Goal: Task Accomplishment & Management: Use online tool/utility

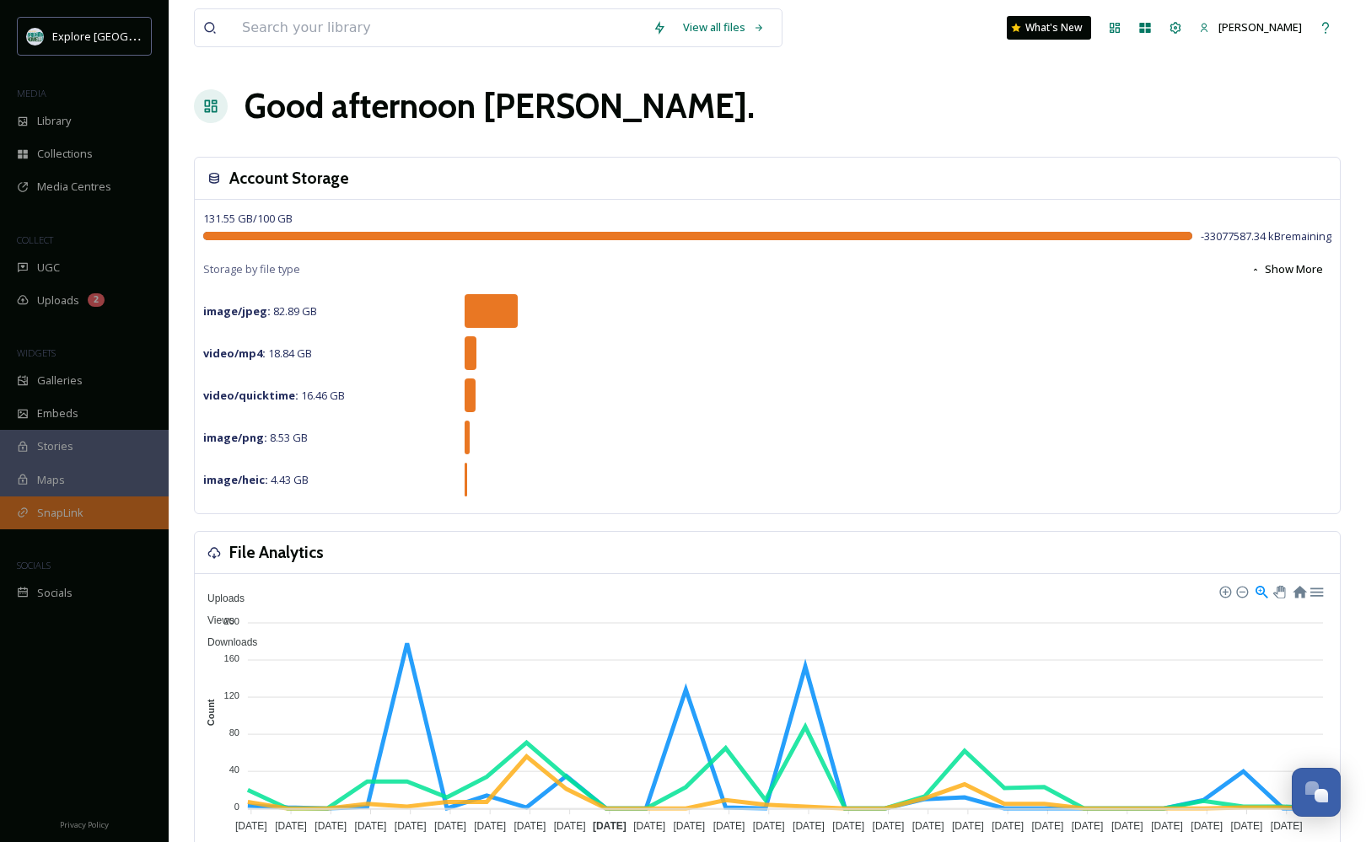
click at [39, 510] on span "SnapLink" at bounding box center [60, 513] width 46 height 16
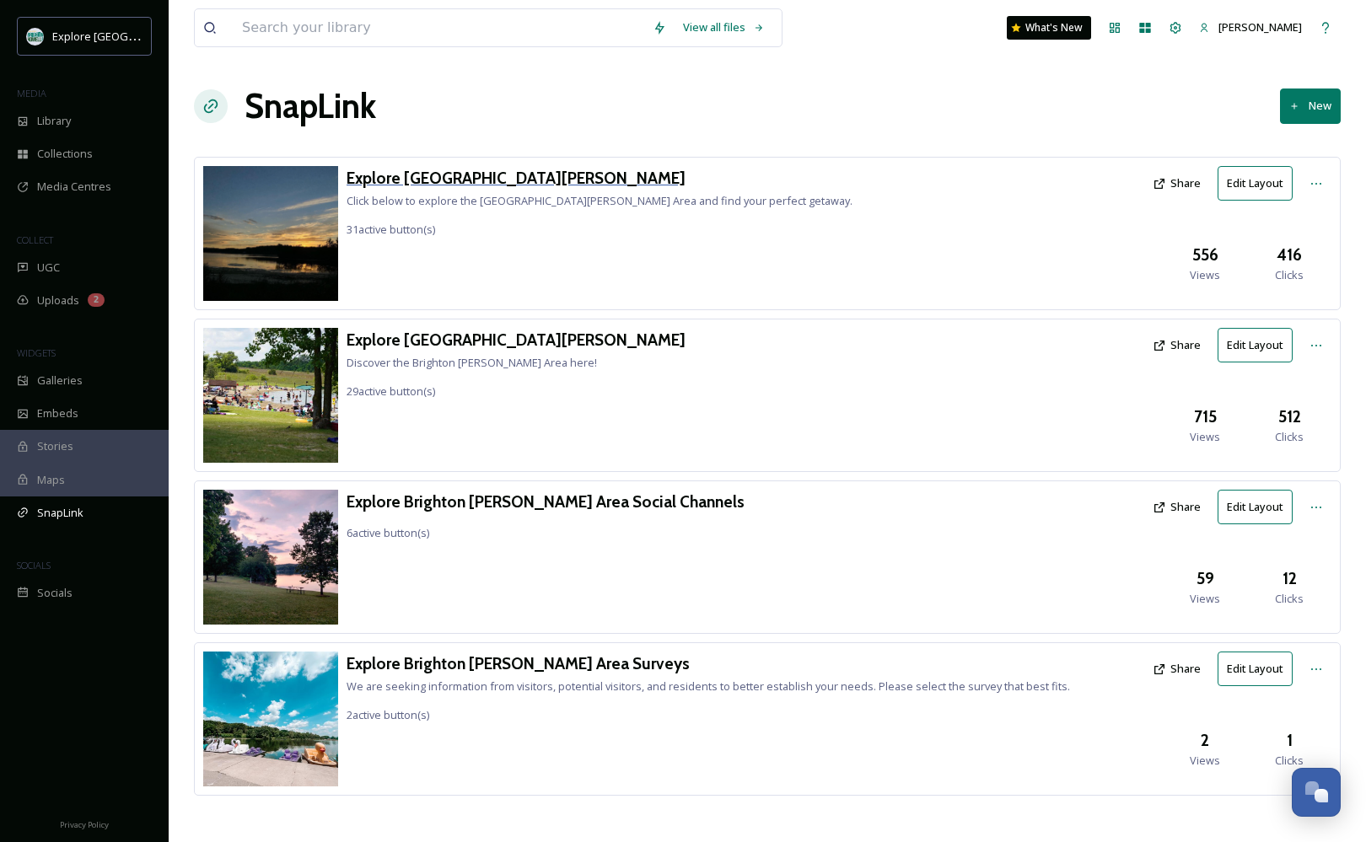
click at [467, 178] on h3 "Explore [GEOGRAPHIC_DATA][PERSON_NAME]" at bounding box center [599, 178] width 506 height 24
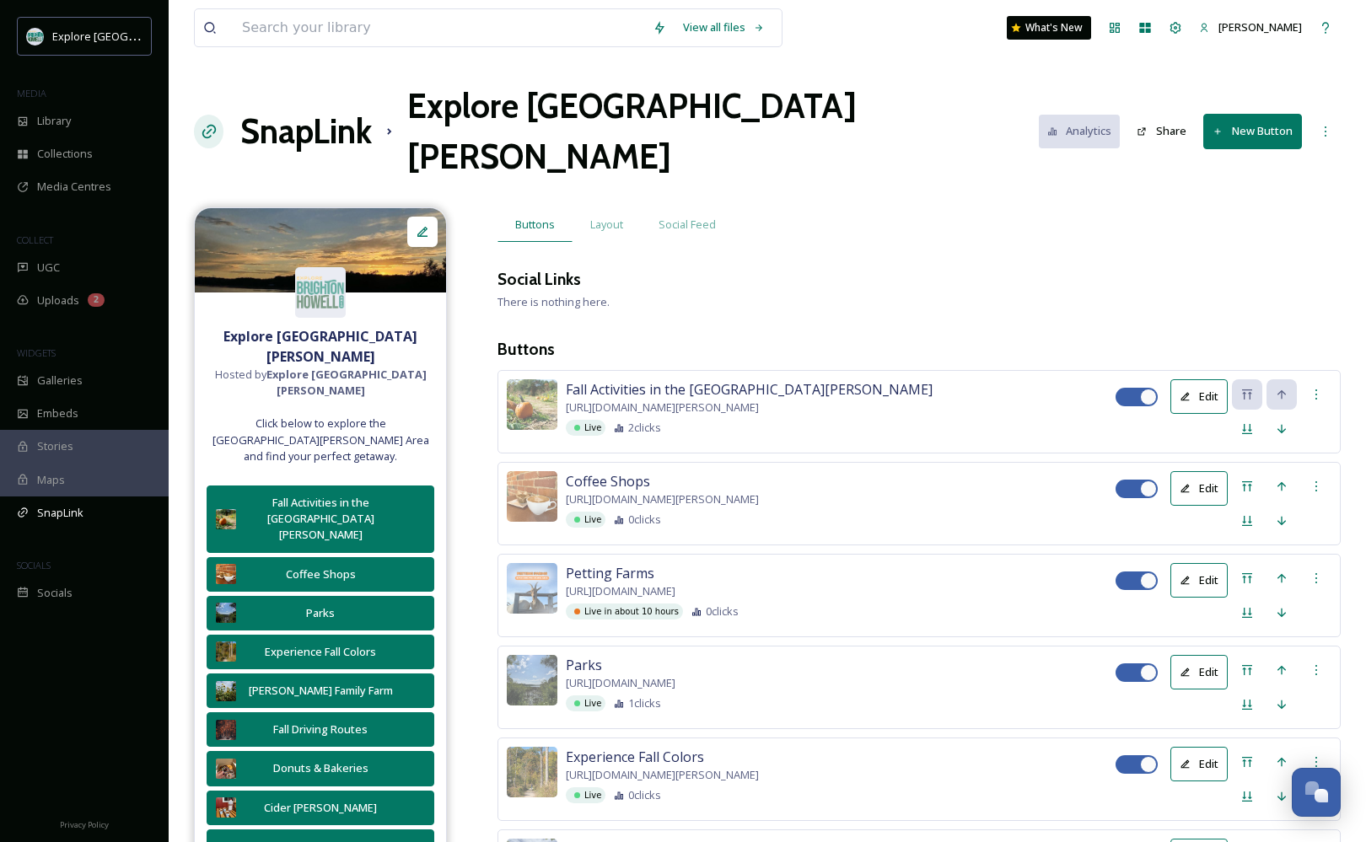
click at [1243, 114] on button "New Button" at bounding box center [1252, 131] width 99 height 35
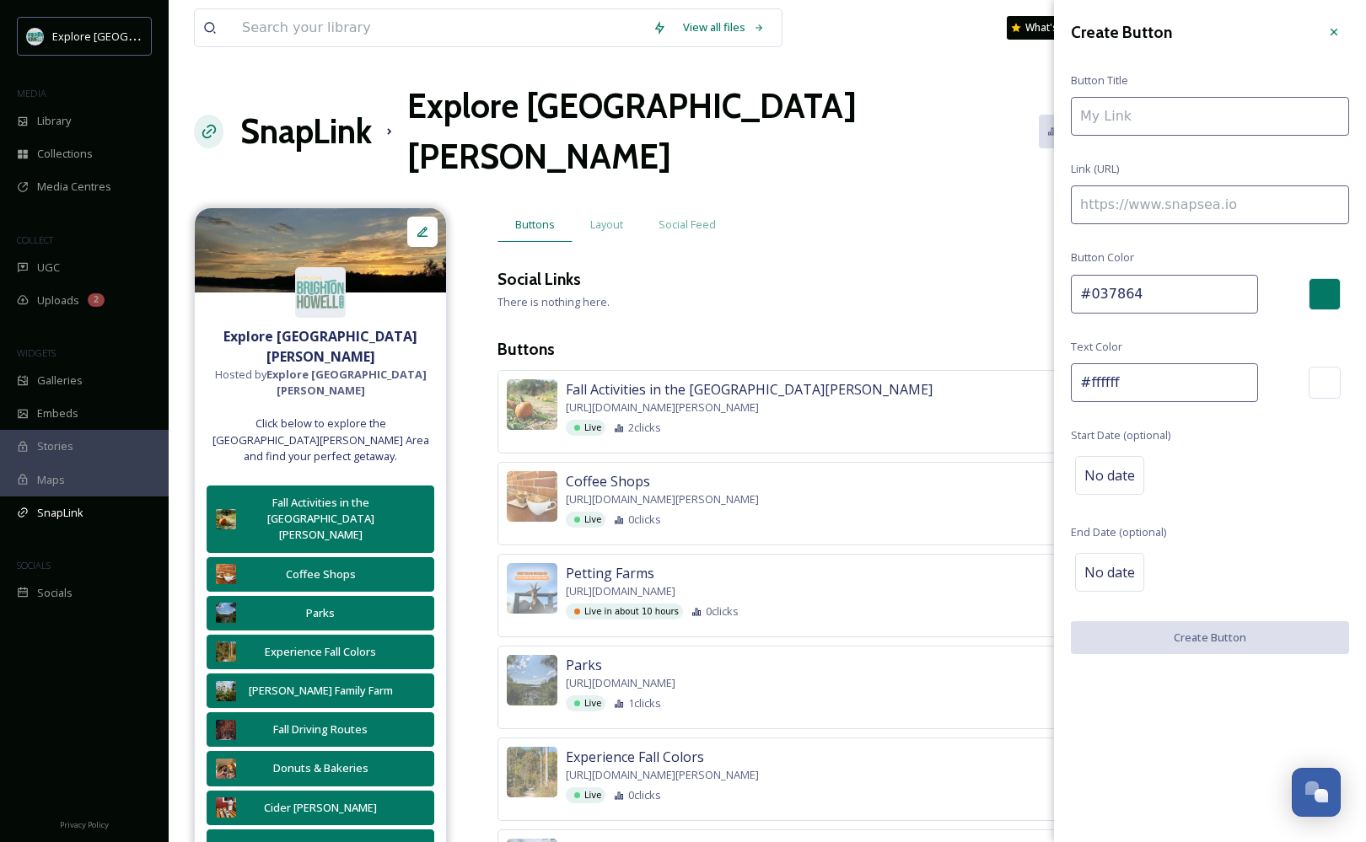
click at [1166, 205] on input at bounding box center [1210, 204] width 278 height 39
paste input "[URL][DOMAIN_NAME]"
type input "[URL][DOMAIN_NAME]"
click at [1147, 121] on input at bounding box center [1210, 116] width 278 height 39
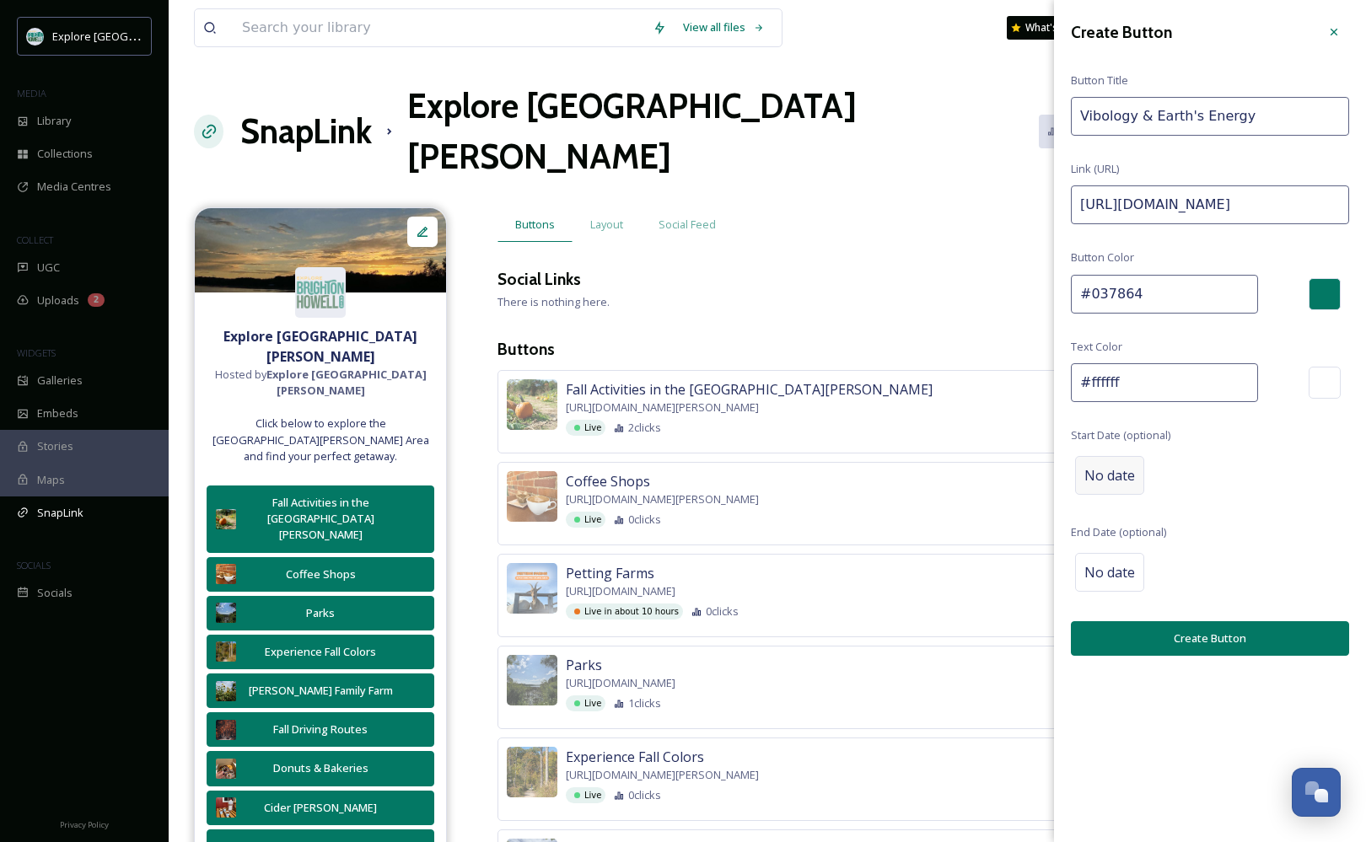
type input "Vibology & Earth's Energy"
click at [1116, 476] on span "No date" at bounding box center [1109, 475] width 51 height 20
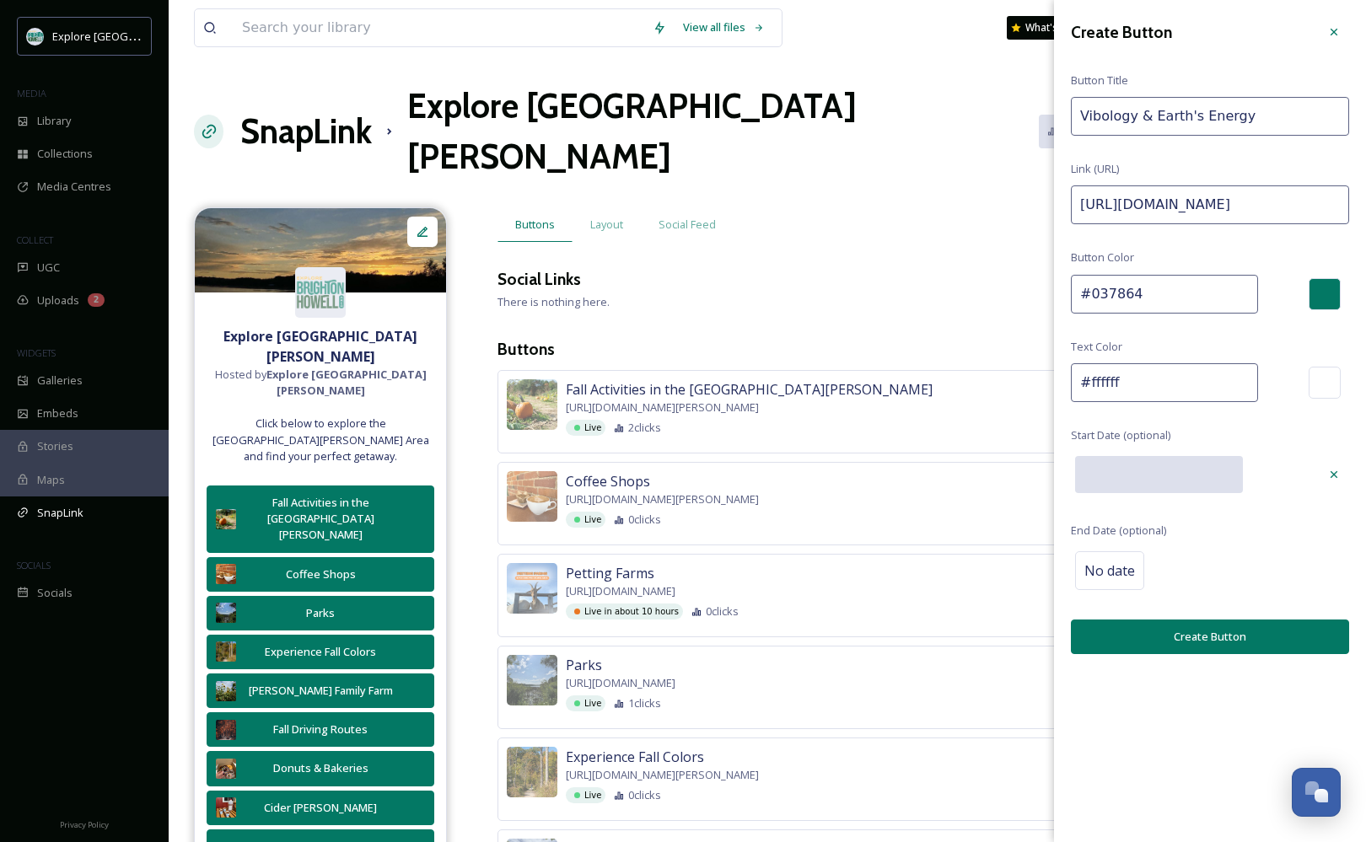
click at [1116, 476] on input "text" at bounding box center [1159, 474] width 168 height 37
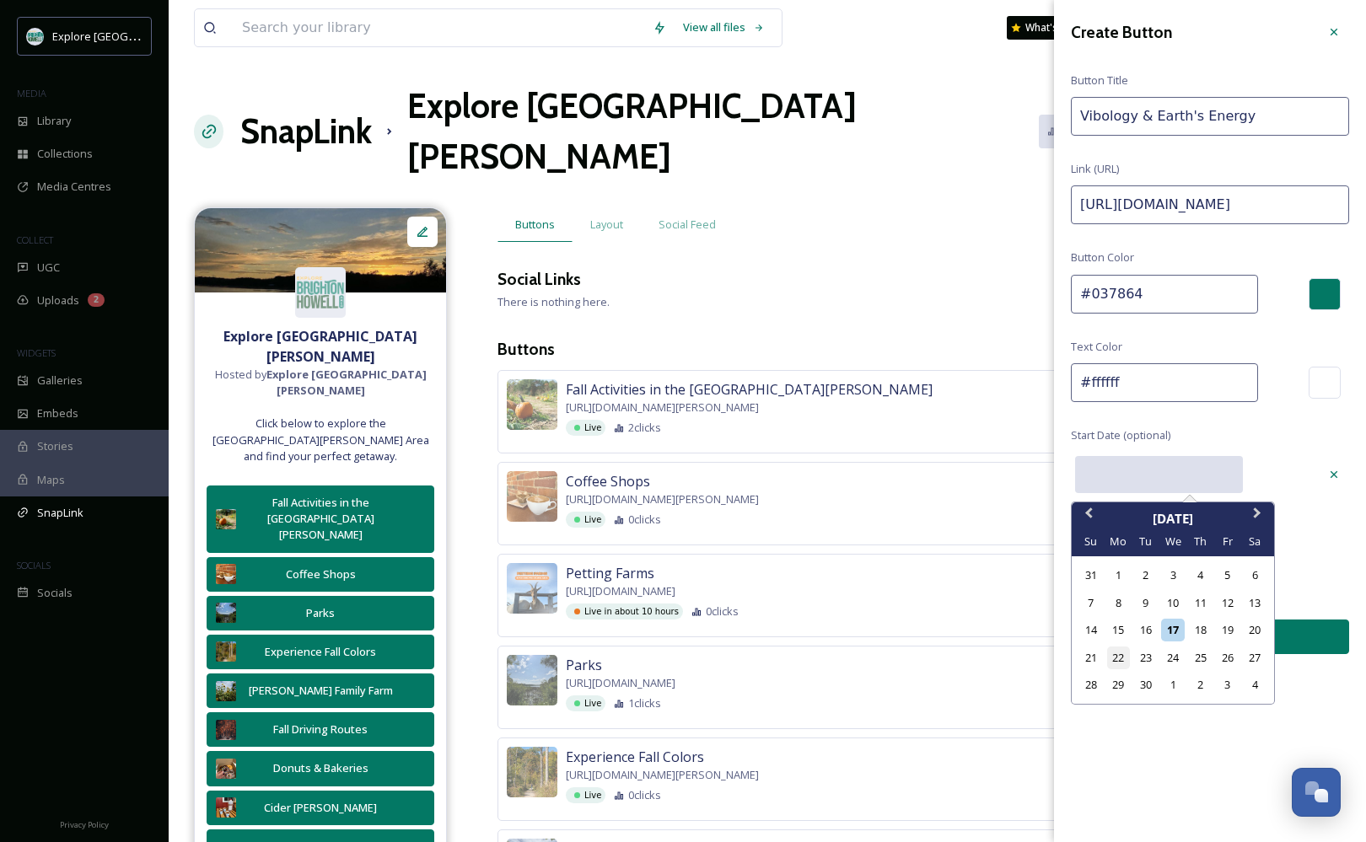
click at [1116, 657] on div "22" at bounding box center [1118, 658] width 23 height 23
type input "[DATE]"
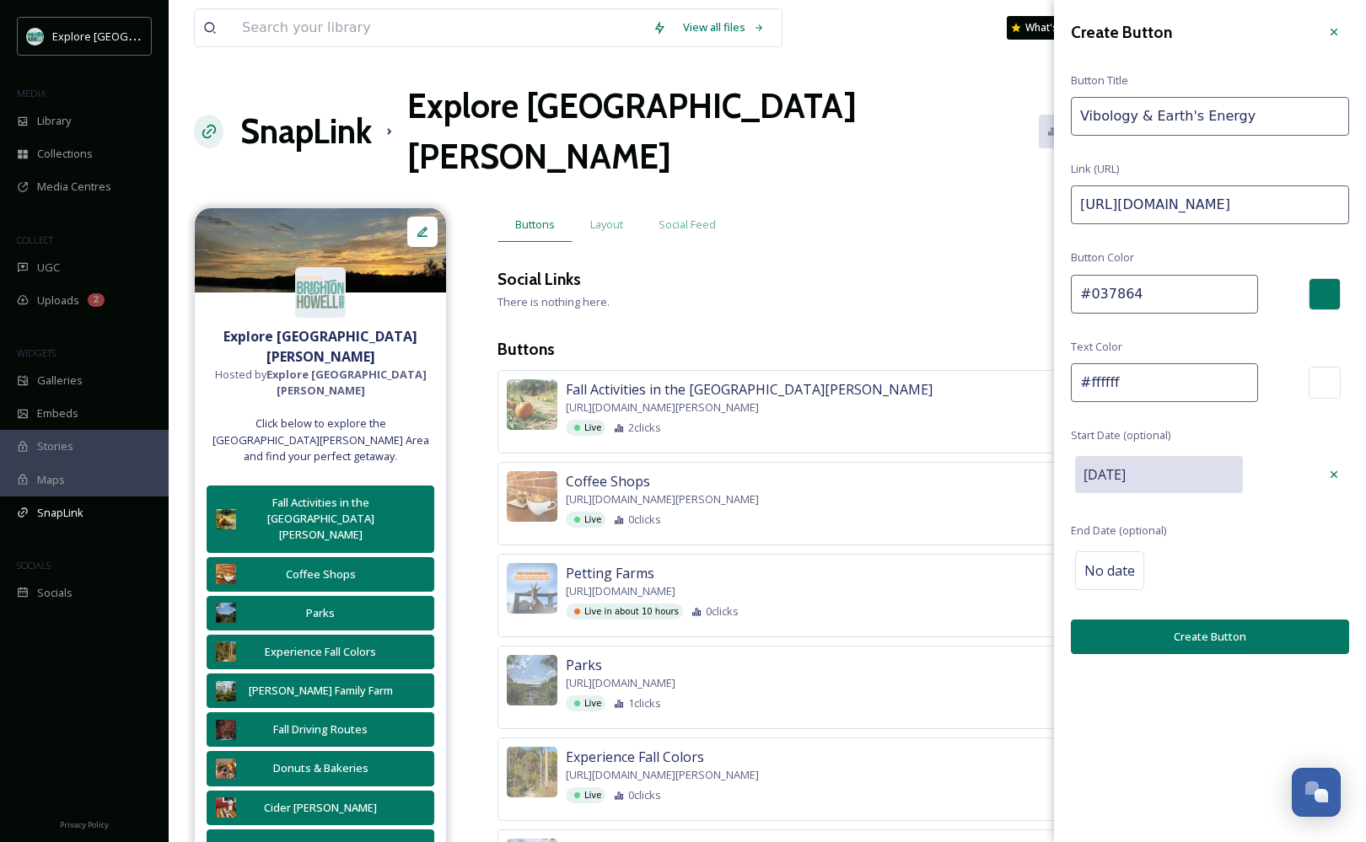
click at [1146, 632] on button "Create Button" at bounding box center [1210, 637] width 278 height 35
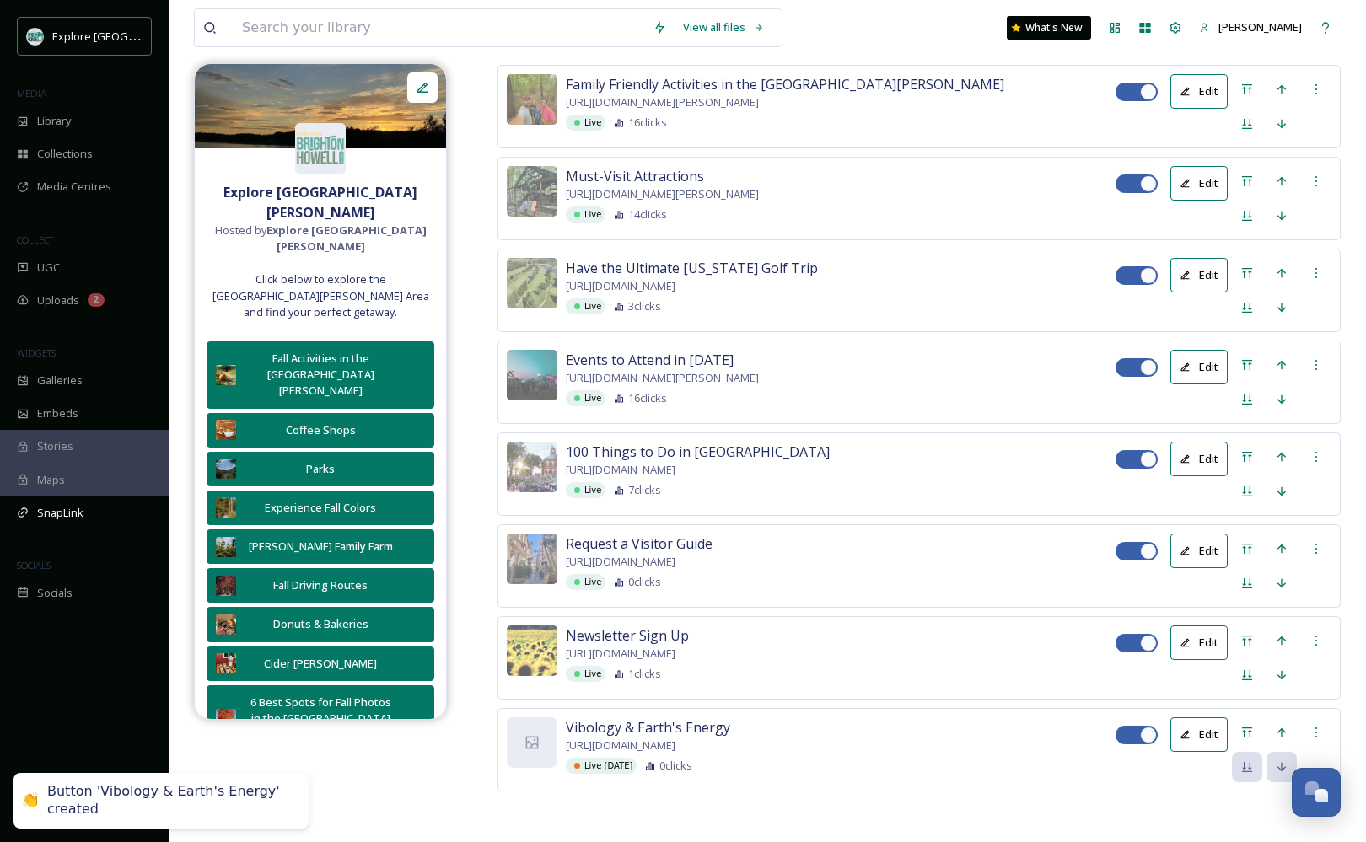
scroll to position [2773, 0]
click at [1248, 726] on icon at bounding box center [1246, 732] width 13 height 13
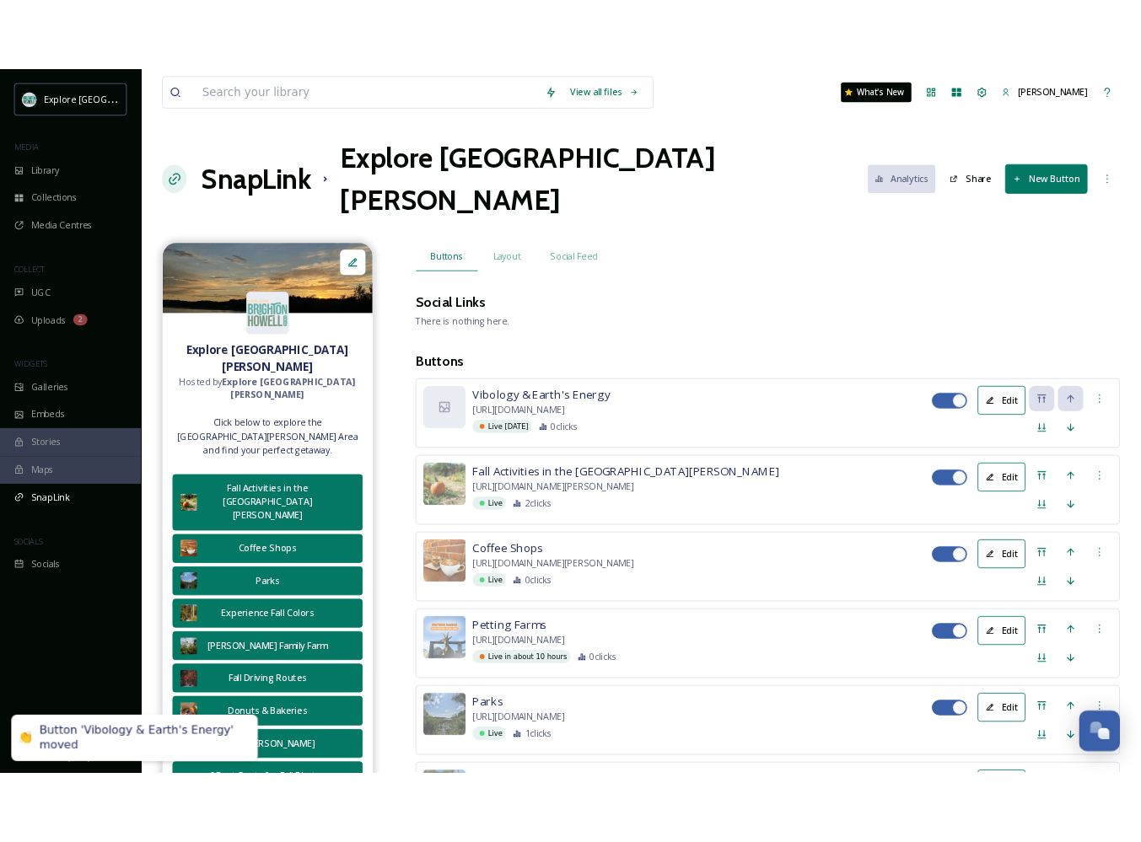
scroll to position [0, 0]
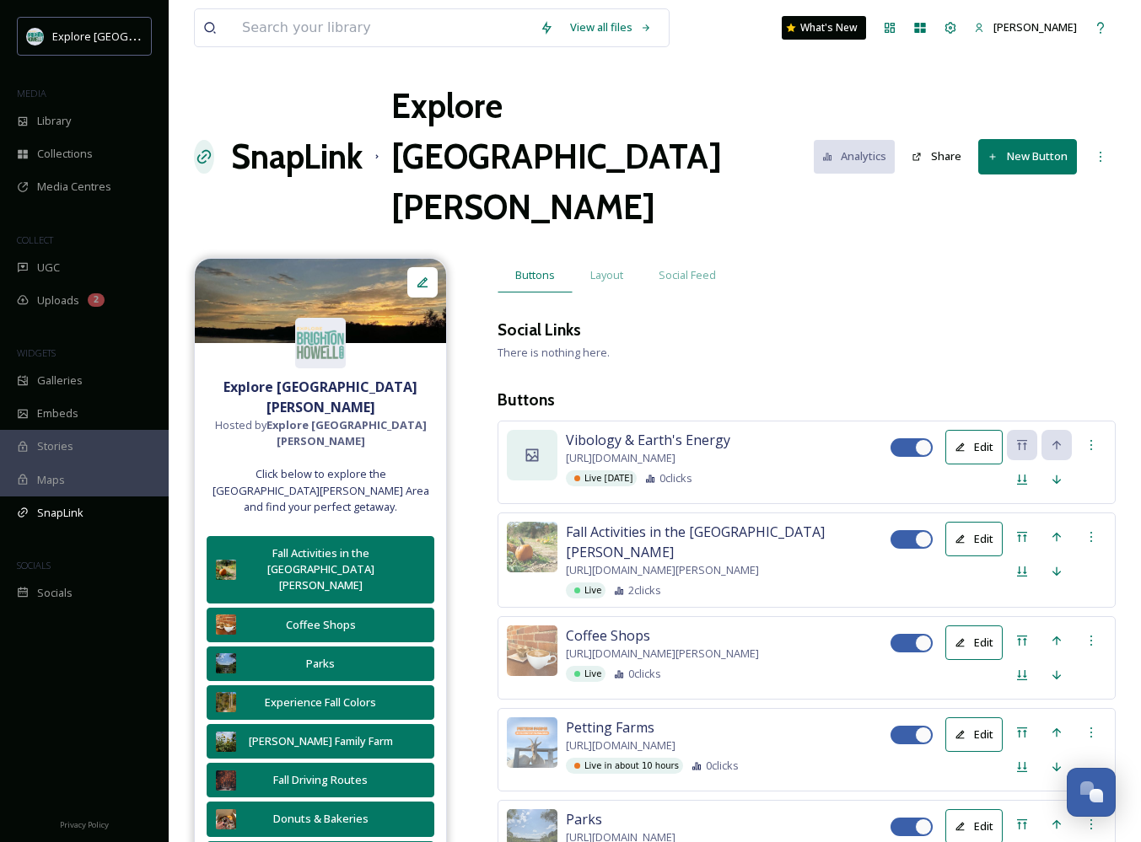
click at [534, 430] on div at bounding box center [532, 455] width 51 height 51
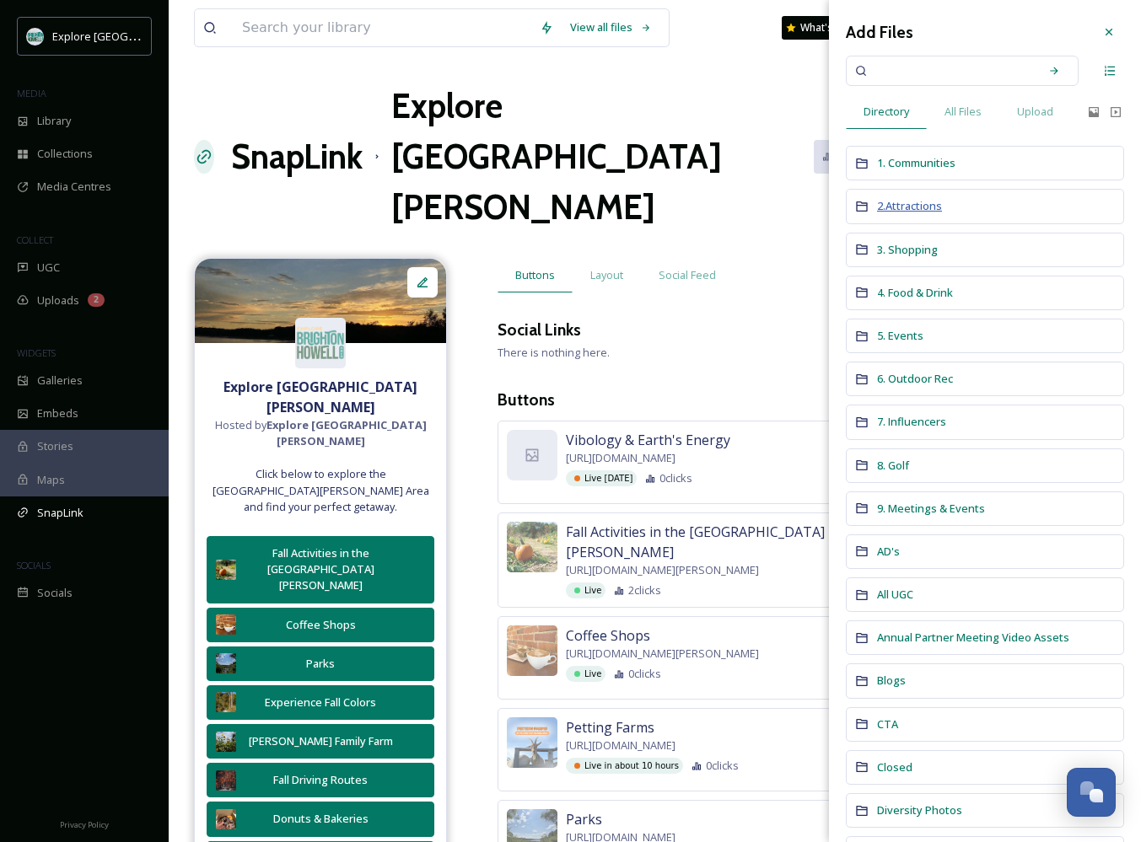
click at [915, 206] on span "2.Attractions" at bounding box center [909, 205] width 65 height 15
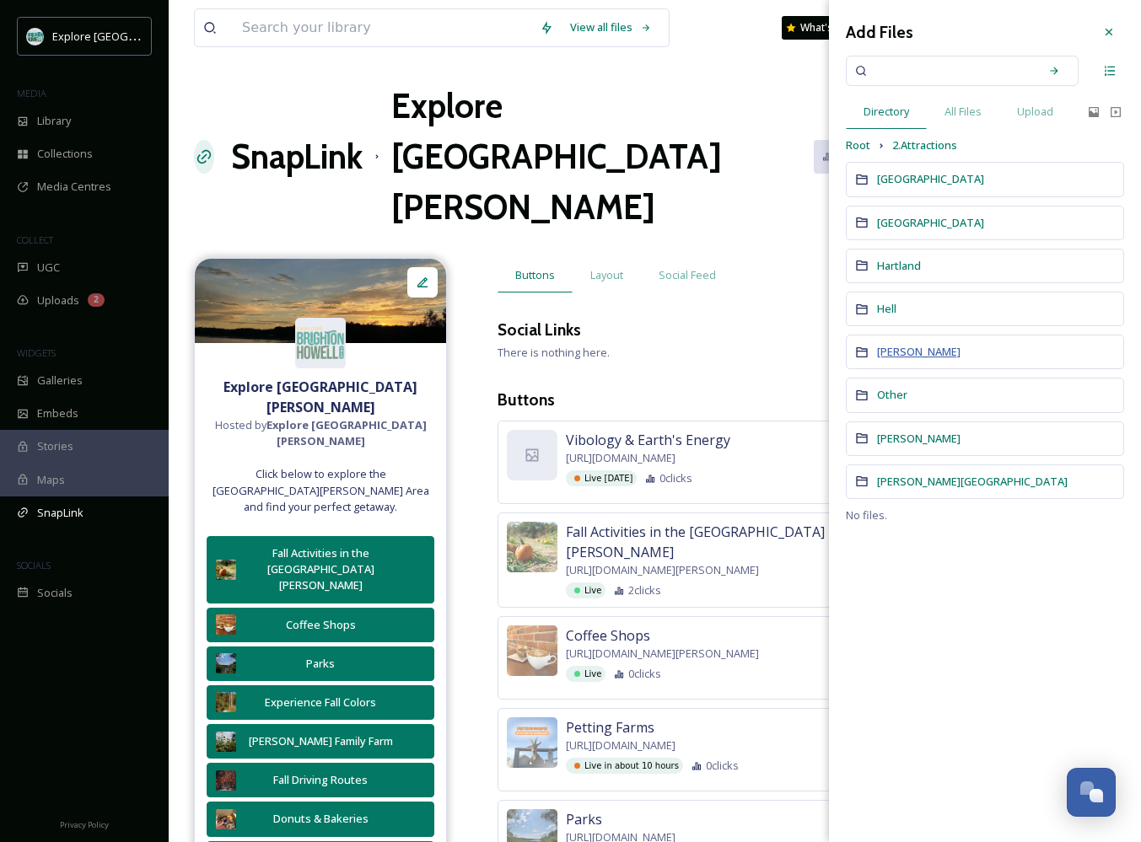
click at [894, 346] on span "[PERSON_NAME]" at bounding box center [918, 351] width 83 height 15
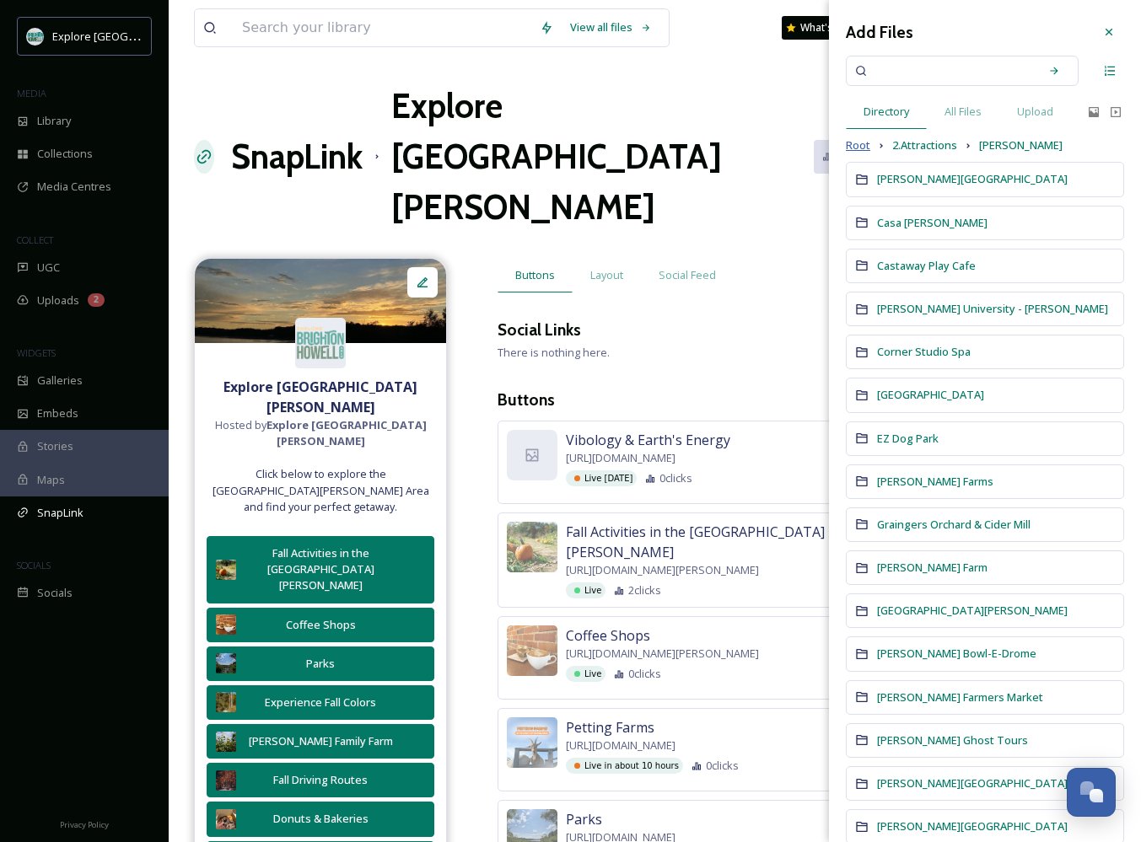
click at [865, 148] on span "Root" at bounding box center [857, 145] width 24 height 16
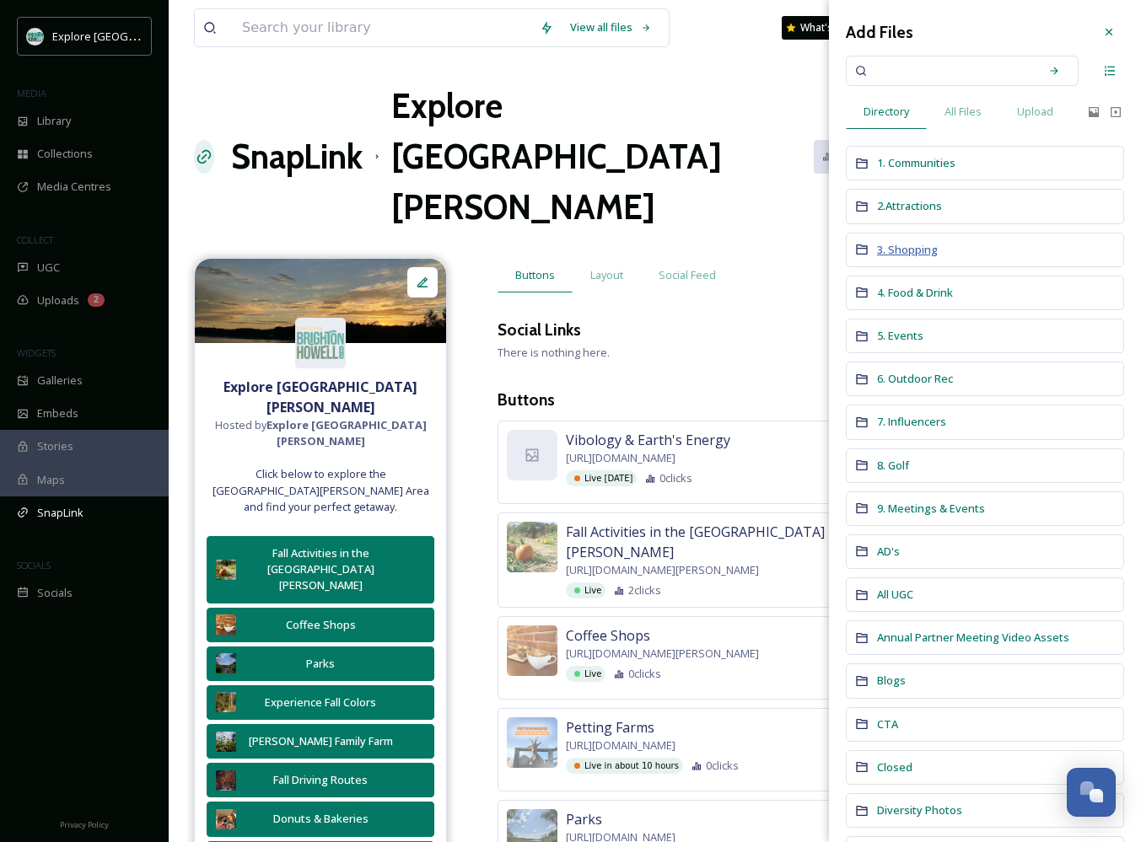
click at [895, 249] on span "3. Shopping" at bounding box center [907, 249] width 61 height 15
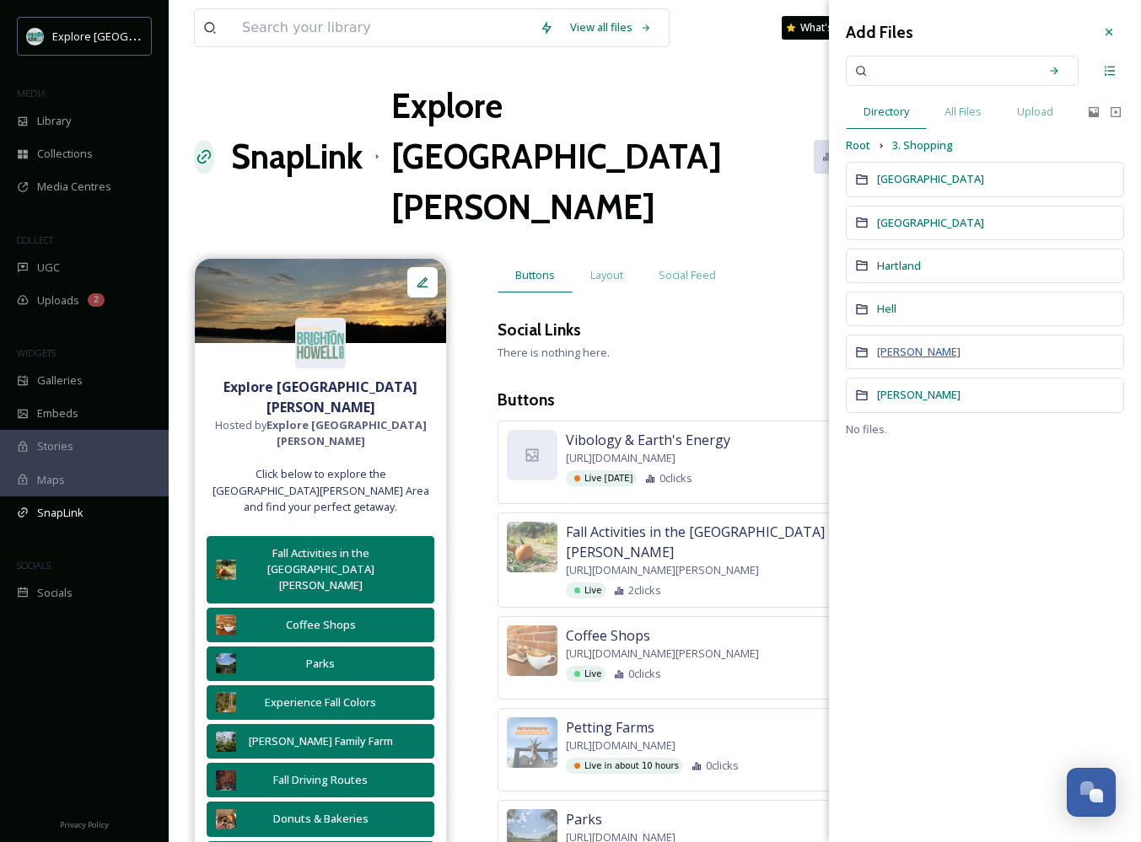
click at [897, 352] on span "[PERSON_NAME]" at bounding box center [918, 351] width 83 height 15
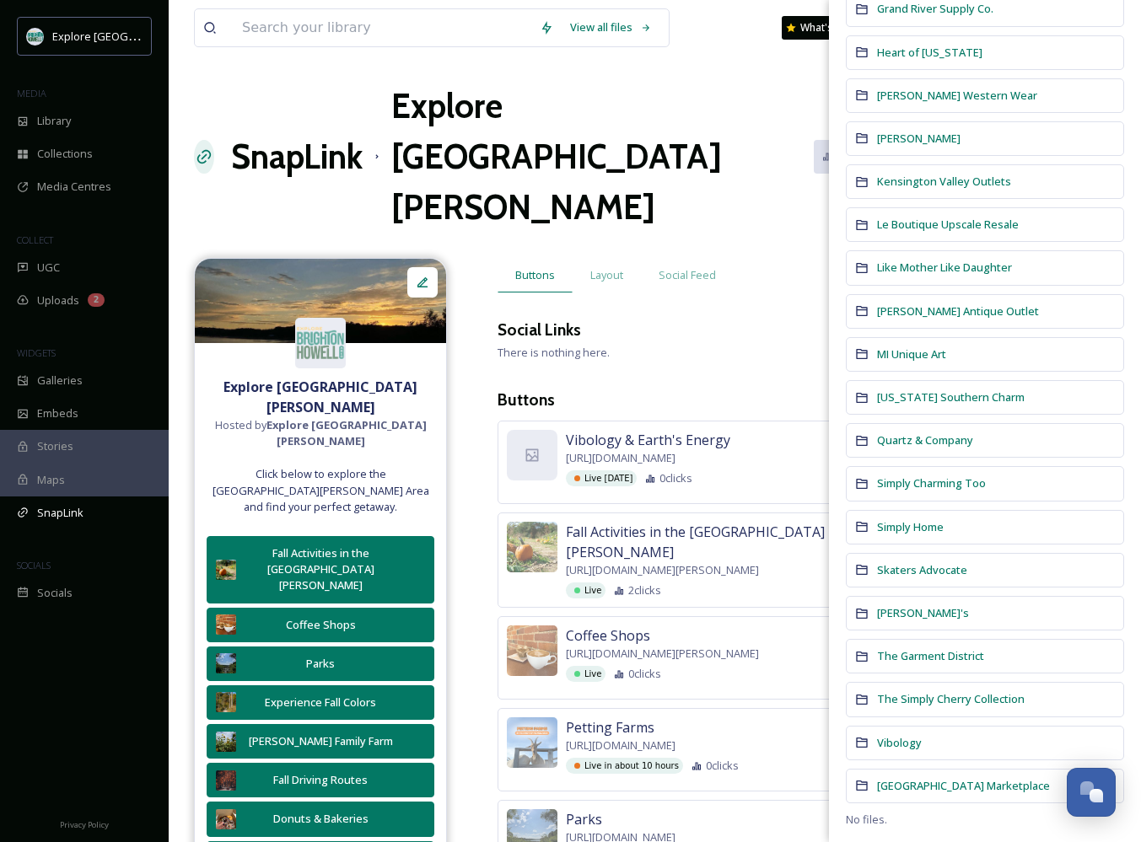
scroll to position [384, 0]
click at [901, 742] on span "Vibology" at bounding box center [899, 744] width 45 height 15
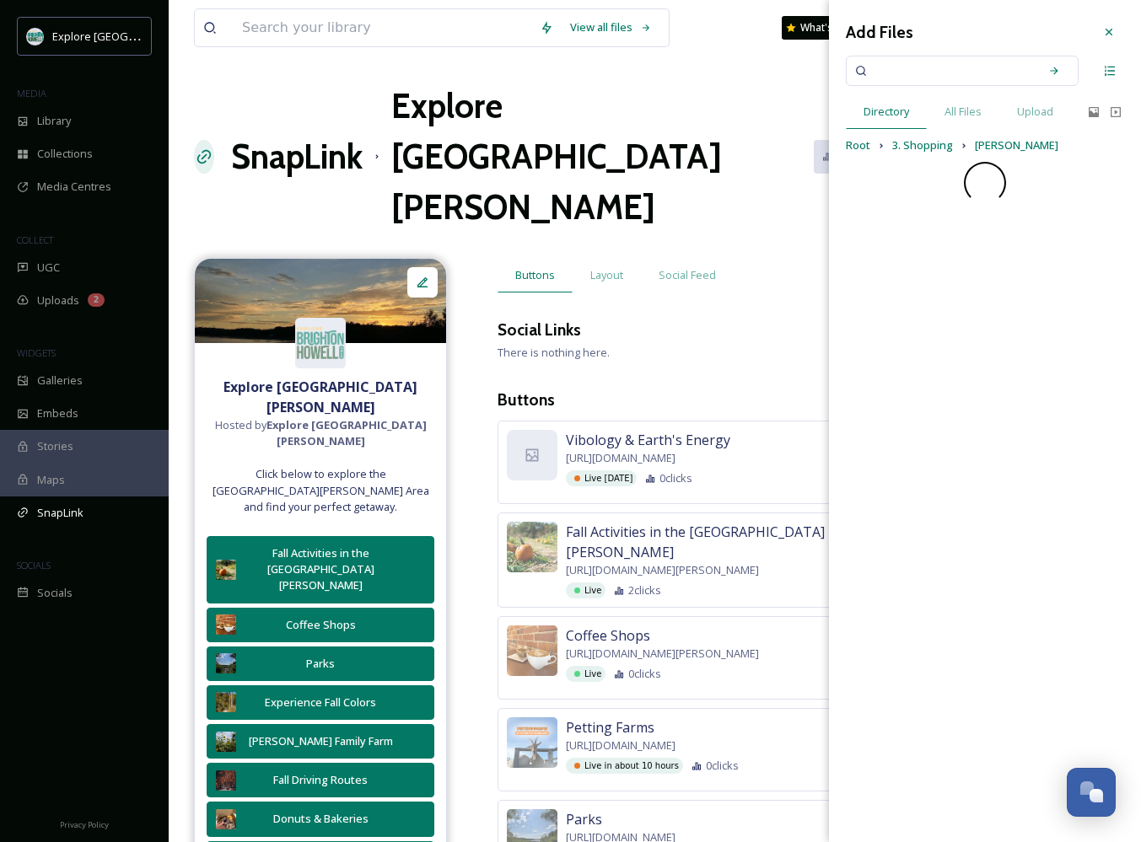
scroll to position [0, 0]
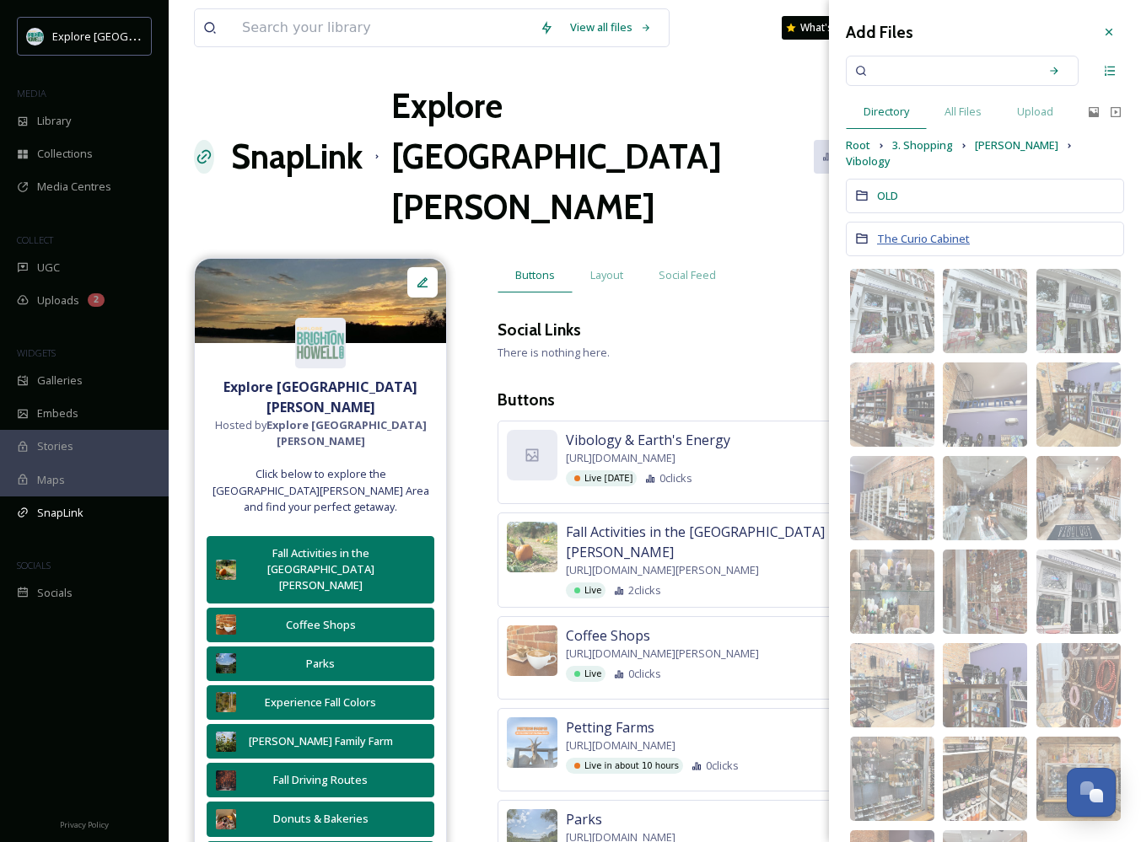
click at [928, 231] on span "The Curio Cabinet" at bounding box center [923, 238] width 93 height 15
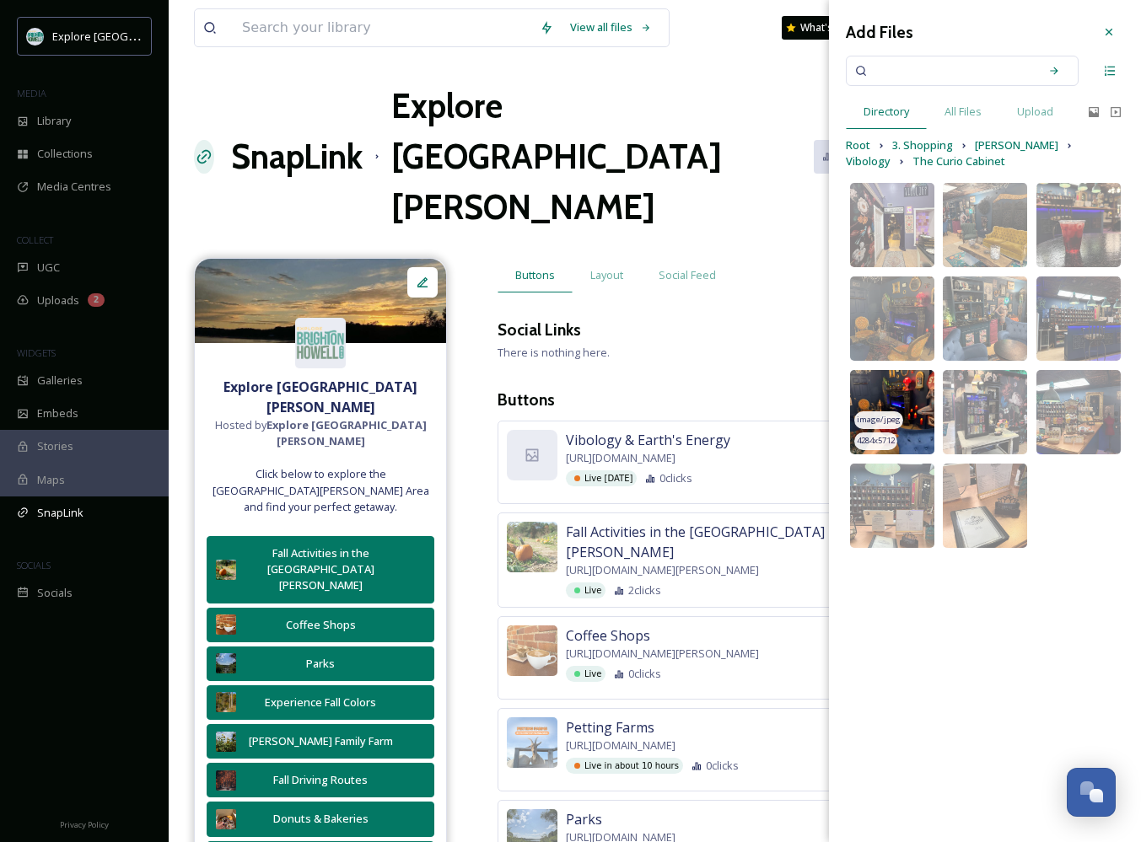
click at [891, 421] on span "image/jpeg" at bounding box center [878, 420] width 44 height 12
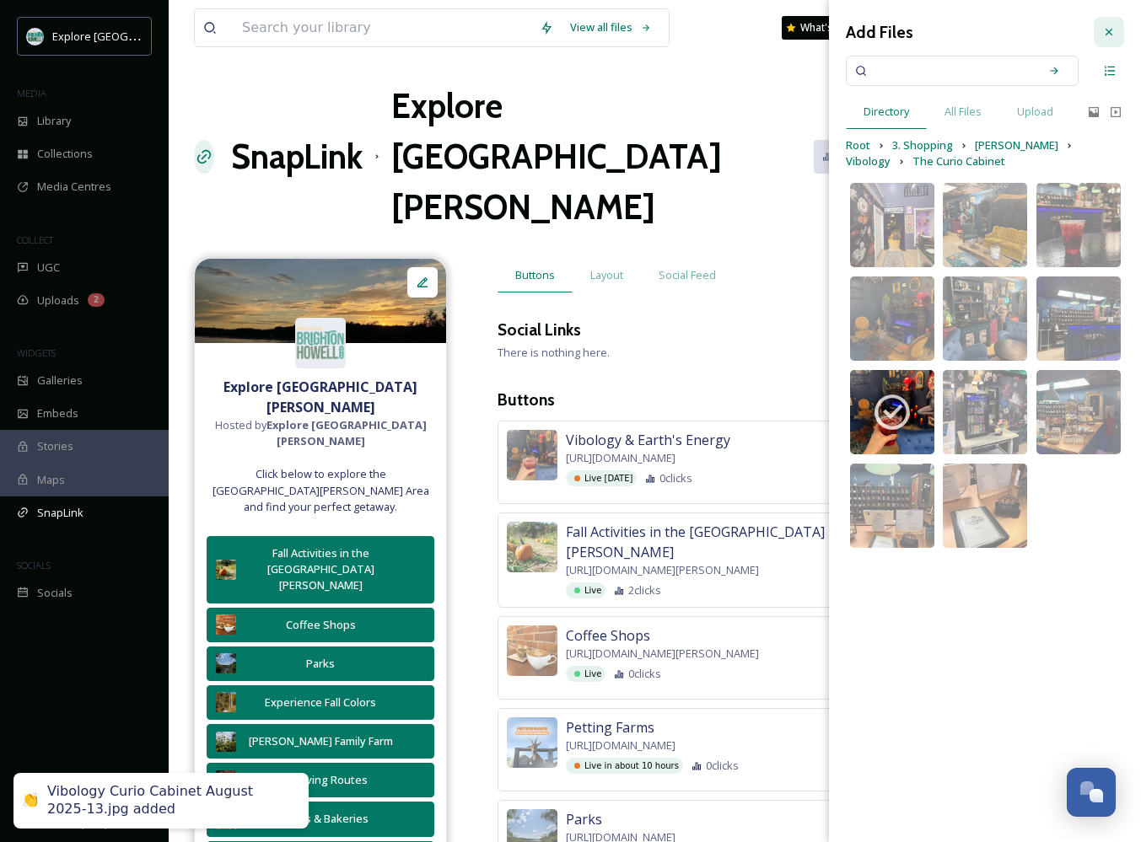
click at [1103, 37] on icon at bounding box center [1108, 31] width 13 height 13
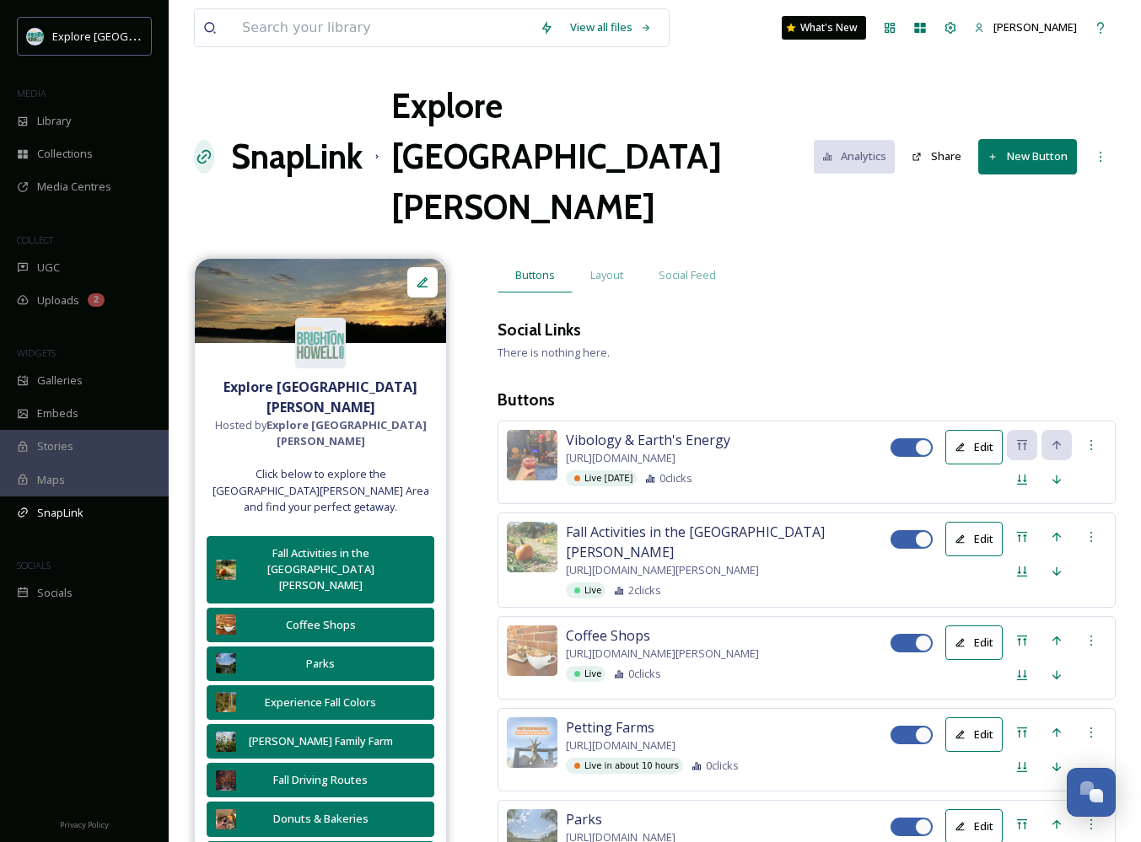
click at [1018, 139] on button "New Button" at bounding box center [1027, 156] width 99 height 35
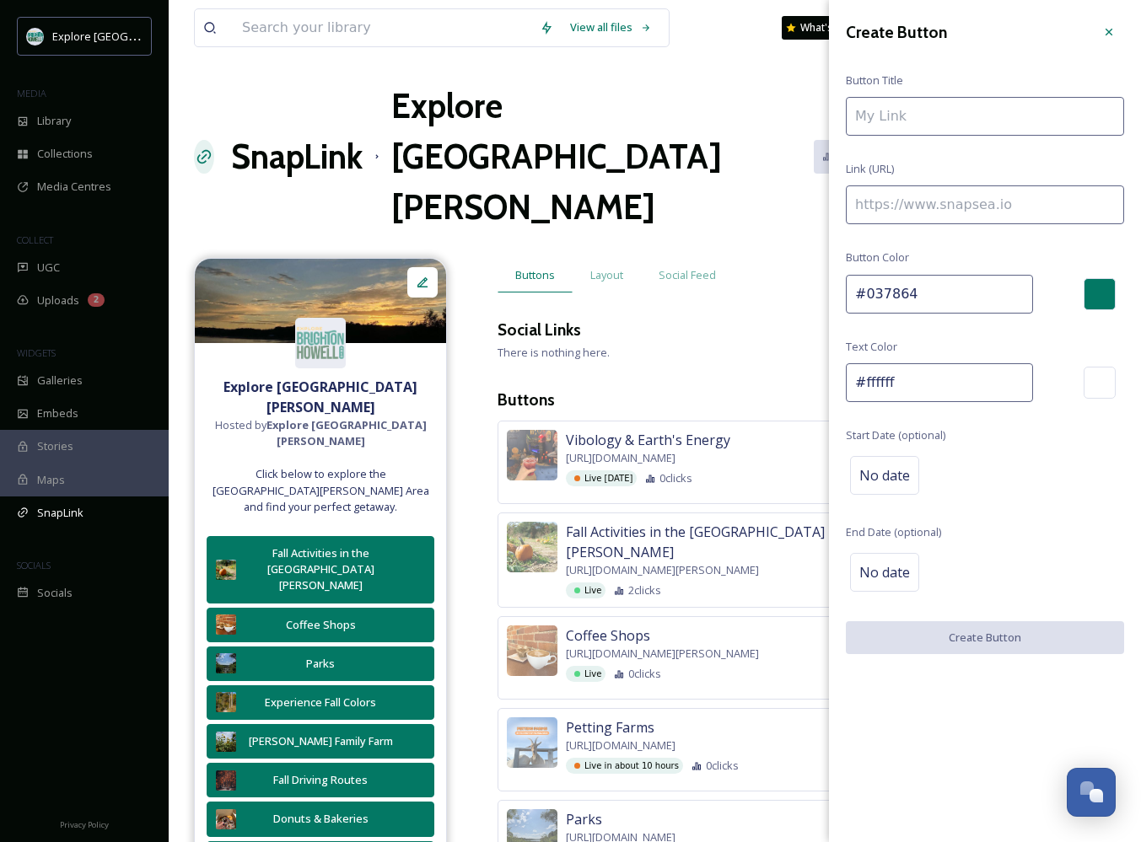
click at [997, 204] on input at bounding box center [984, 204] width 278 height 39
paste input "[URL][DOMAIN_NAME][PERSON_NAME]"
type input "[URL][DOMAIN_NAME][PERSON_NAME]"
click at [913, 121] on input at bounding box center [984, 116] width 278 height 39
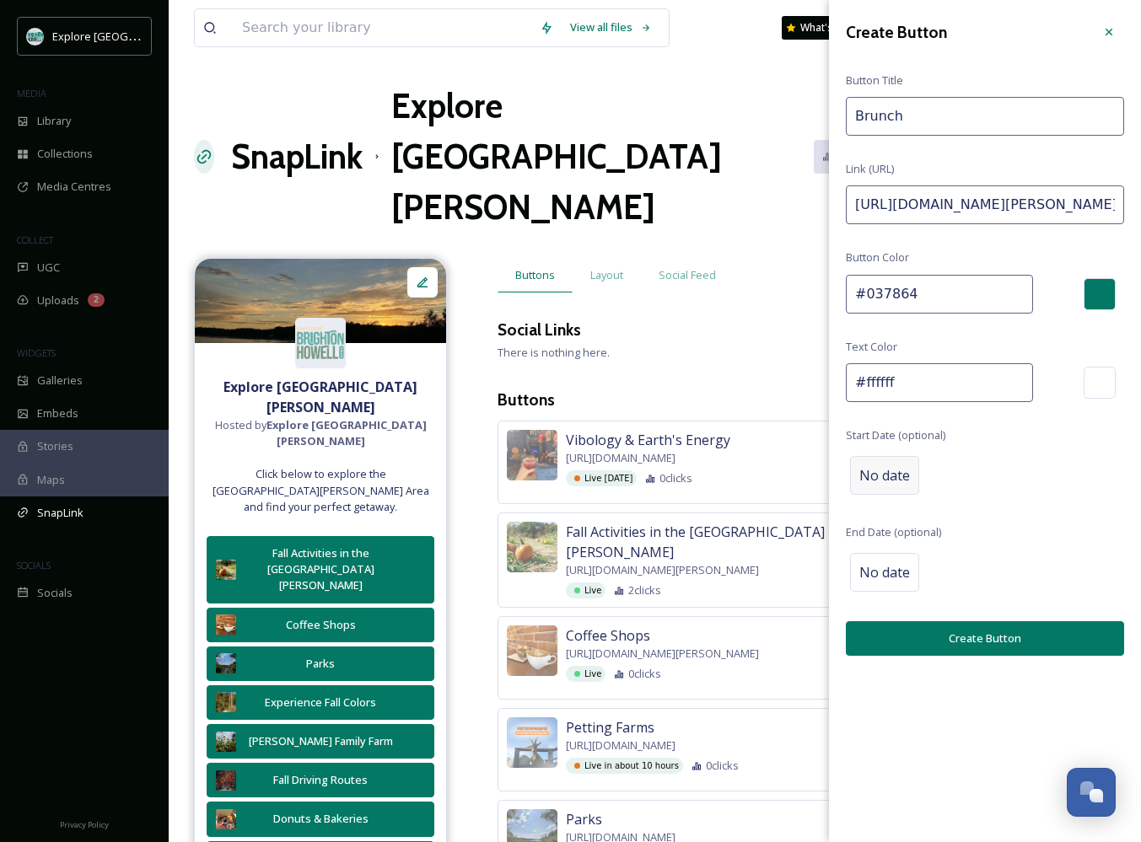
type input "Brunch"
click at [883, 459] on div "No date" at bounding box center [884, 475] width 69 height 39
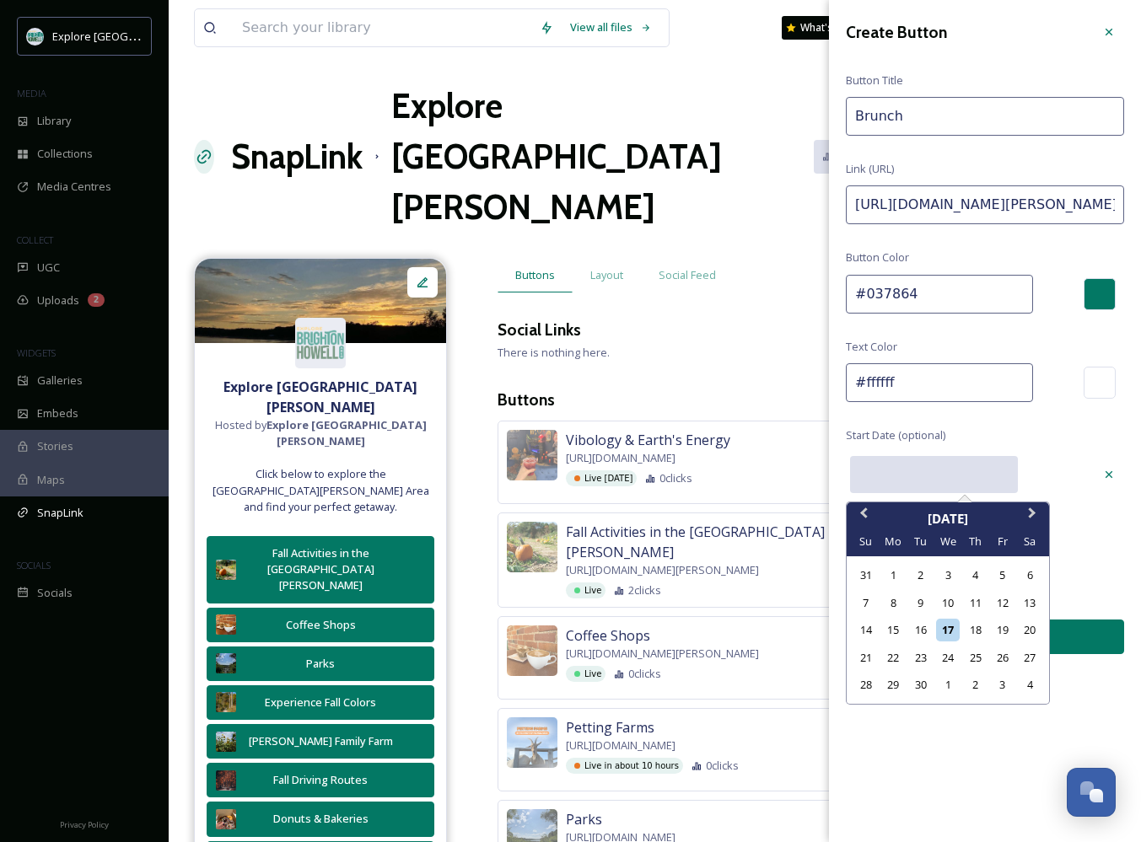
click at [921, 475] on input "text" at bounding box center [934, 474] width 168 height 37
click at [923, 652] on div "23" at bounding box center [920, 658] width 23 height 23
type input "[DATE]"
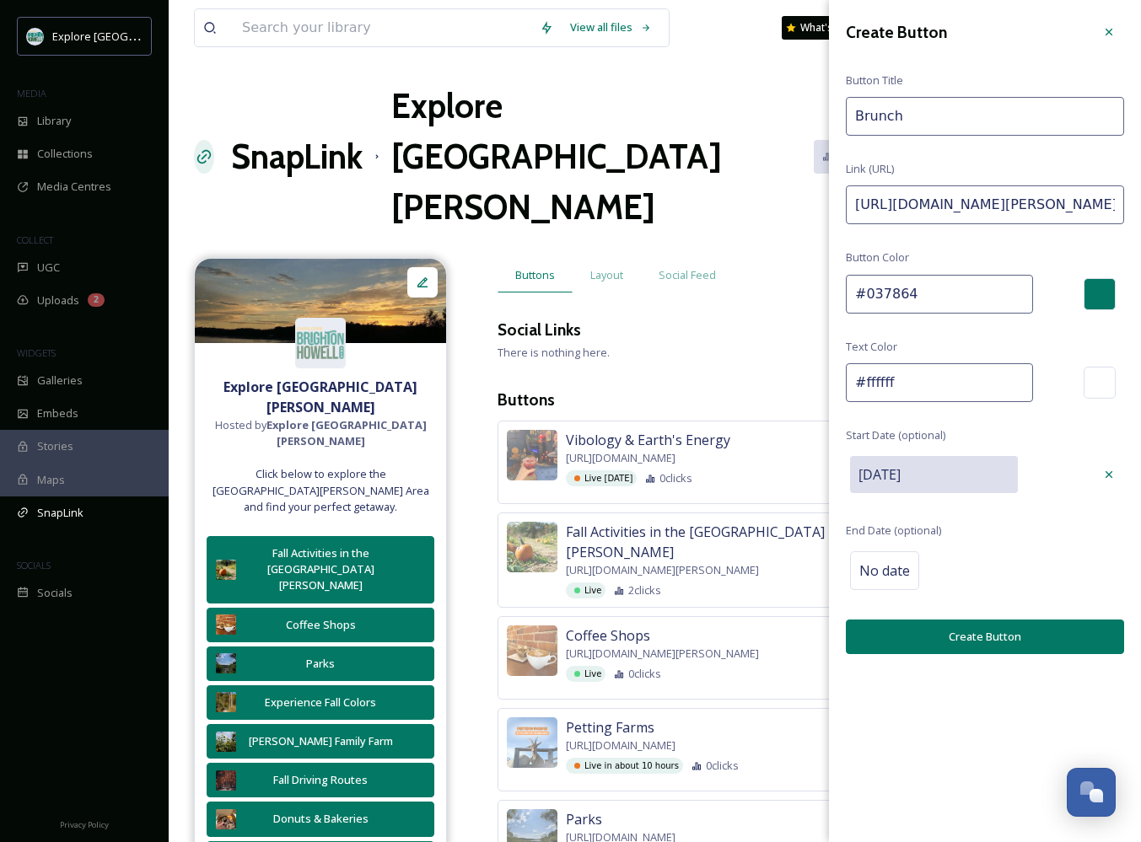
click at [942, 627] on button "Create Button" at bounding box center [984, 637] width 278 height 35
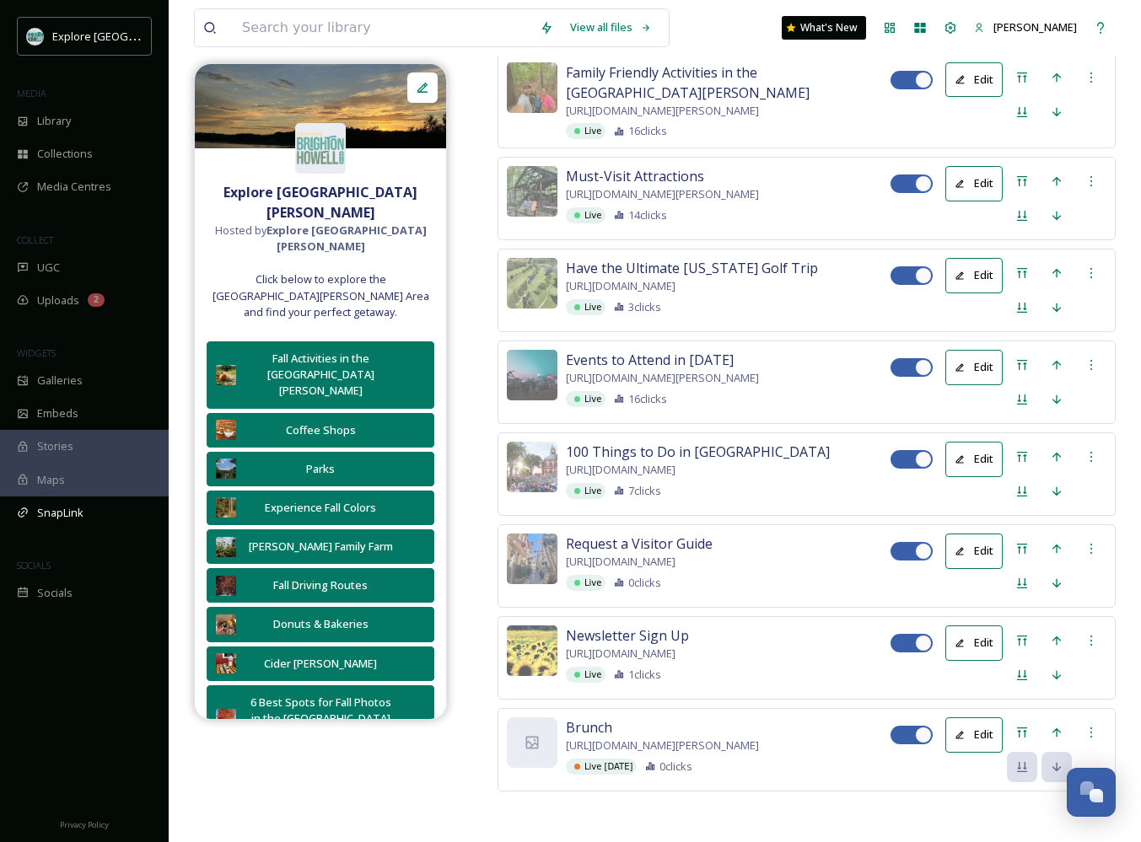
scroll to position [3776, 0]
click at [1028, 717] on div "Move to Top" at bounding box center [1021, 732] width 30 height 30
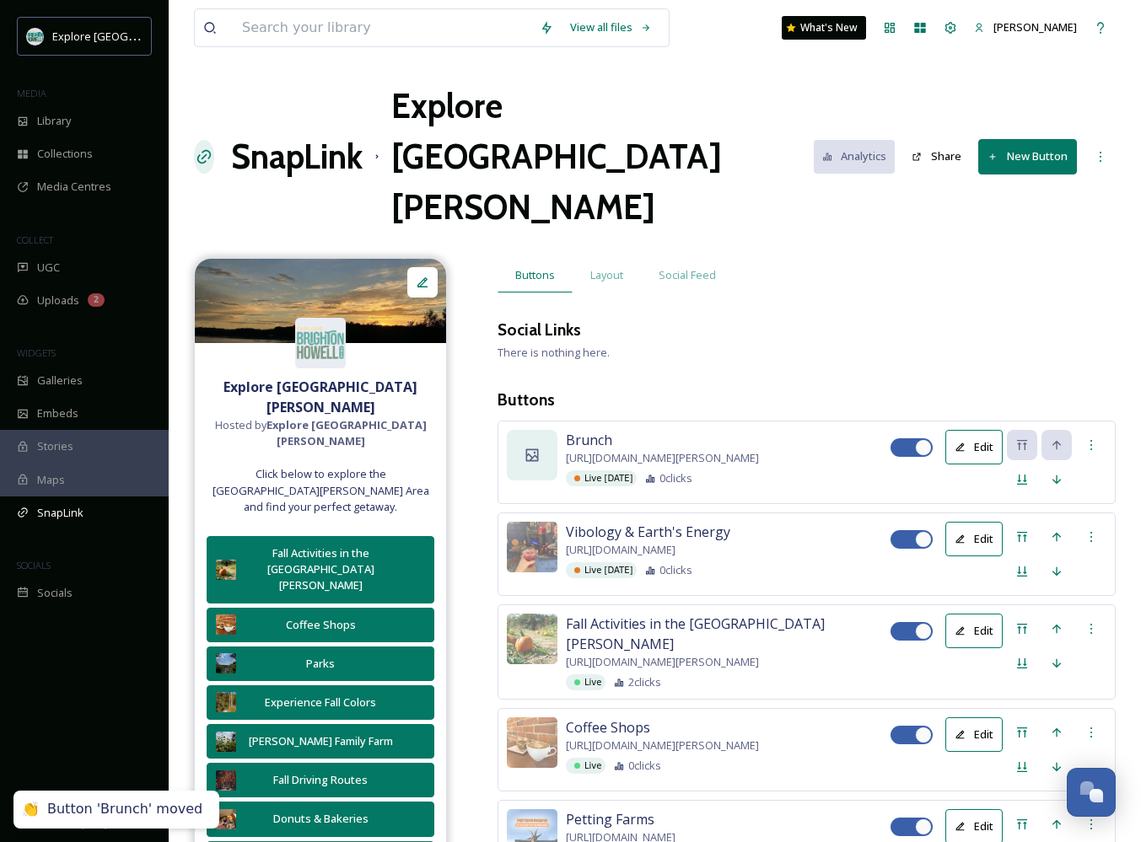
scroll to position [0, 0]
click at [538, 430] on div at bounding box center [532, 455] width 51 height 51
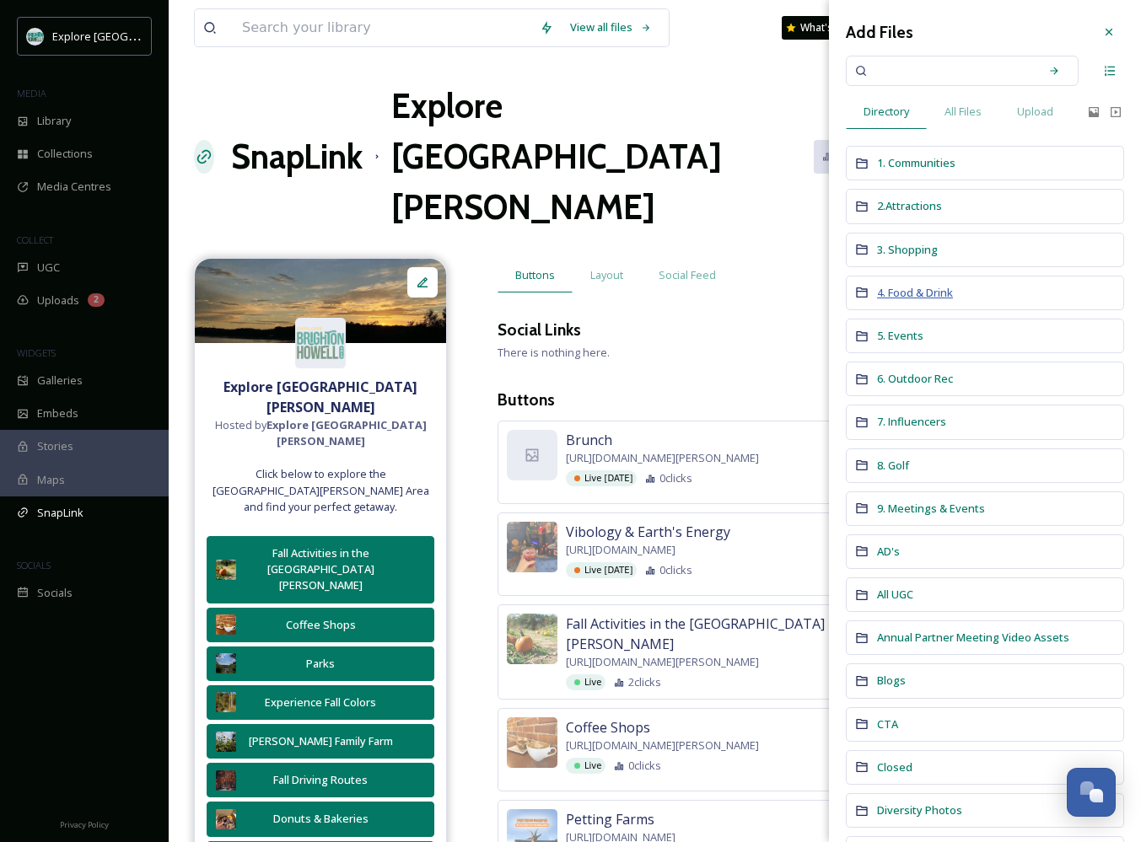
click at [915, 293] on span "4. Food & Drink" at bounding box center [915, 292] width 76 height 15
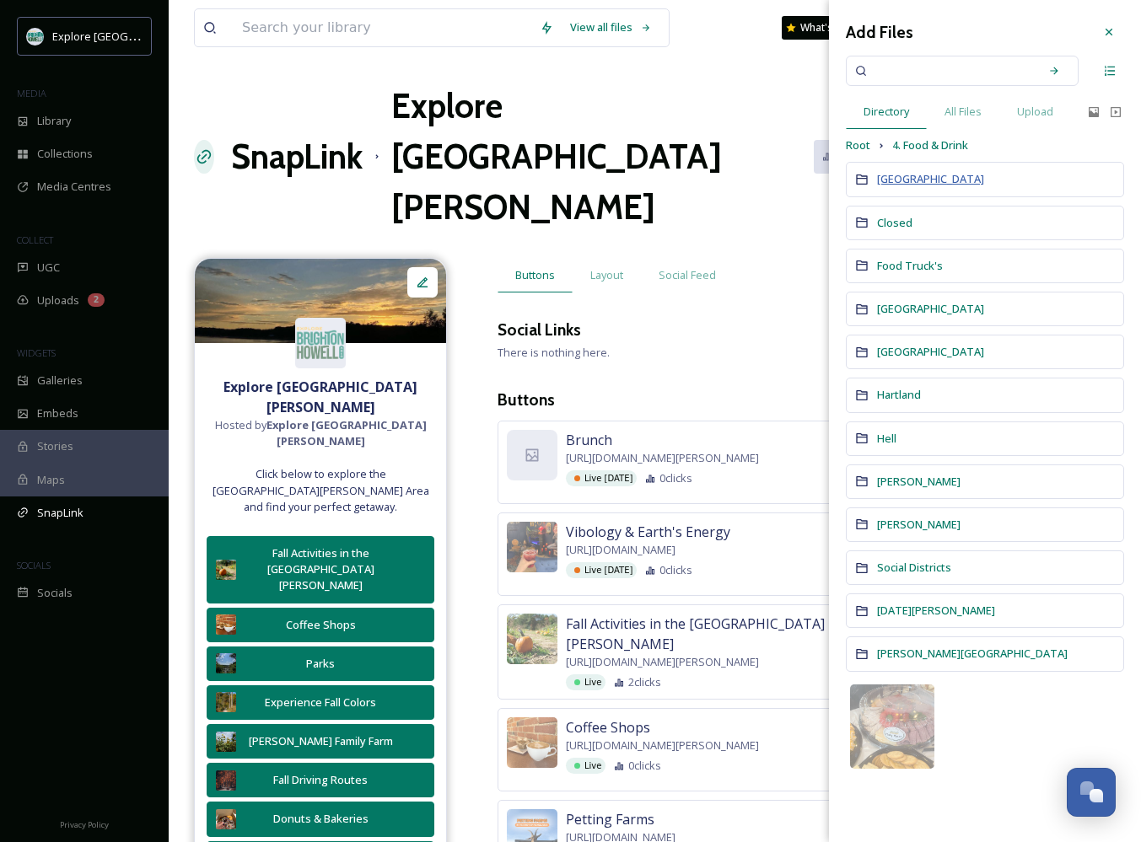
click at [894, 174] on span "[GEOGRAPHIC_DATA]" at bounding box center [930, 178] width 107 height 15
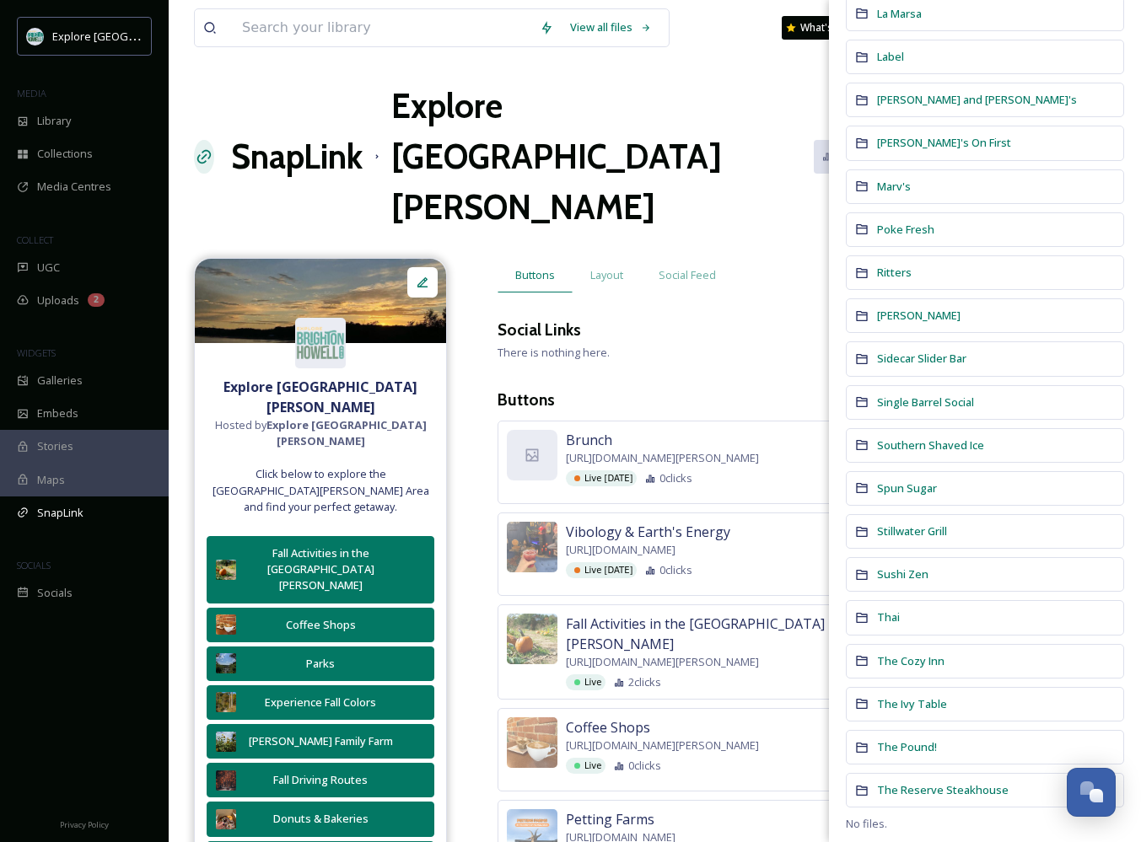
scroll to position [1416, 0]
click at [905, 783] on span "The Reserve Steakhouse" at bounding box center [943, 790] width 132 height 15
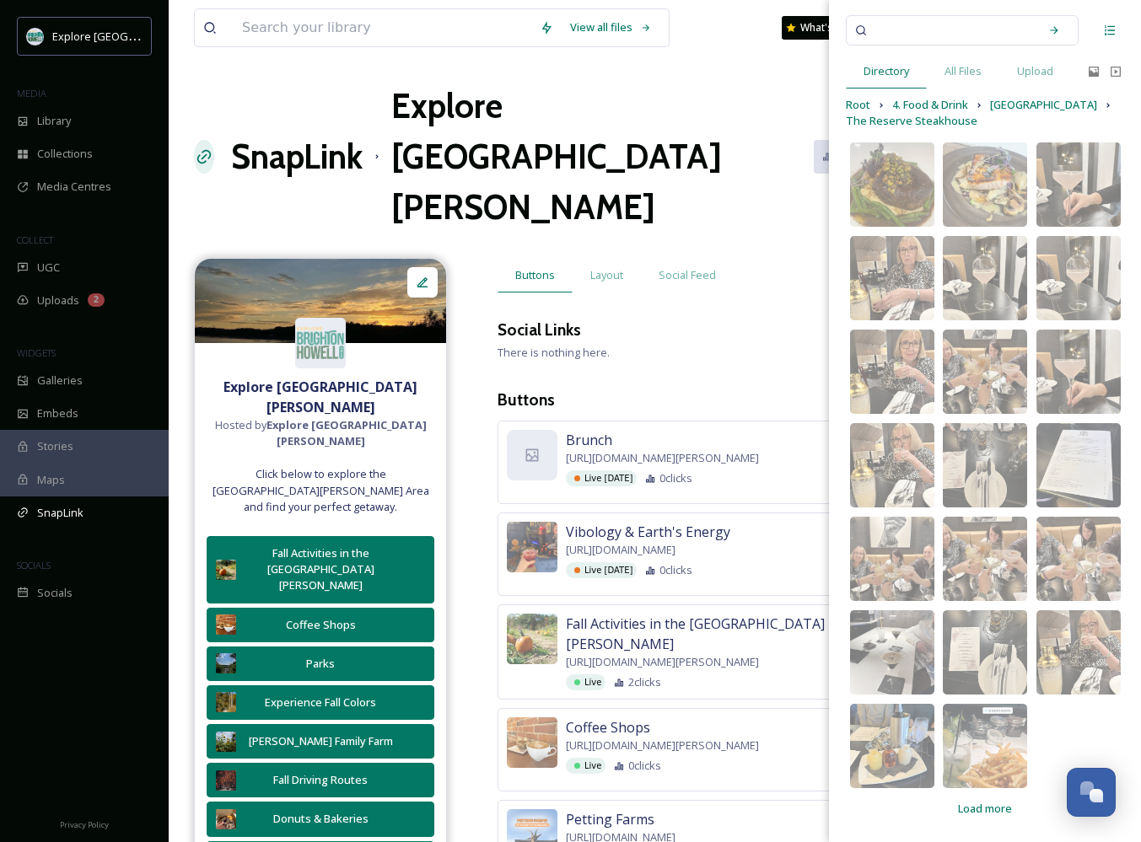
scroll to position [40, 0]
click at [895, 743] on img at bounding box center [892, 747] width 84 height 84
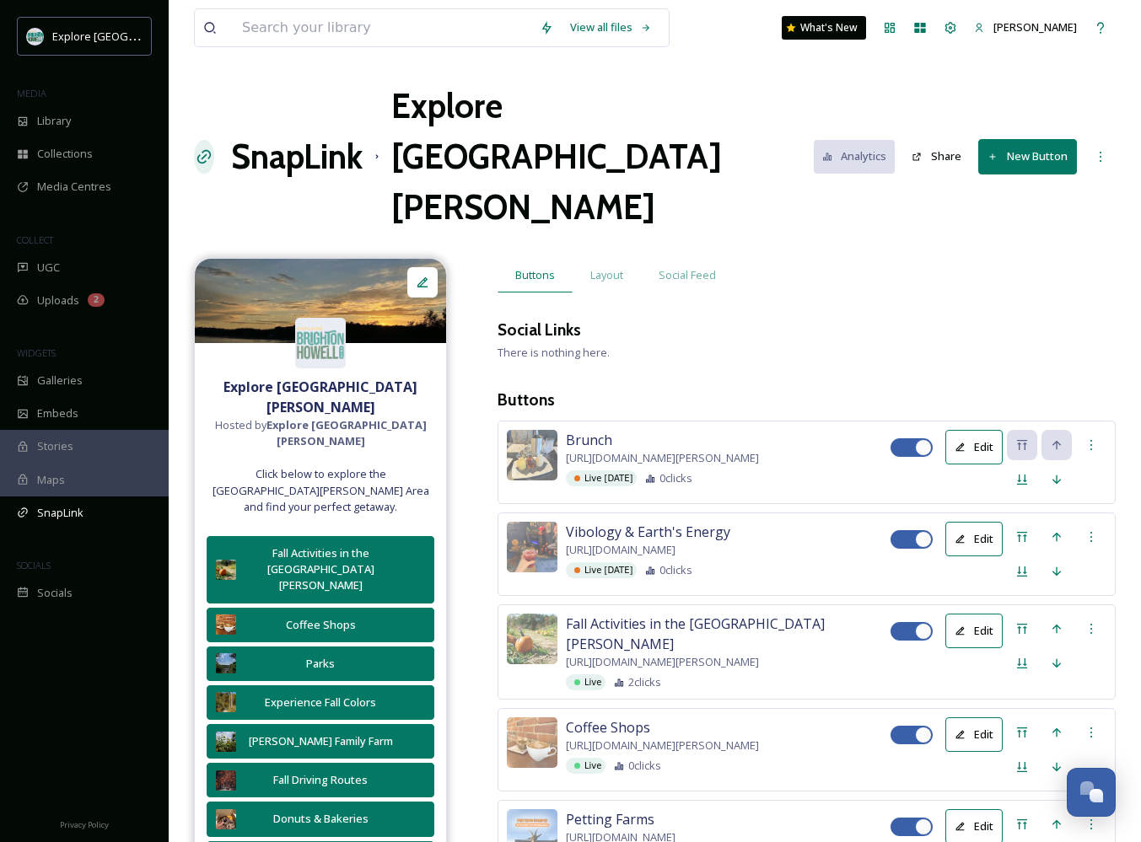
click at [1013, 139] on button "New Button" at bounding box center [1027, 156] width 99 height 35
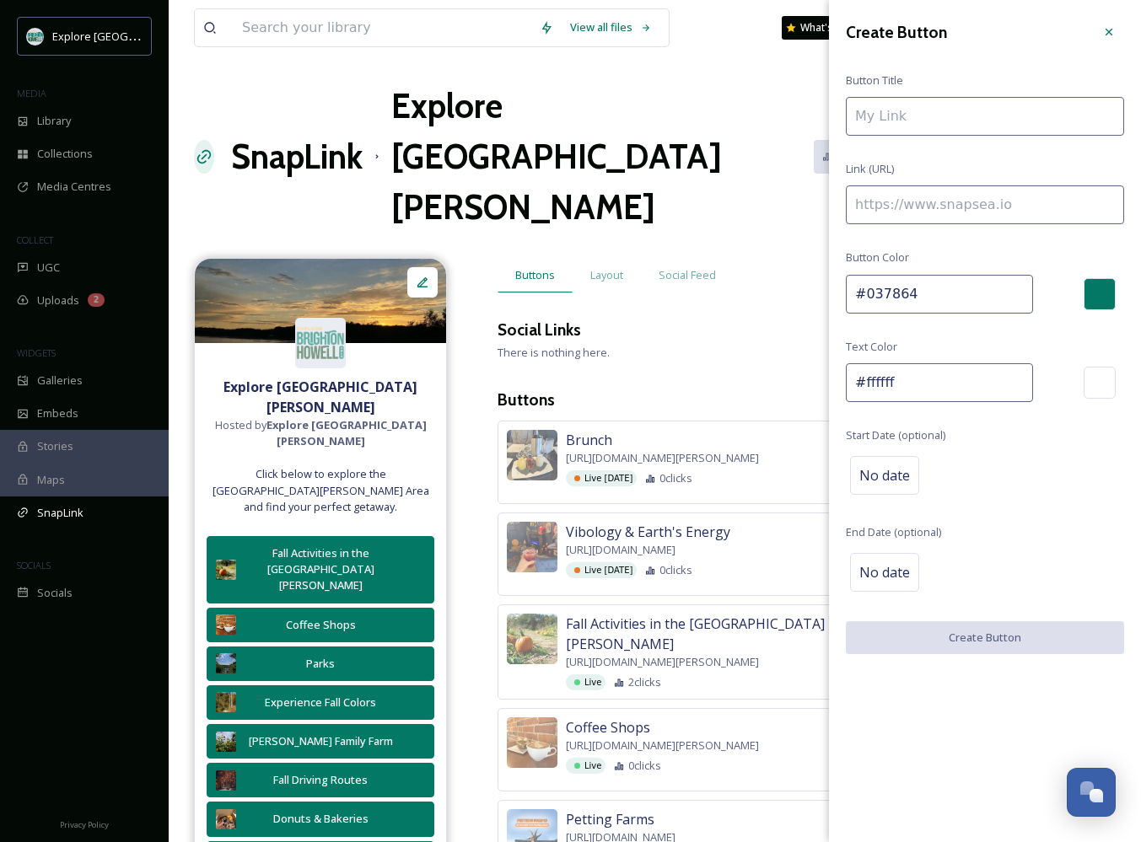
click at [958, 205] on input at bounding box center [984, 204] width 278 height 39
paste input "[URL][DOMAIN_NAME]"
type input "[URL][DOMAIN_NAME]"
click at [950, 131] on input at bounding box center [984, 116] width 278 height 39
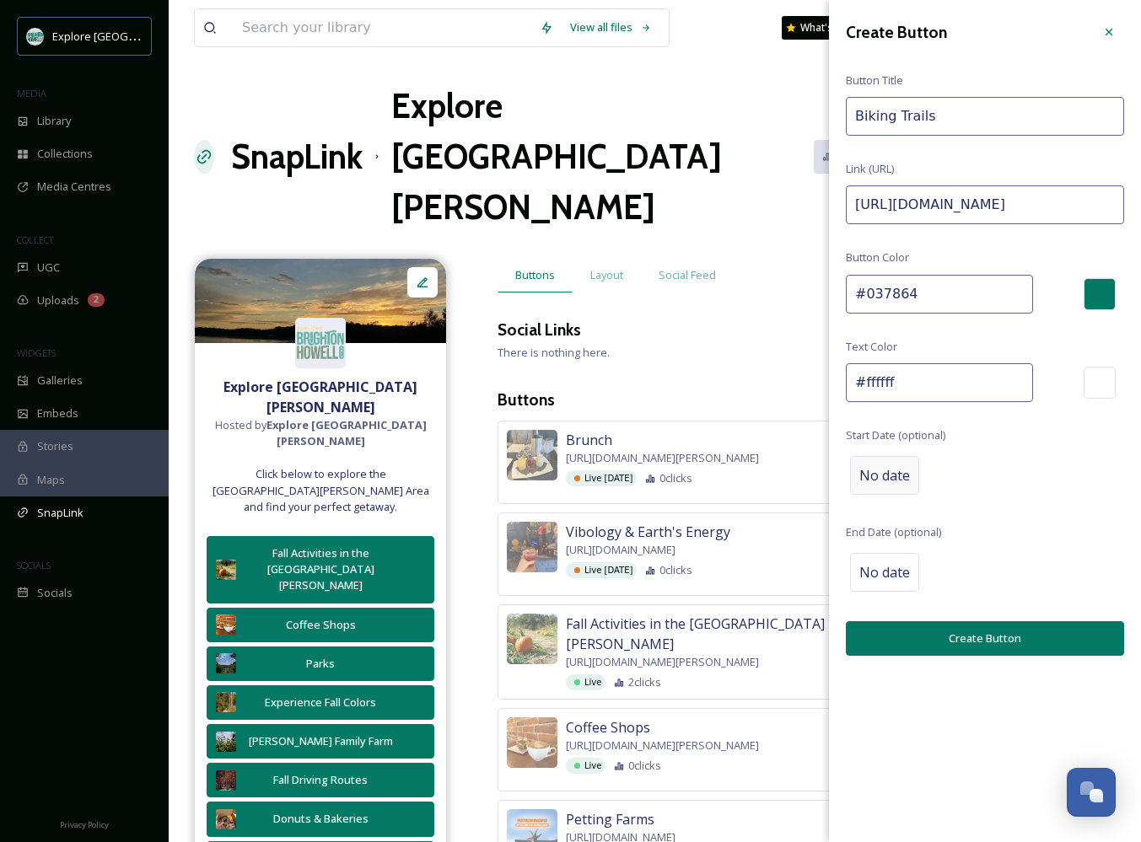
type input "Biking Trails"
click at [885, 465] on span "No date" at bounding box center [884, 475] width 51 height 20
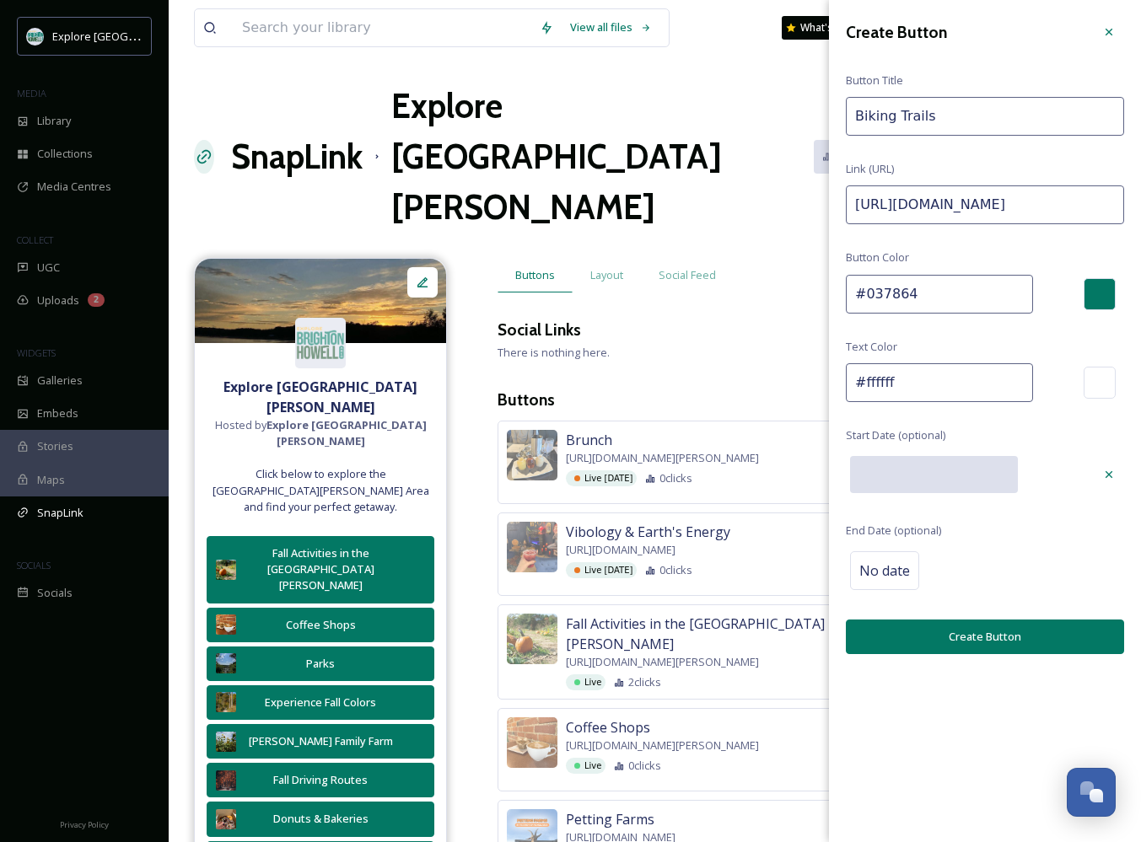
click at [912, 456] on input "text" at bounding box center [934, 474] width 168 height 37
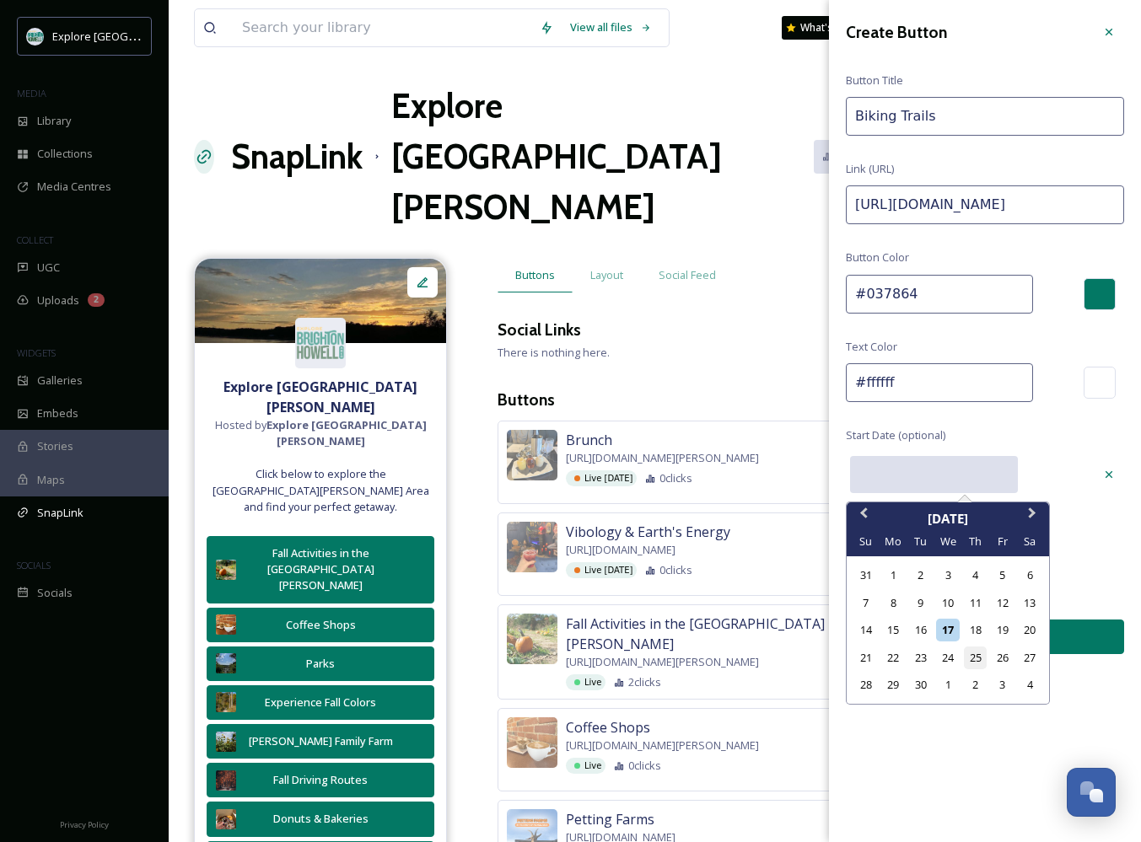
click at [971, 651] on div "25" at bounding box center [974, 658] width 23 height 23
type input "[DATE]"
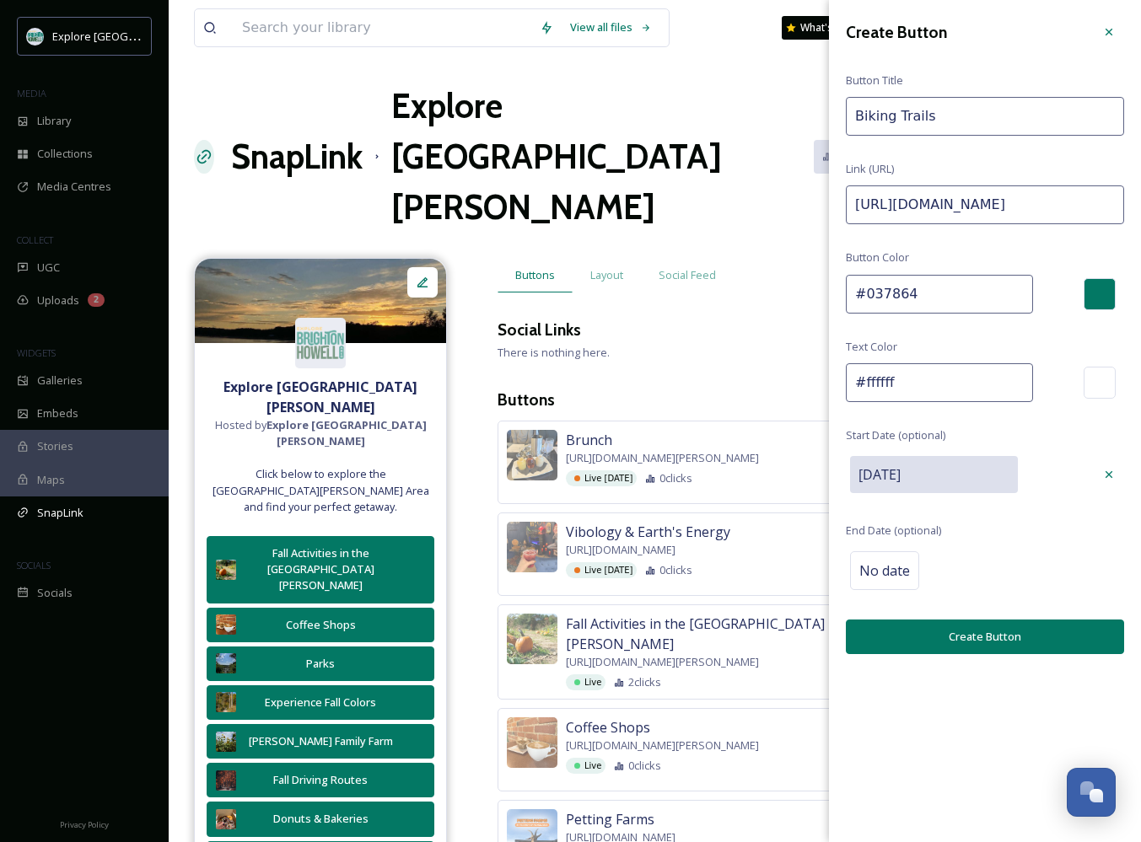
click at [957, 626] on button "Create Button" at bounding box center [984, 637] width 278 height 35
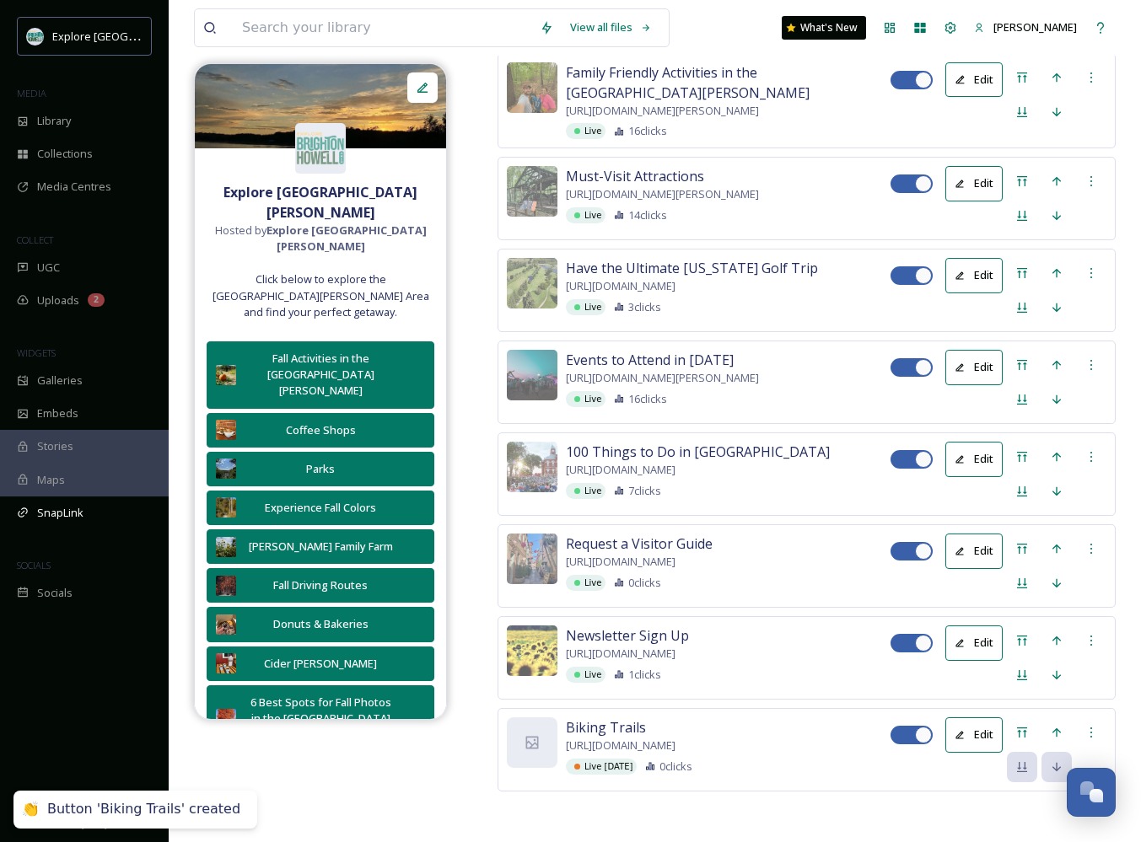
scroll to position [3892, 0]
click at [1014, 717] on div at bounding box center [1021, 732] width 30 height 30
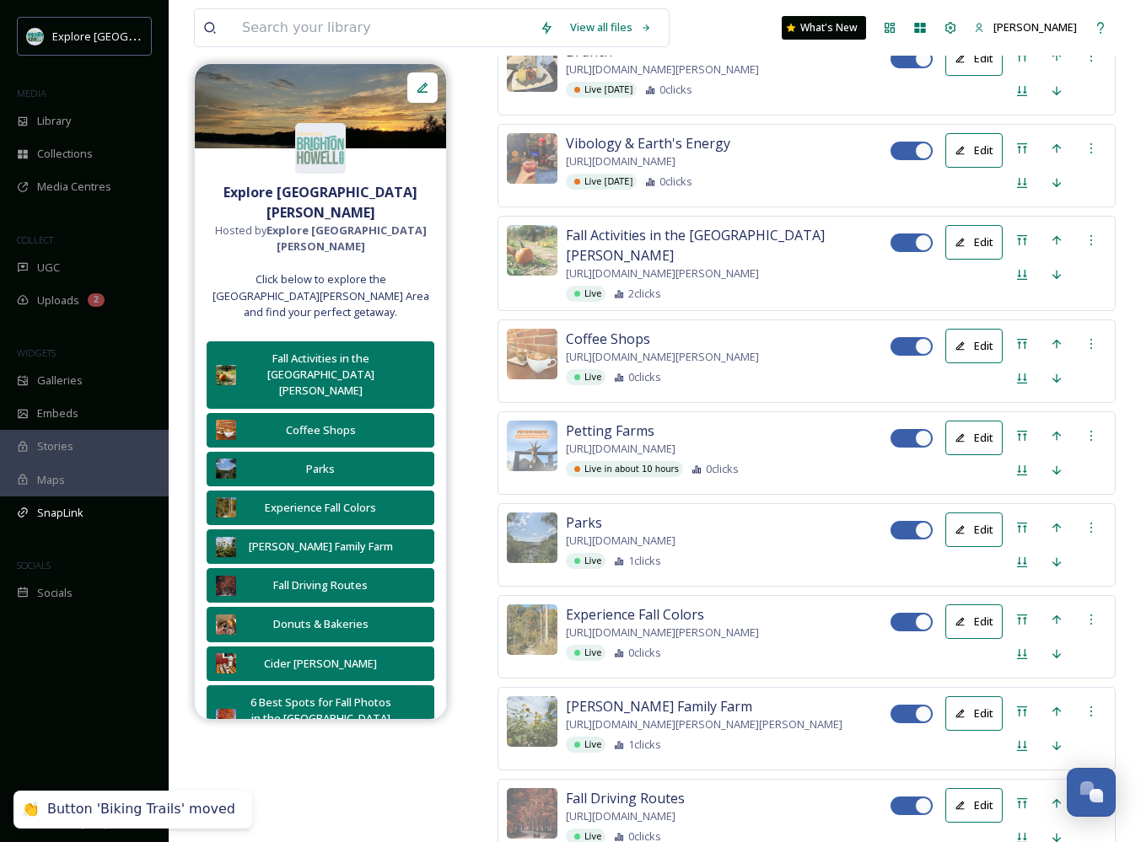
scroll to position [196, 0]
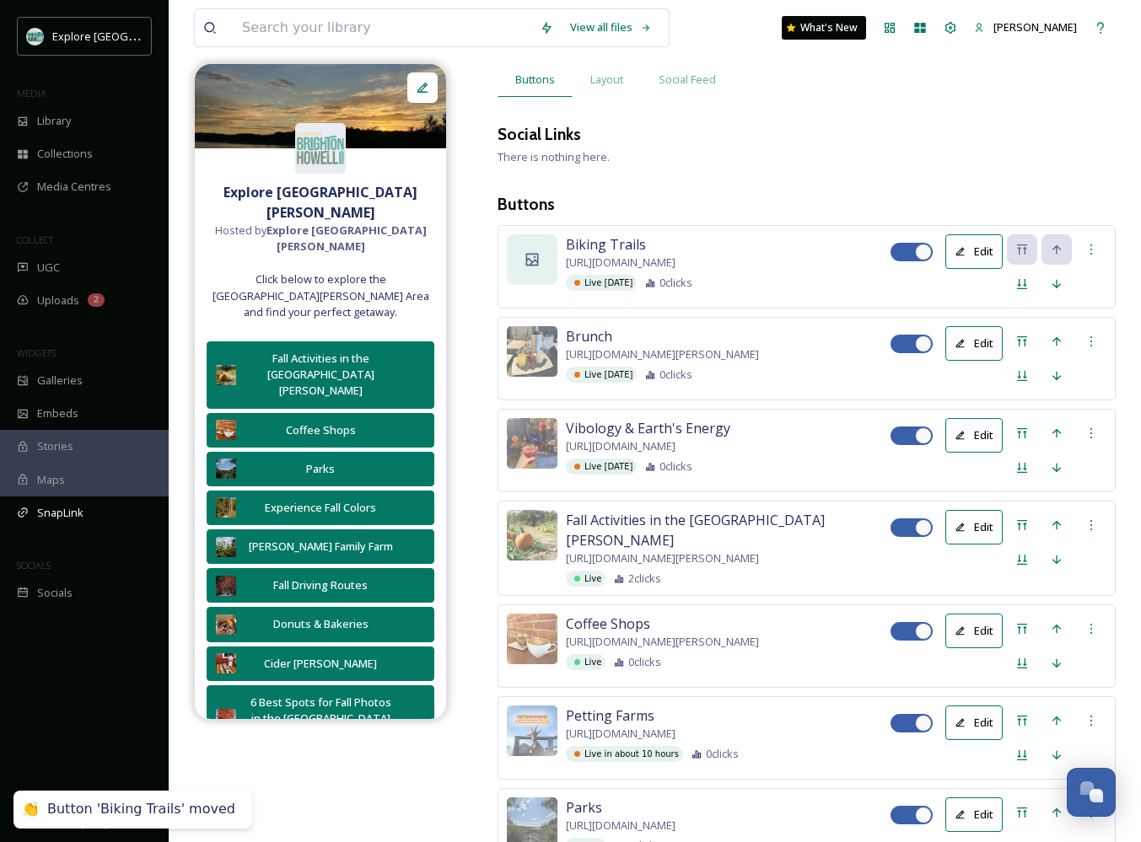
click at [537, 234] on div at bounding box center [532, 259] width 51 height 51
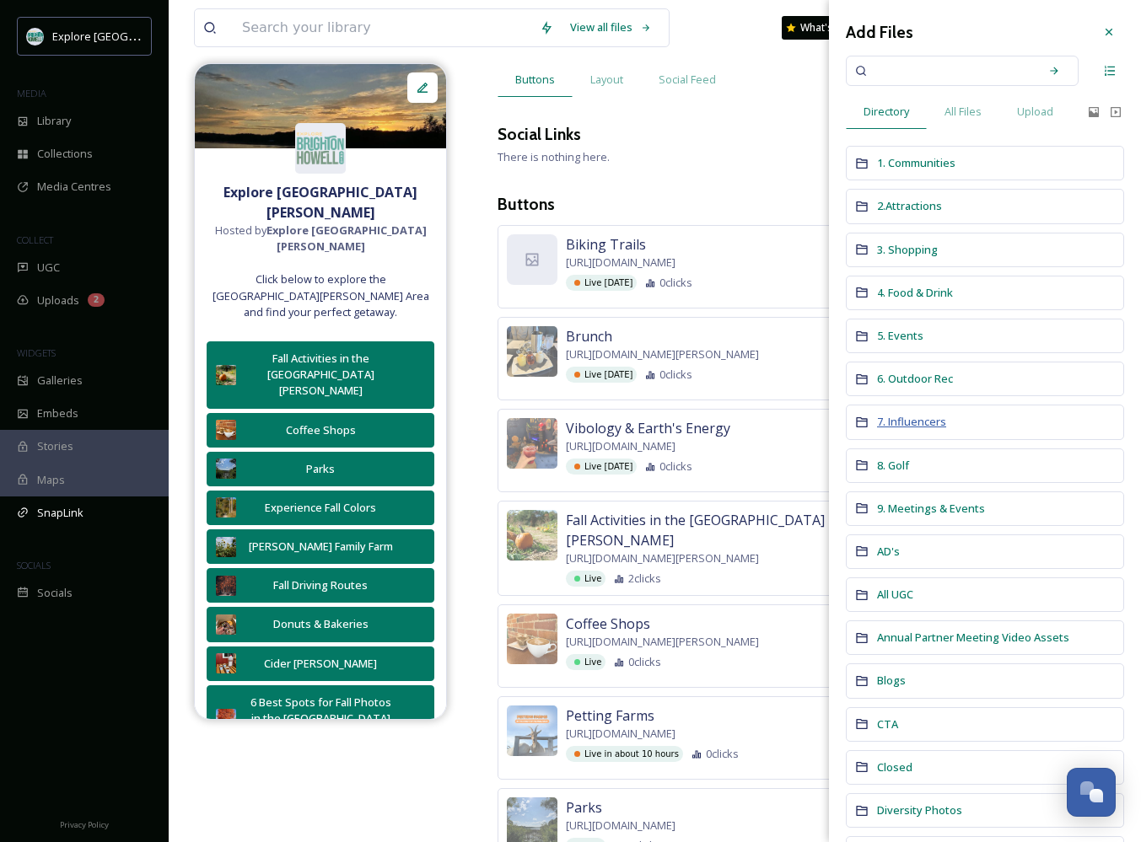
click at [901, 420] on span "7. Influencers" at bounding box center [911, 421] width 69 height 15
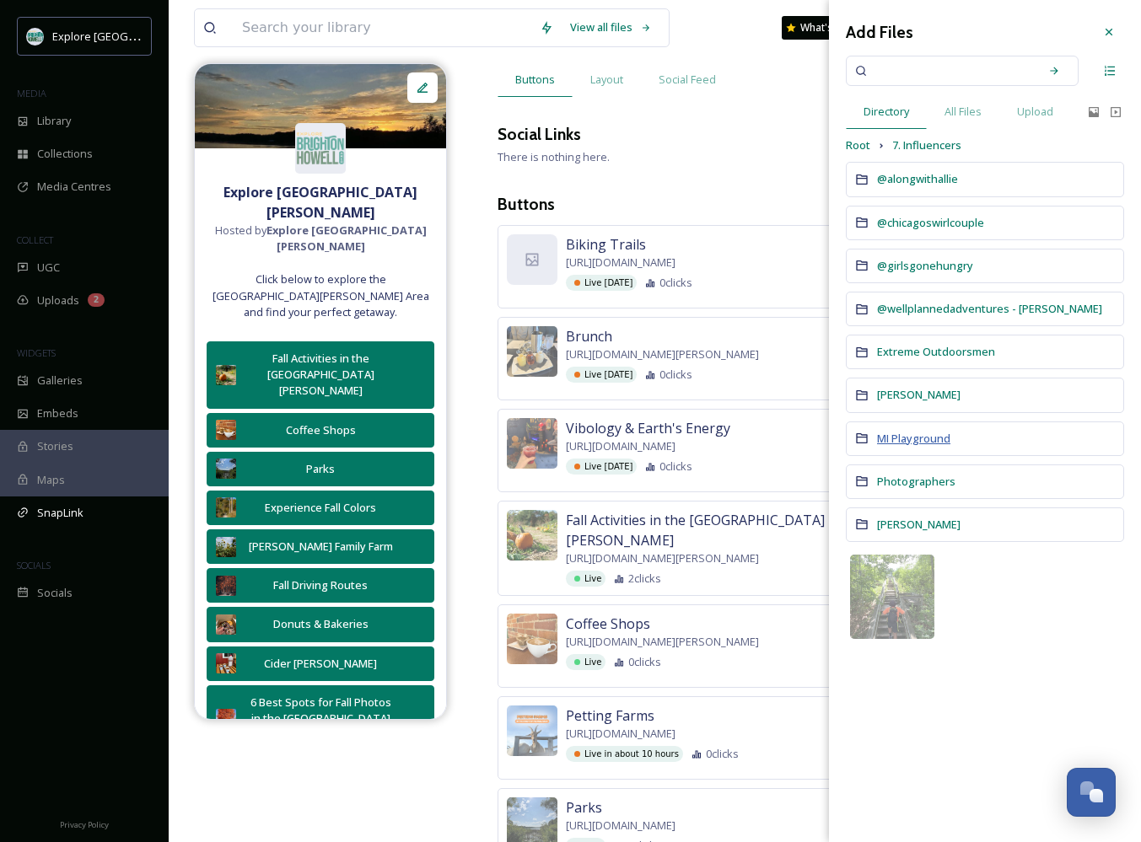
click at [901, 435] on span "MI Playground" at bounding box center [913, 438] width 73 height 15
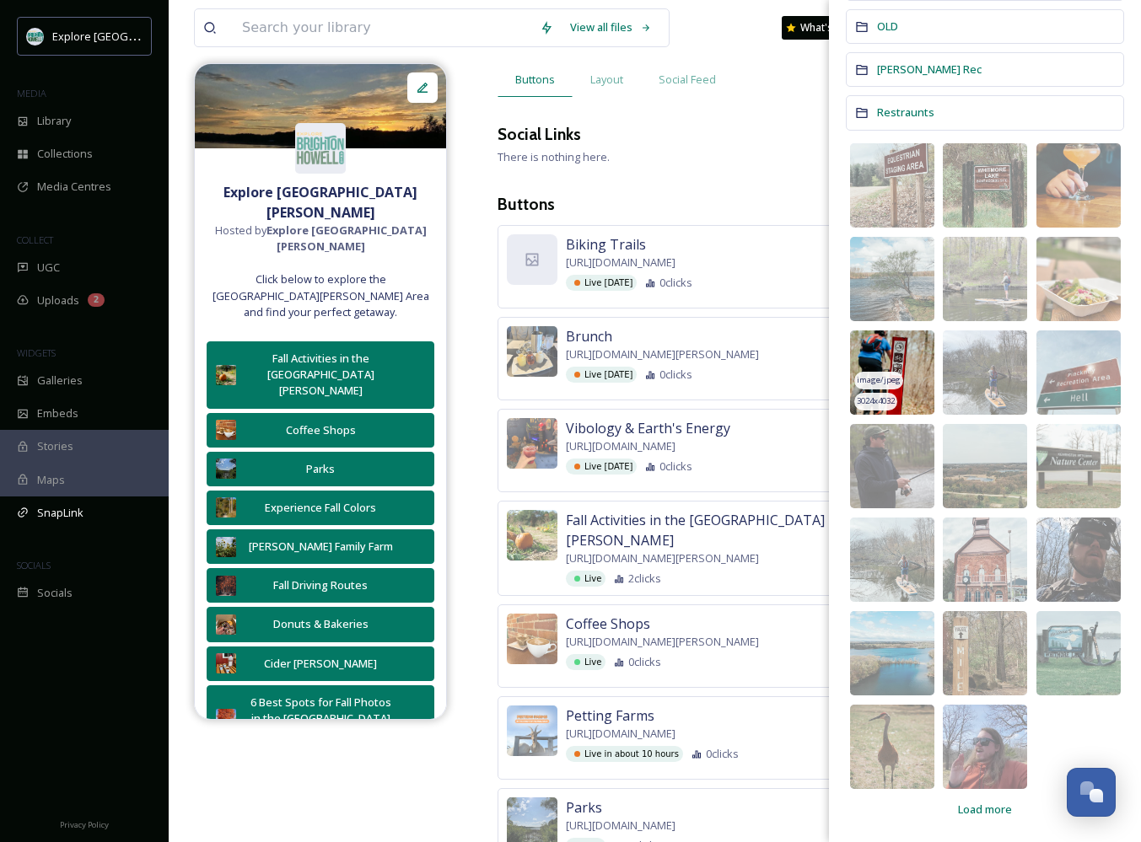
scroll to position [282, 0]
click at [904, 364] on img at bounding box center [892, 373] width 84 height 84
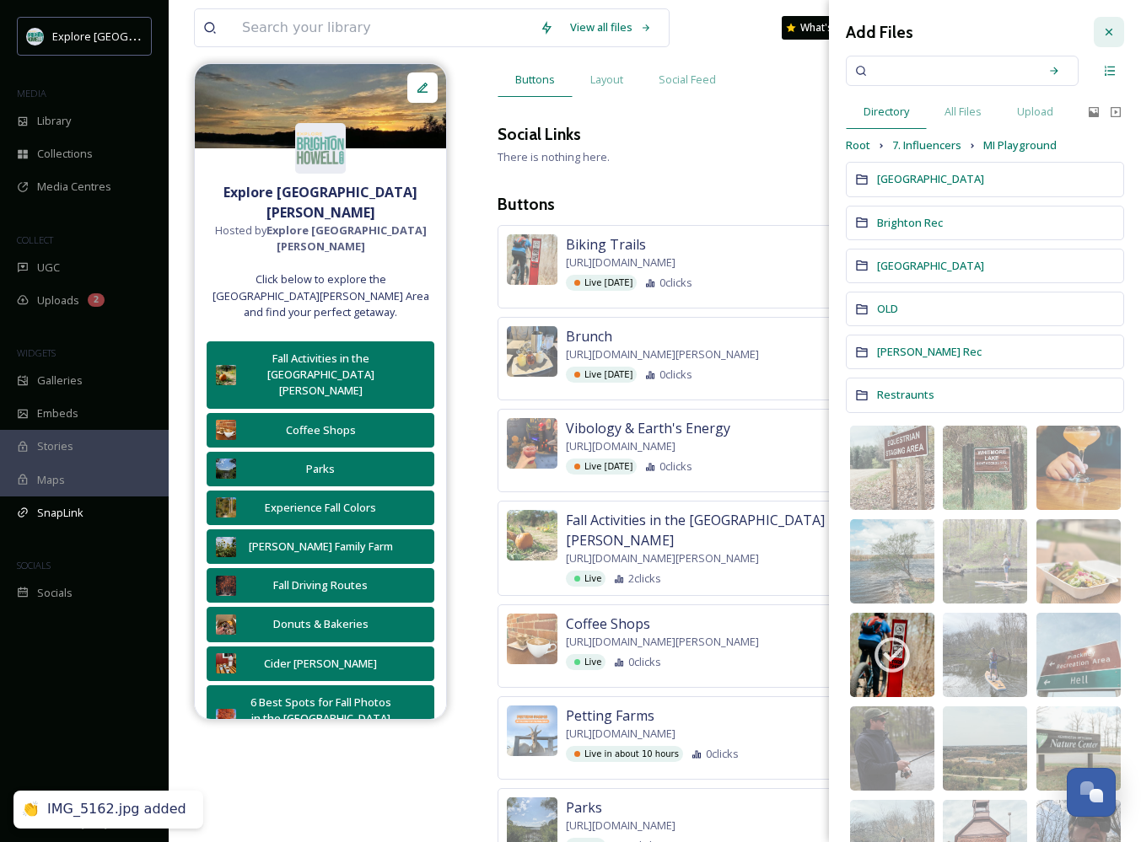
scroll to position [0, 0]
click at [1108, 31] on icon at bounding box center [1108, 31] width 13 height 13
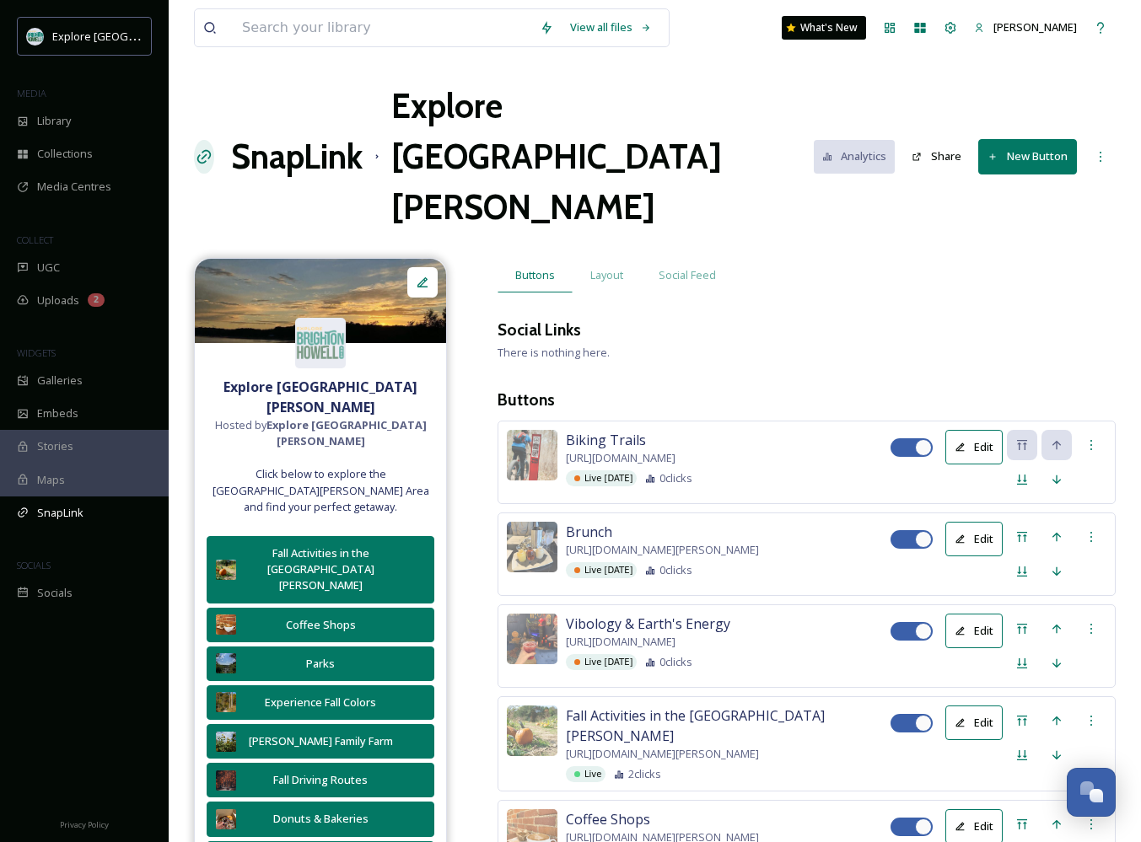
click at [1018, 139] on button "New Button" at bounding box center [1027, 156] width 99 height 35
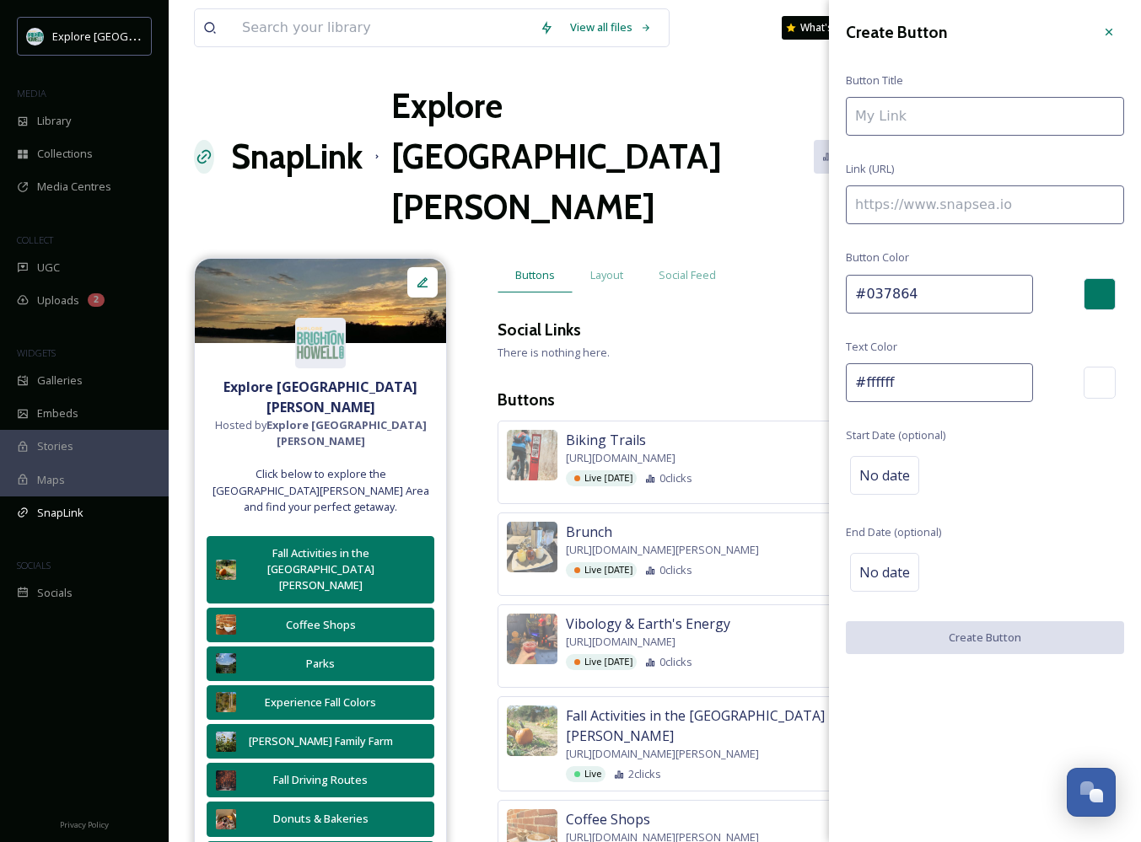
click at [963, 194] on input at bounding box center [984, 204] width 278 height 39
paste input "[URL][DOMAIN_NAME][PERSON_NAME]"
type input "[URL][DOMAIN_NAME][PERSON_NAME]"
click at [916, 121] on input at bounding box center [984, 116] width 278 height 39
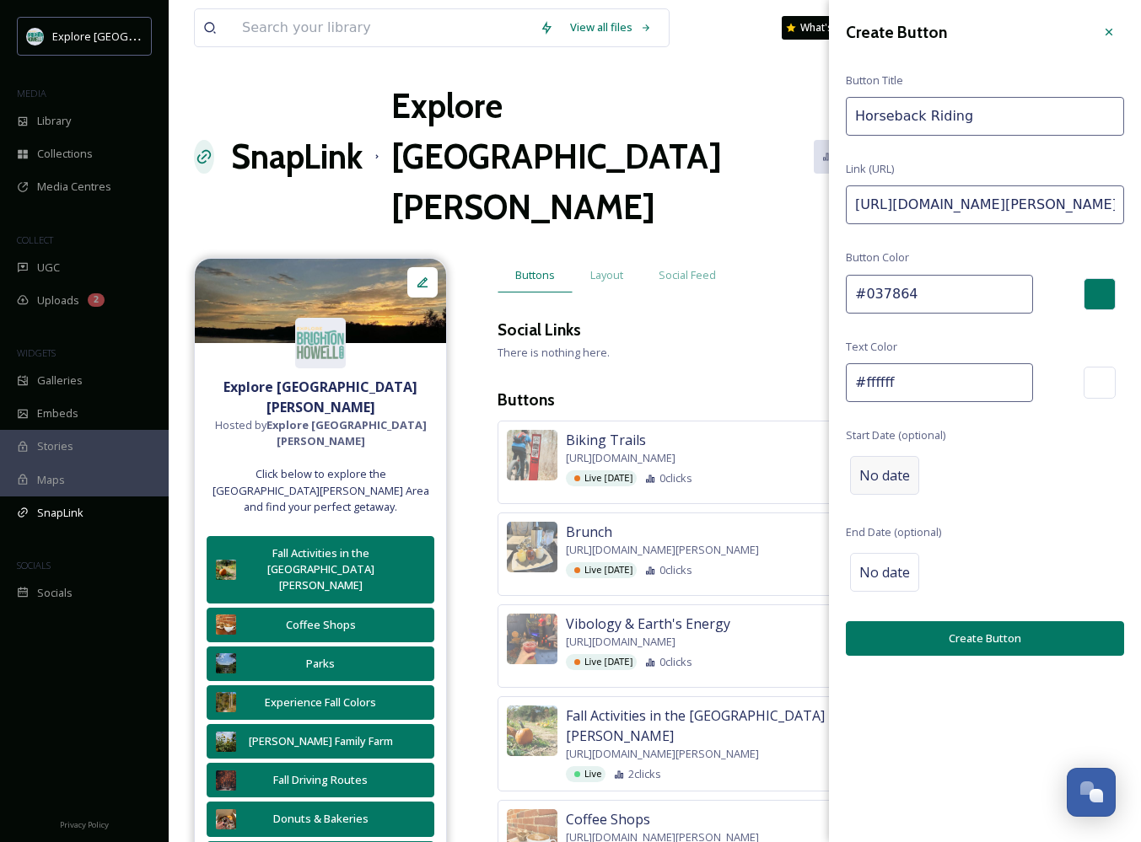
type input "Horseback Riding"
click at [865, 480] on span "No date" at bounding box center [884, 475] width 51 height 20
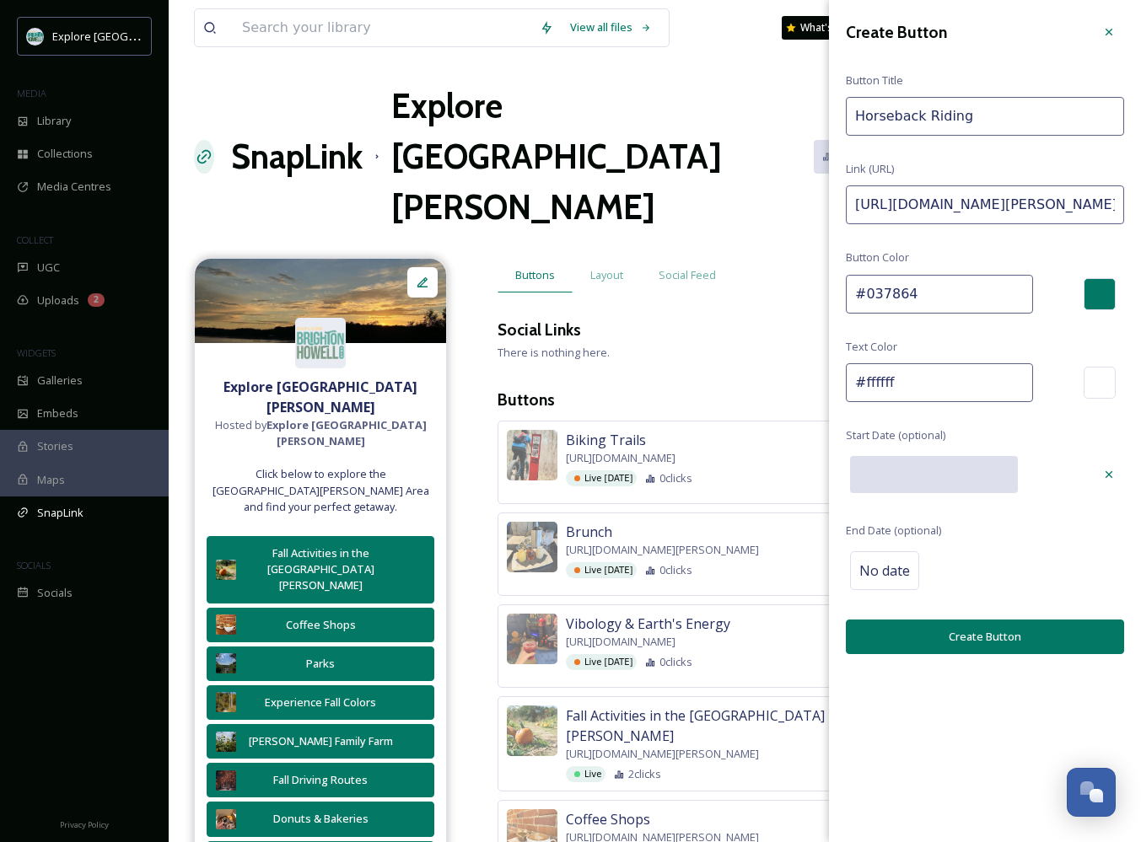
click at [914, 480] on input "text" at bounding box center [934, 474] width 168 height 37
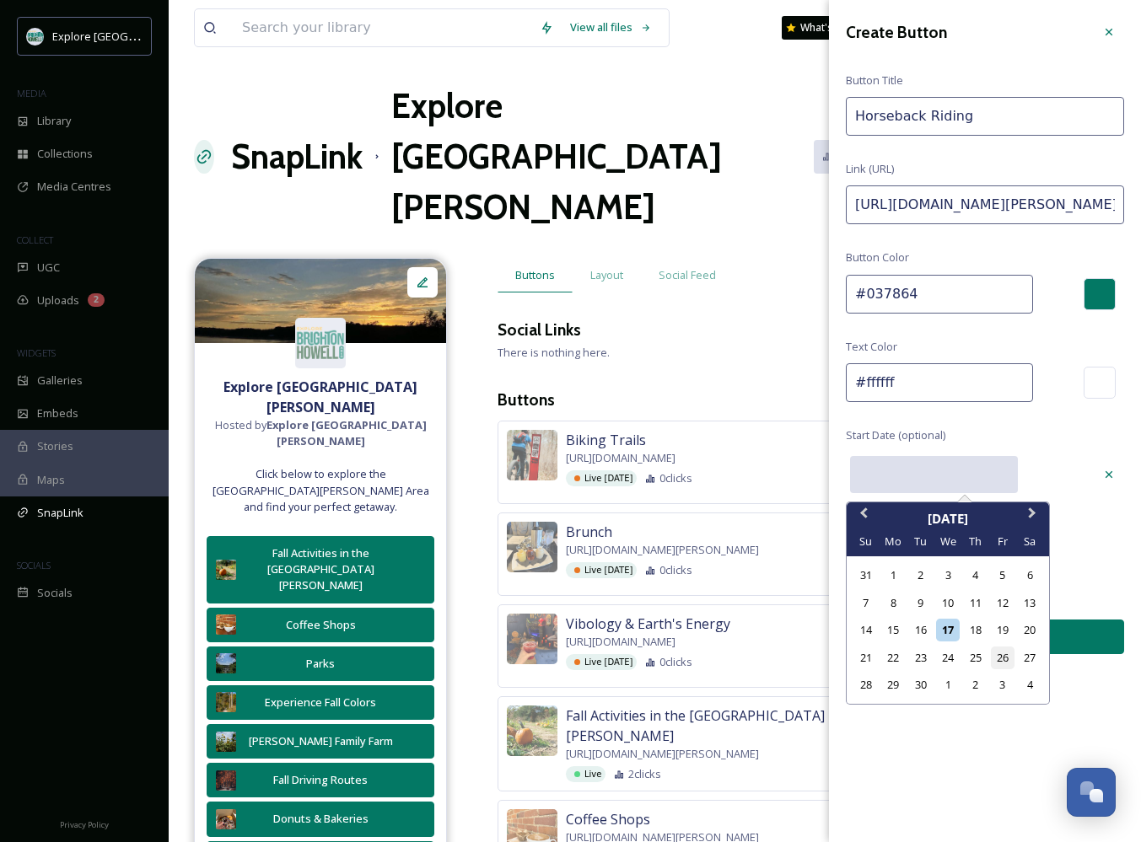
click at [999, 666] on div "26" at bounding box center [1001, 658] width 23 height 23
type input "[DATE]"
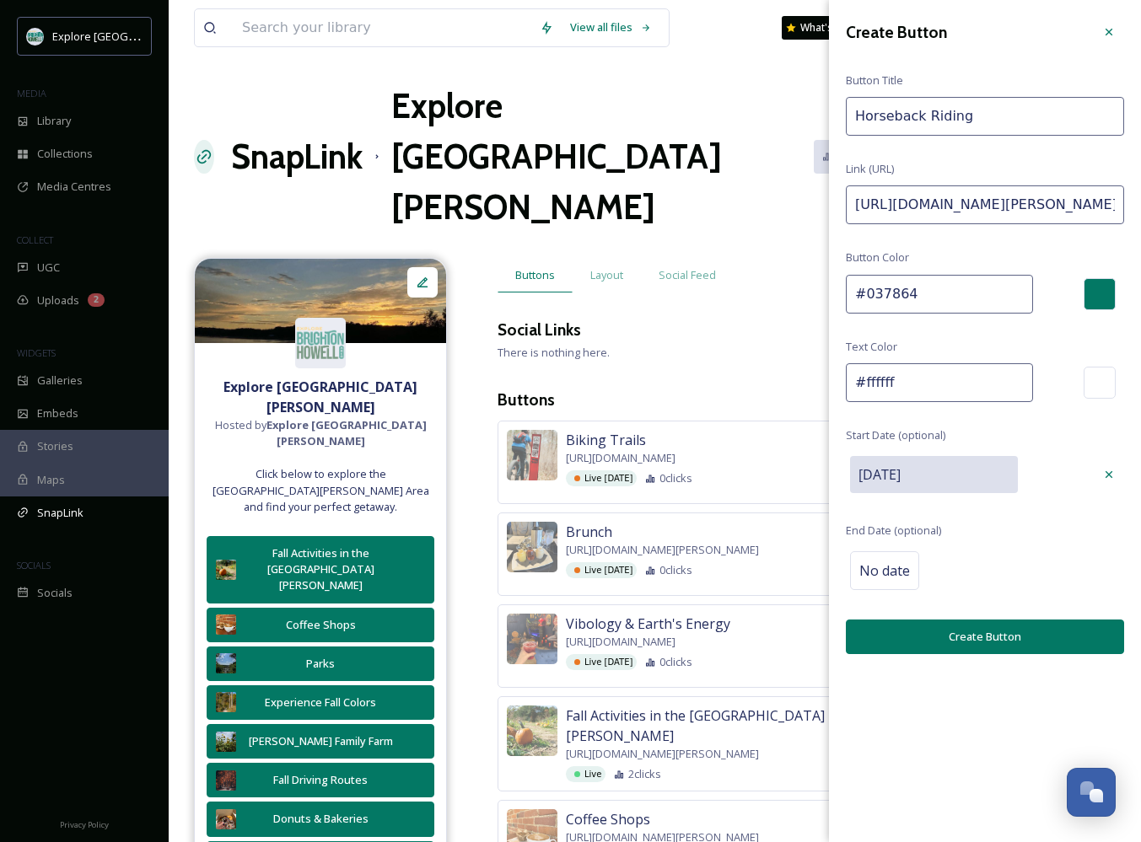
click at [974, 637] on button "Create Button" at bounding box center [984, 637] width 278 height 35
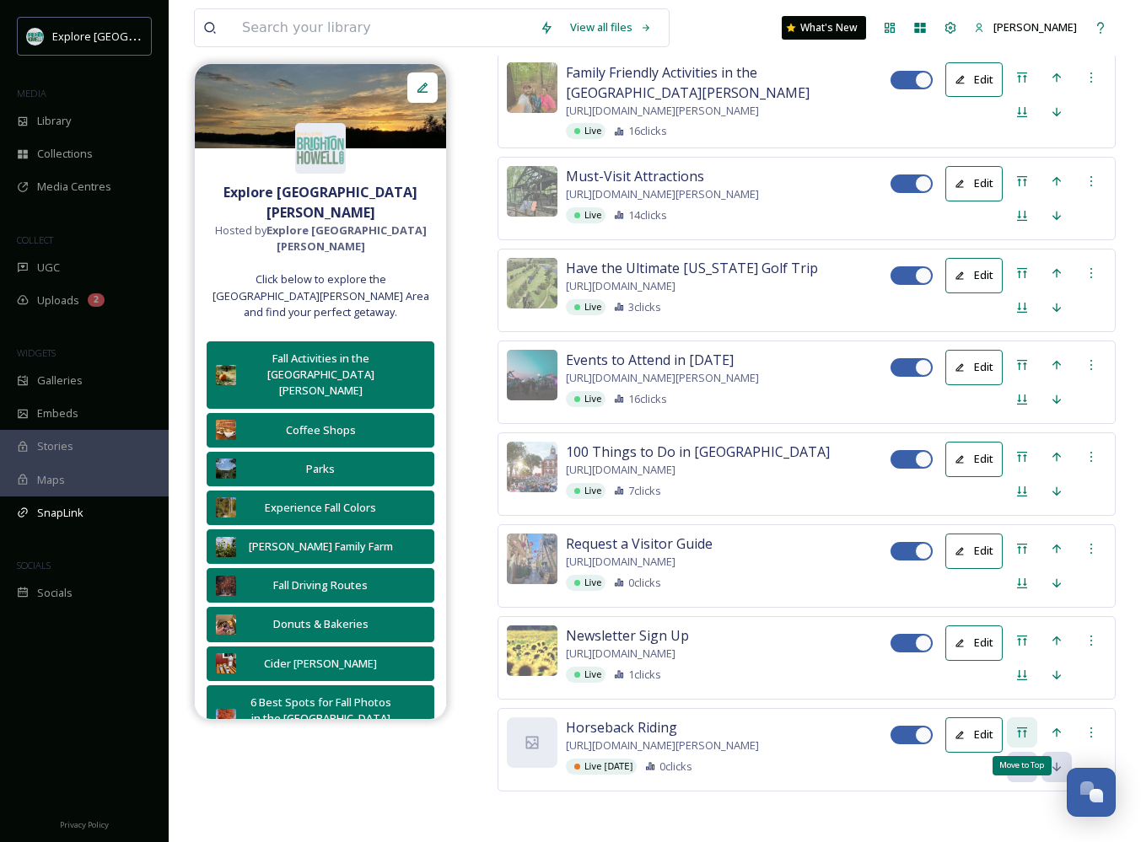
click at [1022, 726] on icon at bounding box center [1021, 732] width 13 height 13
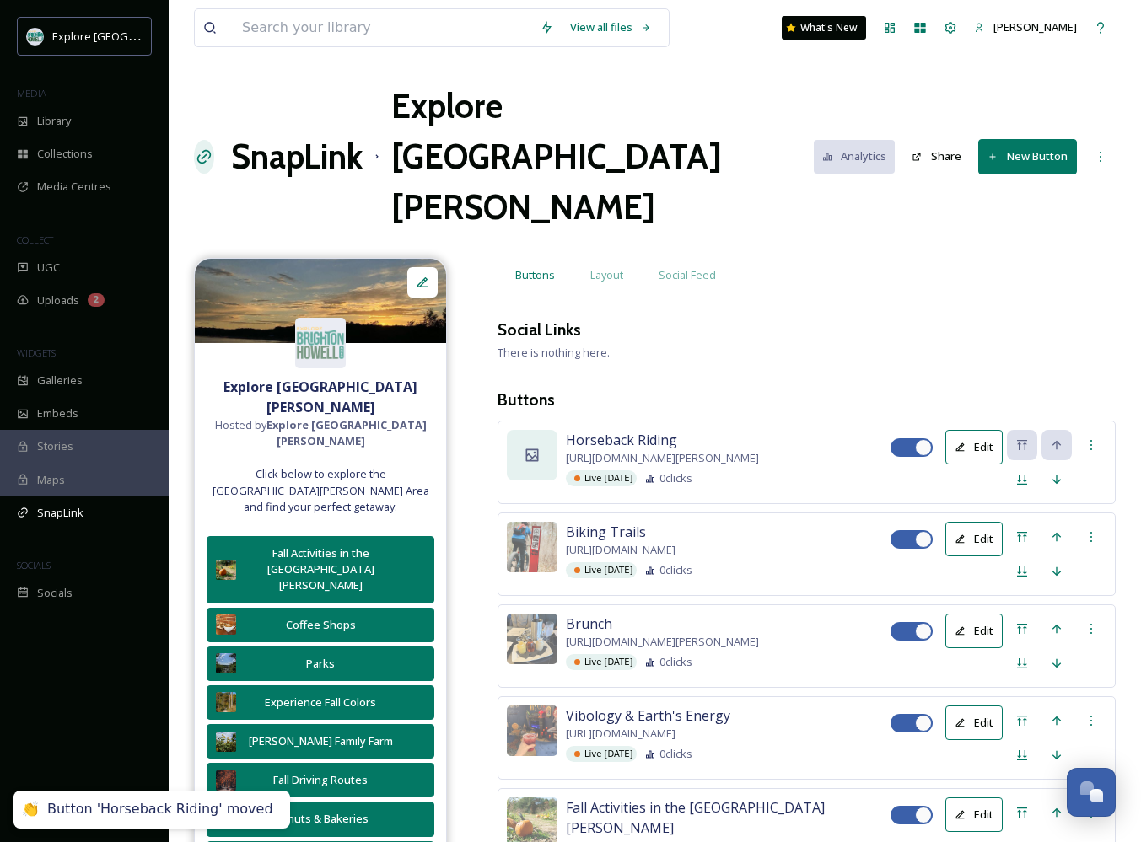
scroll to position [-1, 0]
click at [530, 447] on icon at bounding box center [531, 455] width 17 height 17
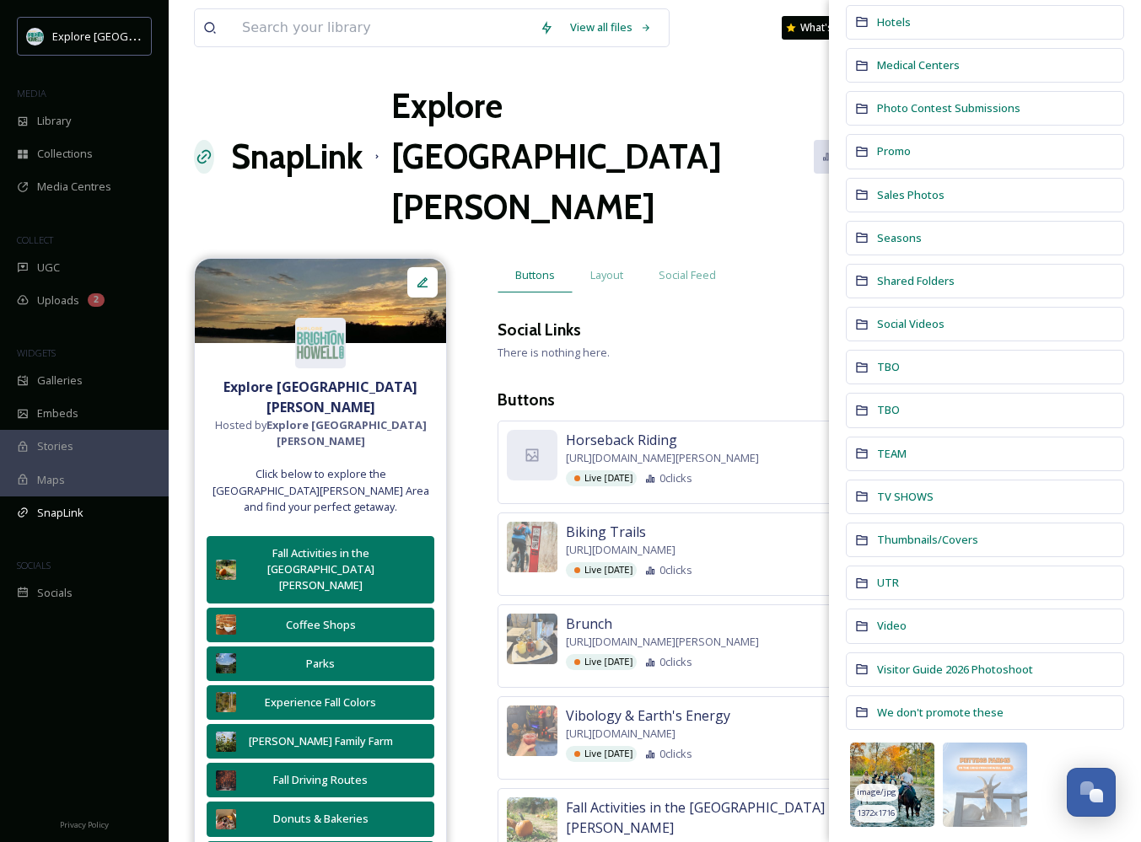
click at [885, 760] on img at bounding box center [892, 785] width 84 height 84
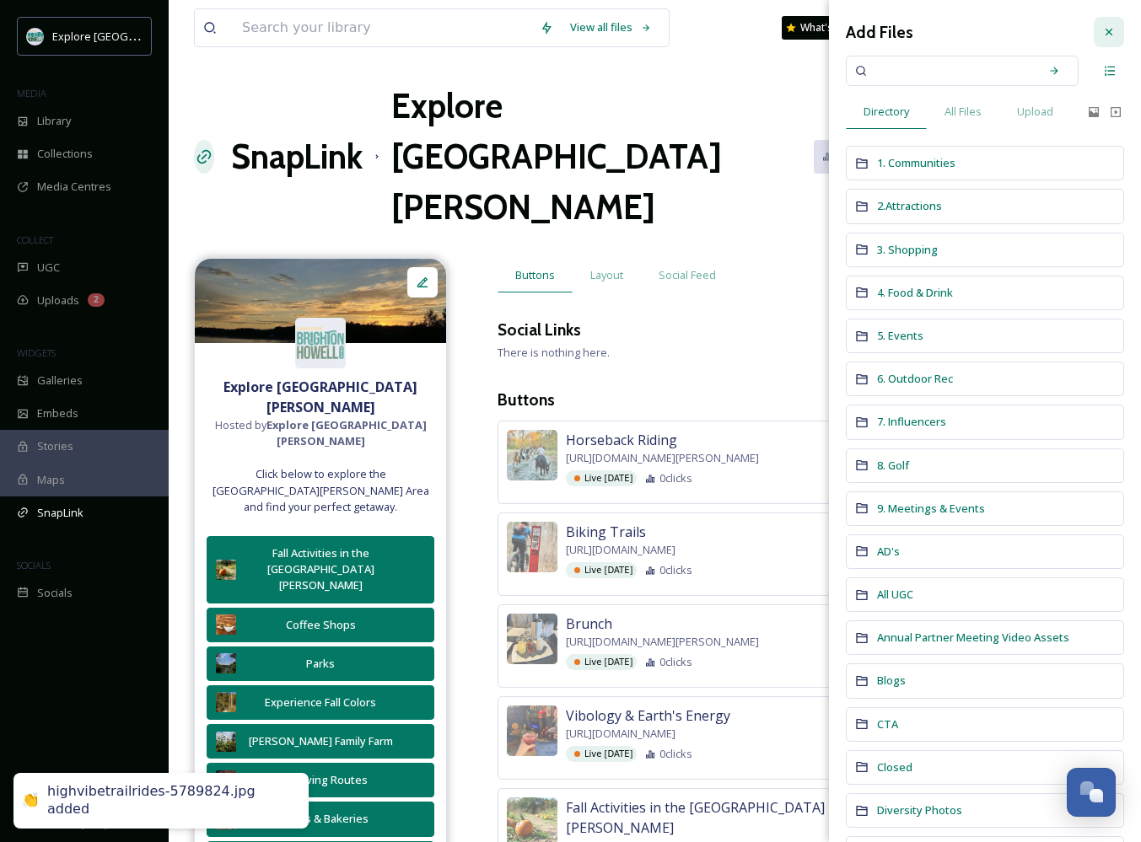
click at [1111, 36] on icon at bounding box center [1108, 31] width 13 height 13
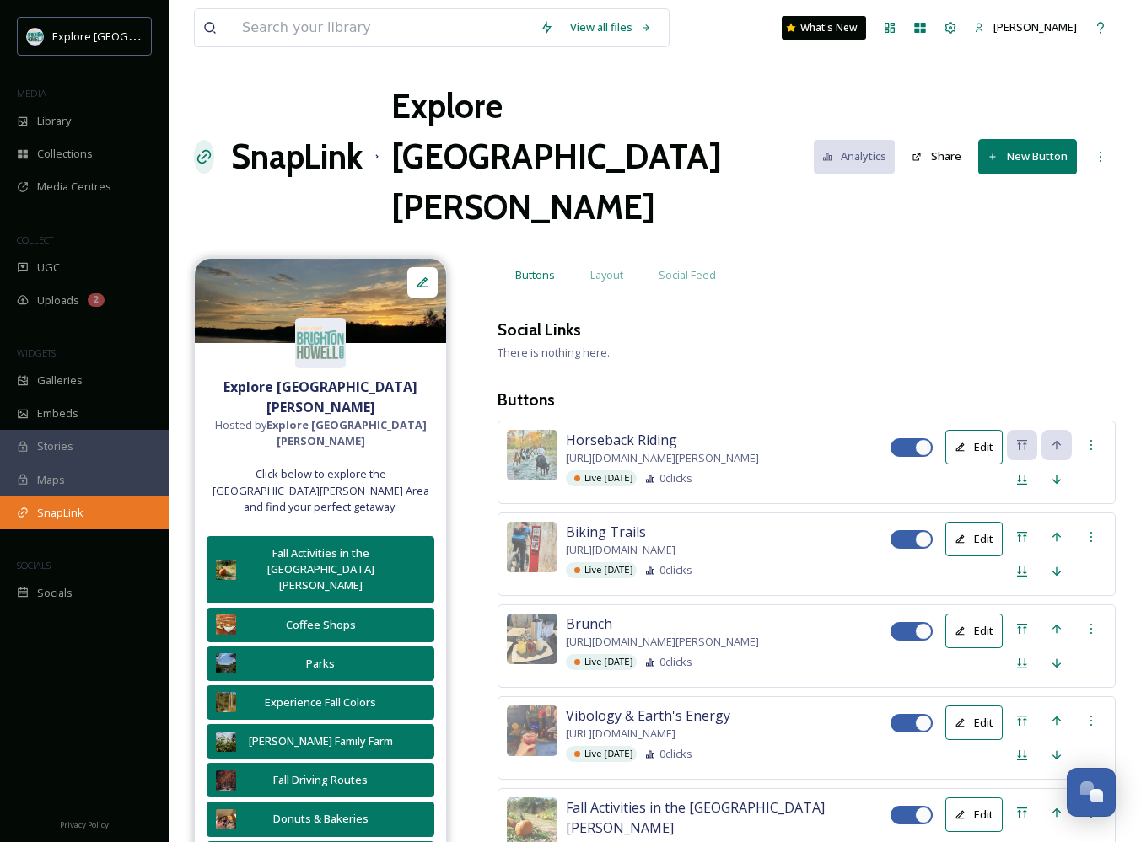
click at [59, 520] on div "SnapLink" at bounding box center [84, 512] width 169 height 33
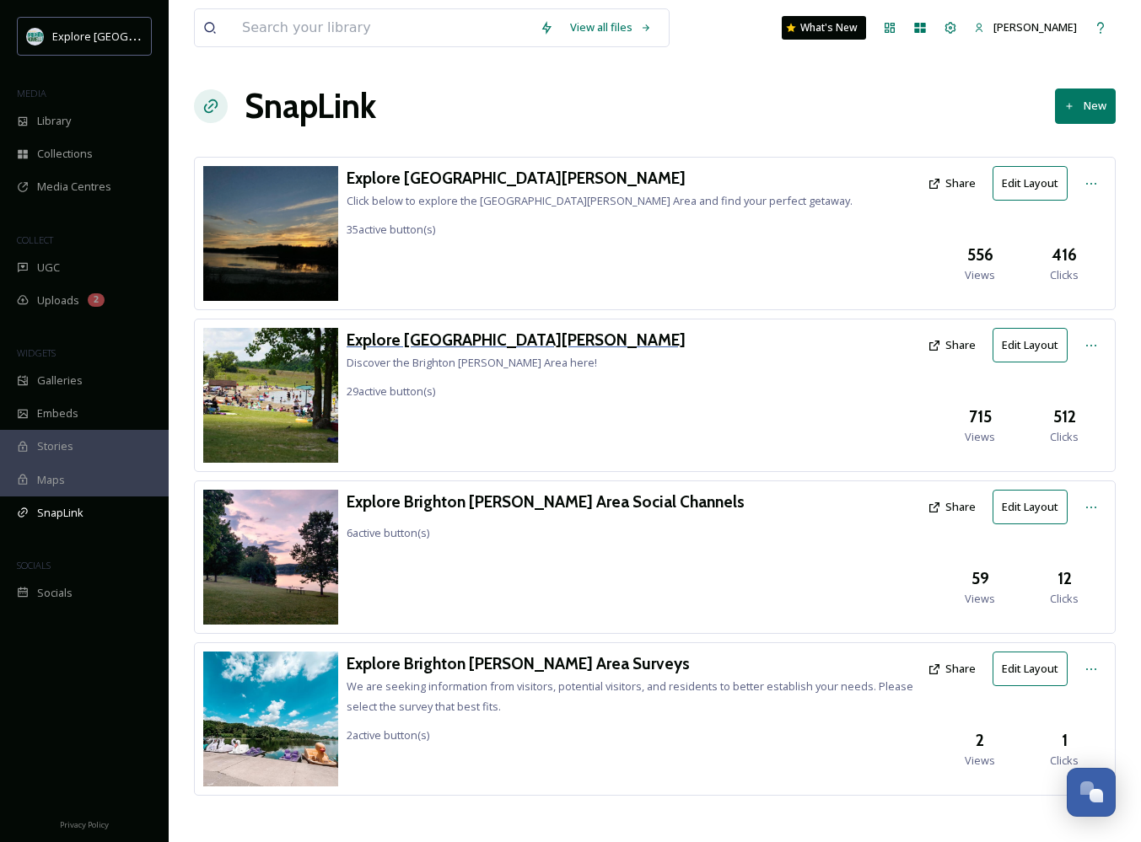
click at [439, 335] on h3 "Explore [GEOGRAPHIC_DATA][PERSON_NAME]" at bounding box center [515, 340] width 339 height 24
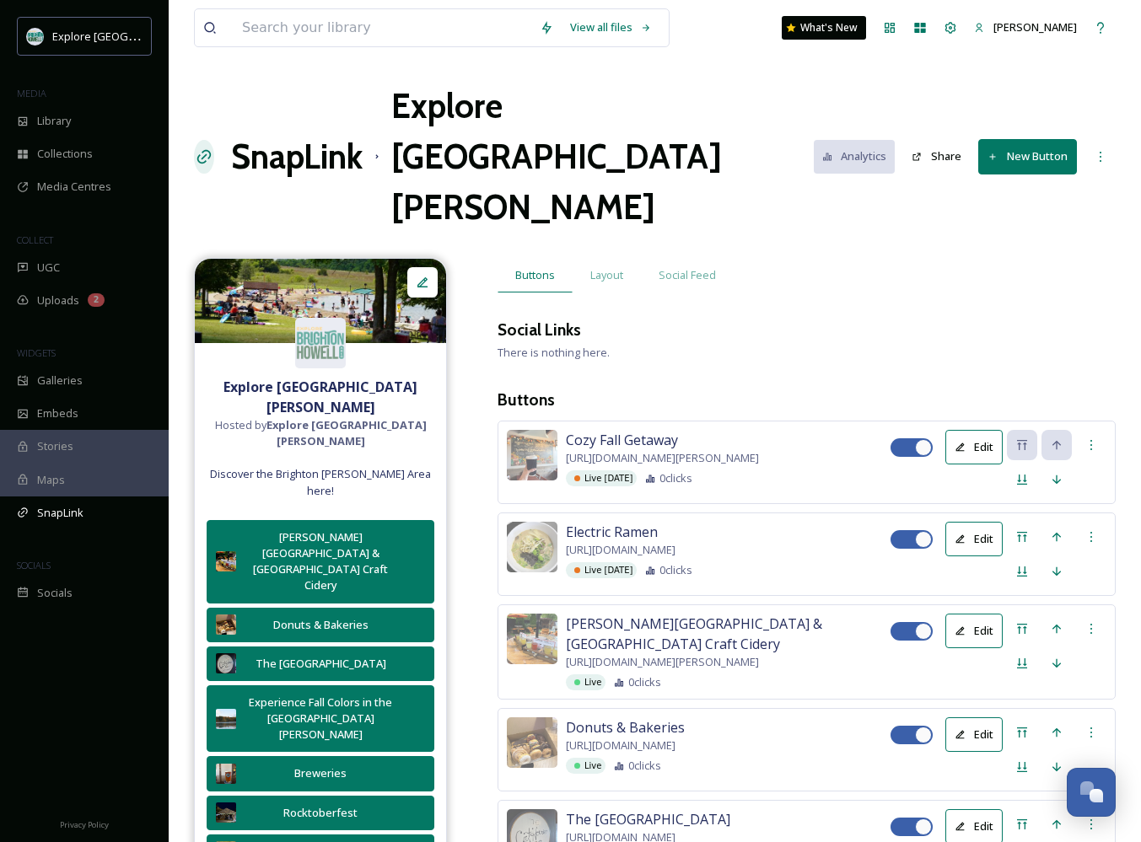
click at [1034, 139] on button "New Button" at bounding box center [1027, 156] width 99 height 35
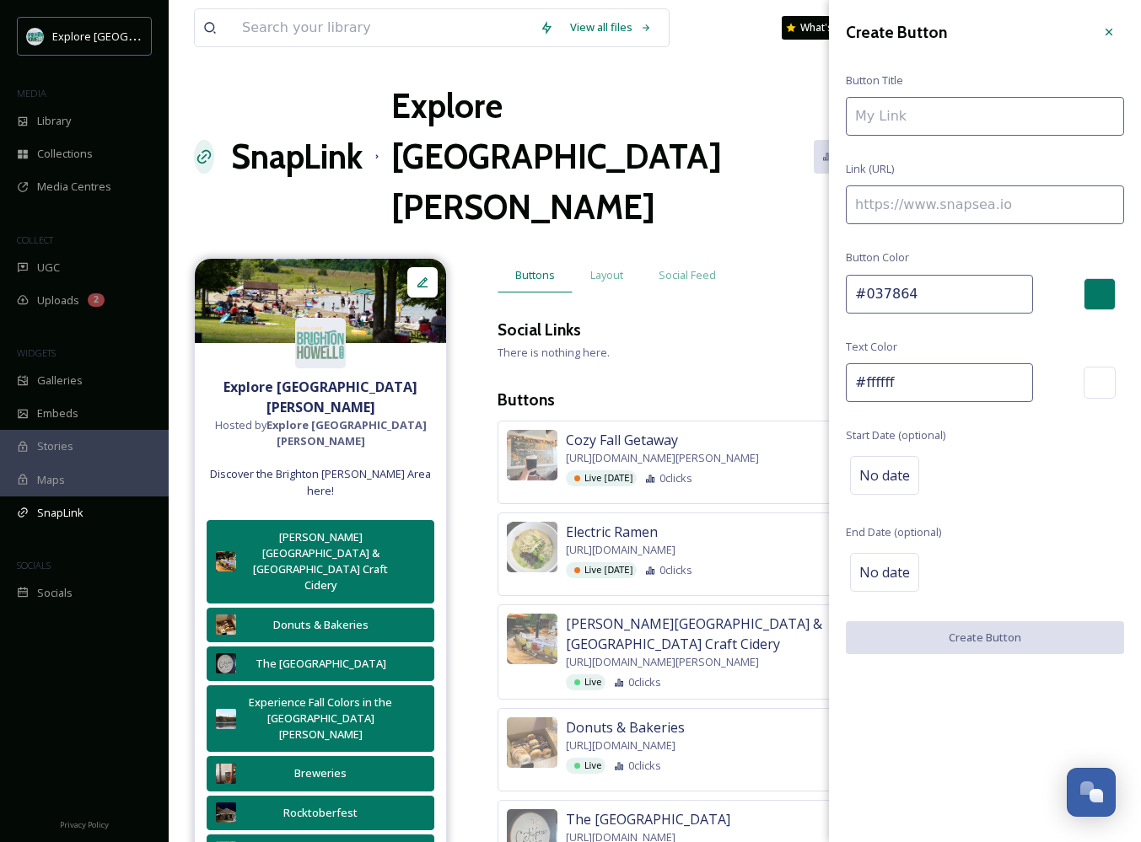
click at [984, 202] on input at bounding box center [984, 204] width 278 height 39
paste input "[URL][DOMAIN_NAME]"
type input "[URL][DOMAIN_NAME]"
click at [928, 121] on input at bounding box center [984, 116] width 278 height 39
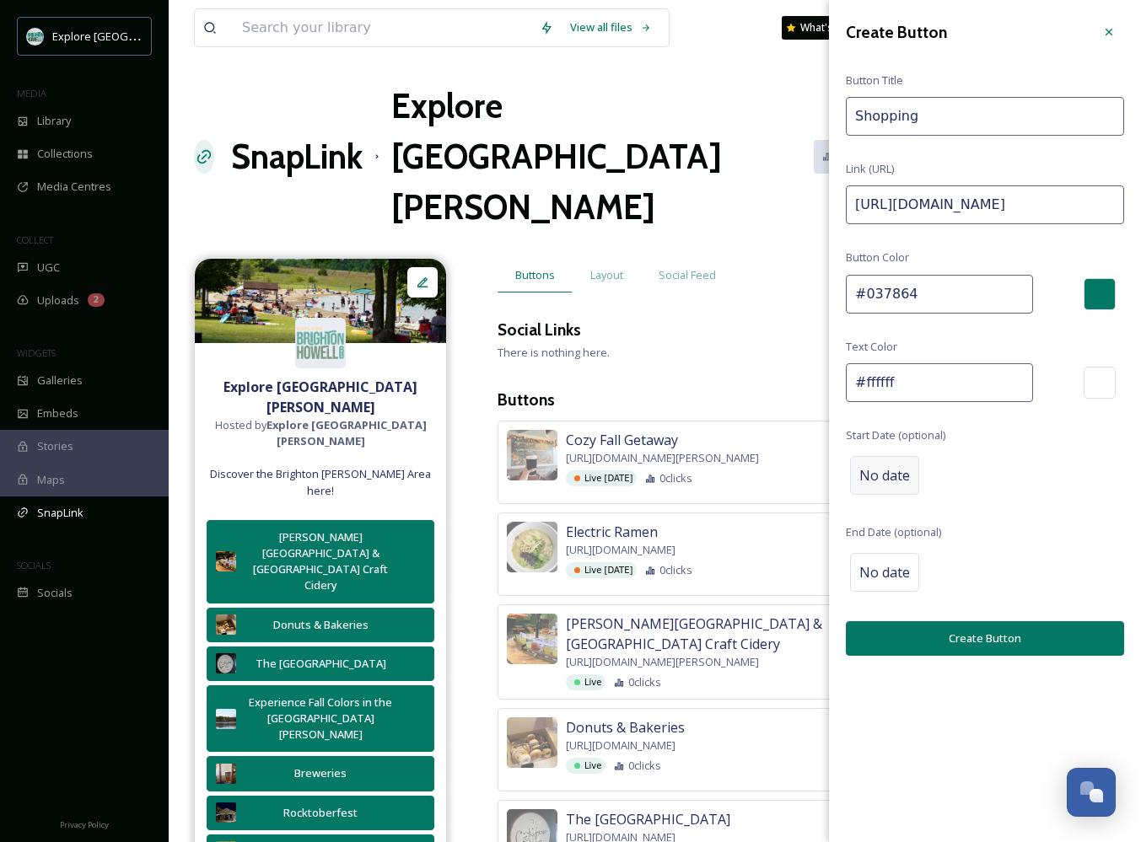
type input "Shopping"
click at [887, 465] on span "No date" at bounding box center [884, 475] width 51 height 20
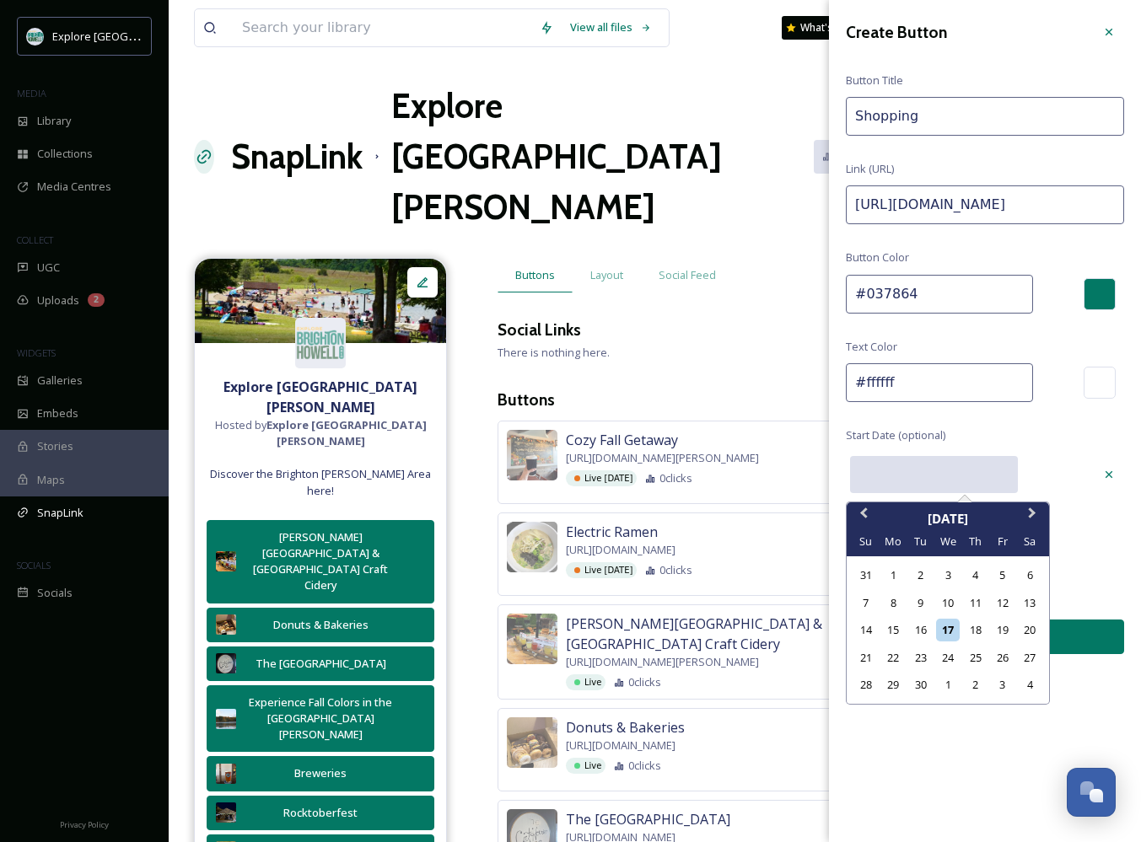
click at [925, 464] on input "text" at bounding box center [934, 474] width 168 height 37
click at [919, 654] on div "23" at bounding box center [920, 658] width 23 height 23
type input "[DATE]"
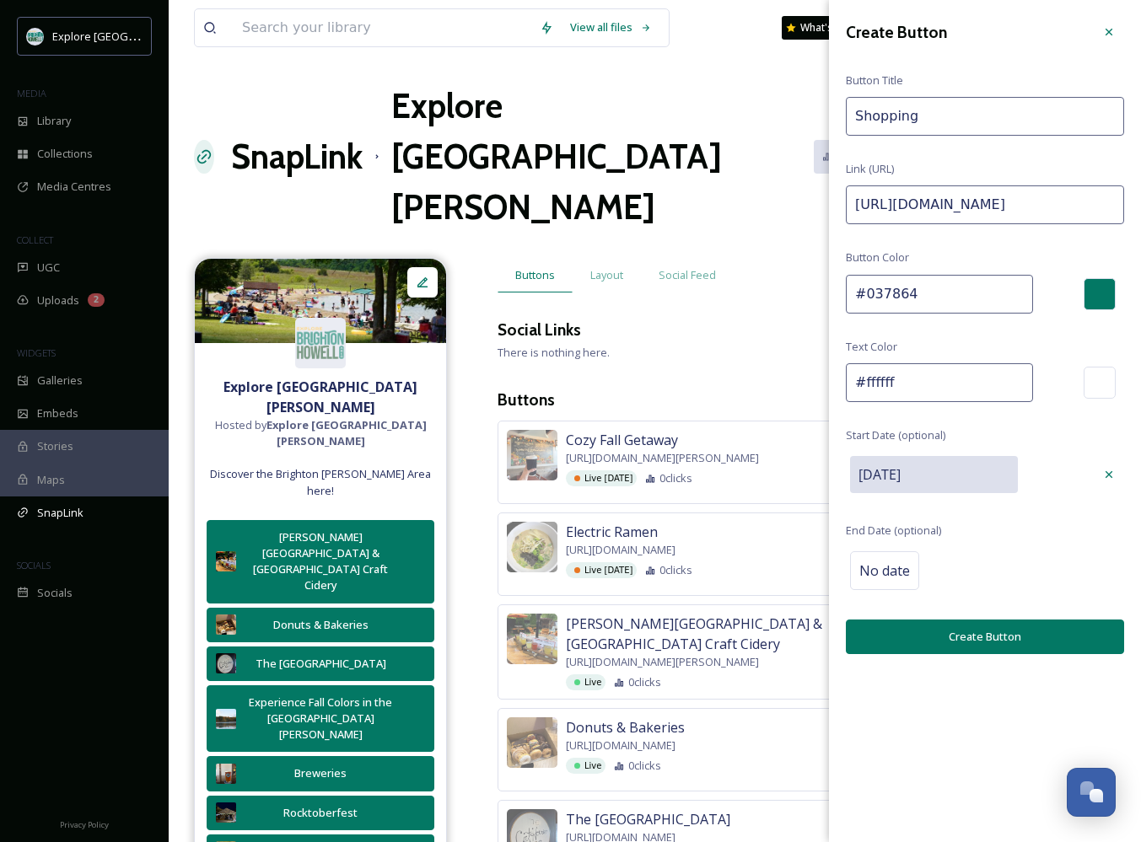
click at [944, 634] on button "Create Button" at bounding box center [984, 637] width 278 height 35
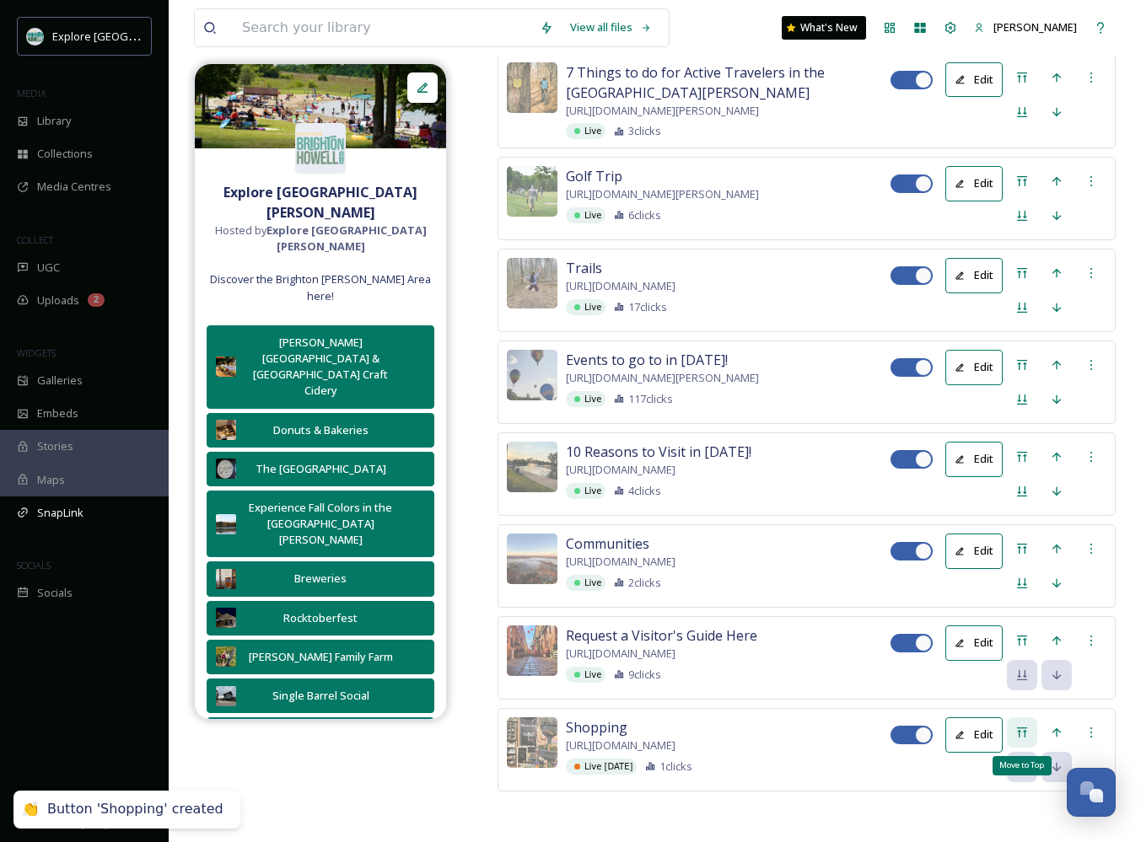
click at [1027, 726] on icon at bounding box center [1021, 732] width 13 height 13
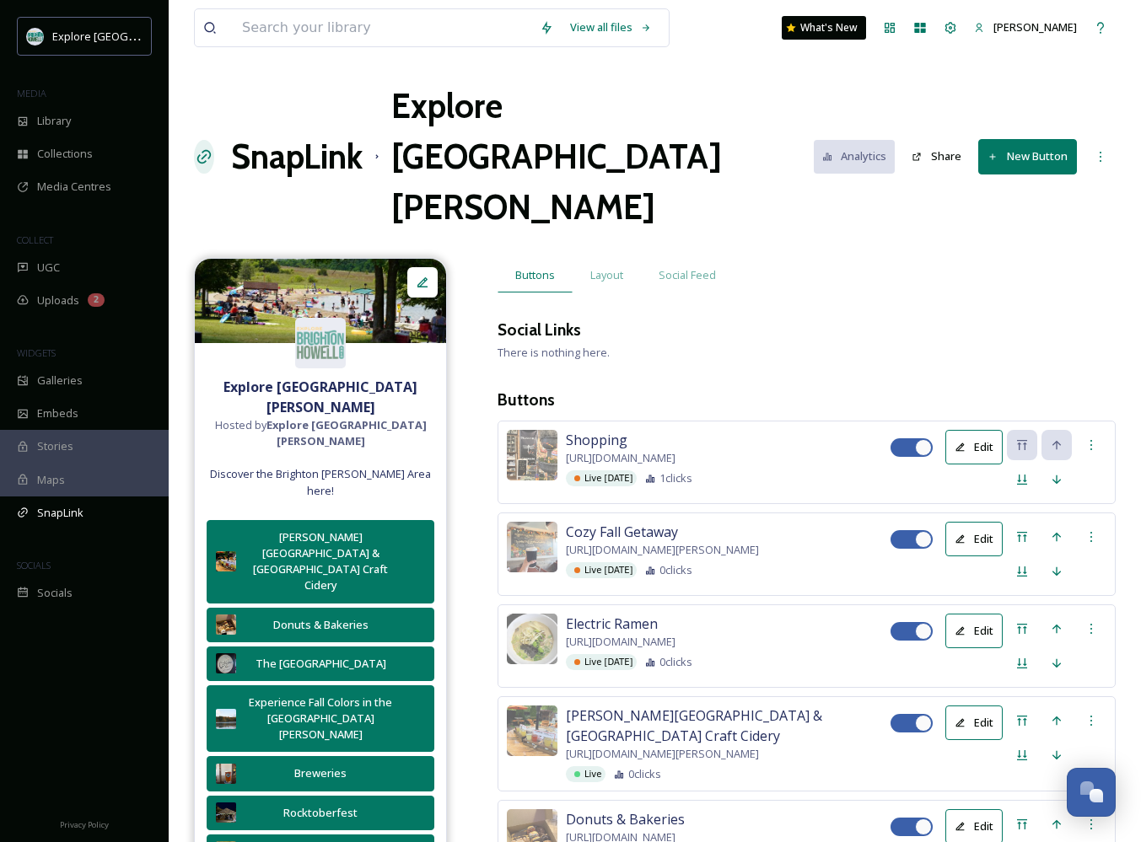
click at [975, 430] on button "Edit" at bounding box center [973, 447] width 57 height 35
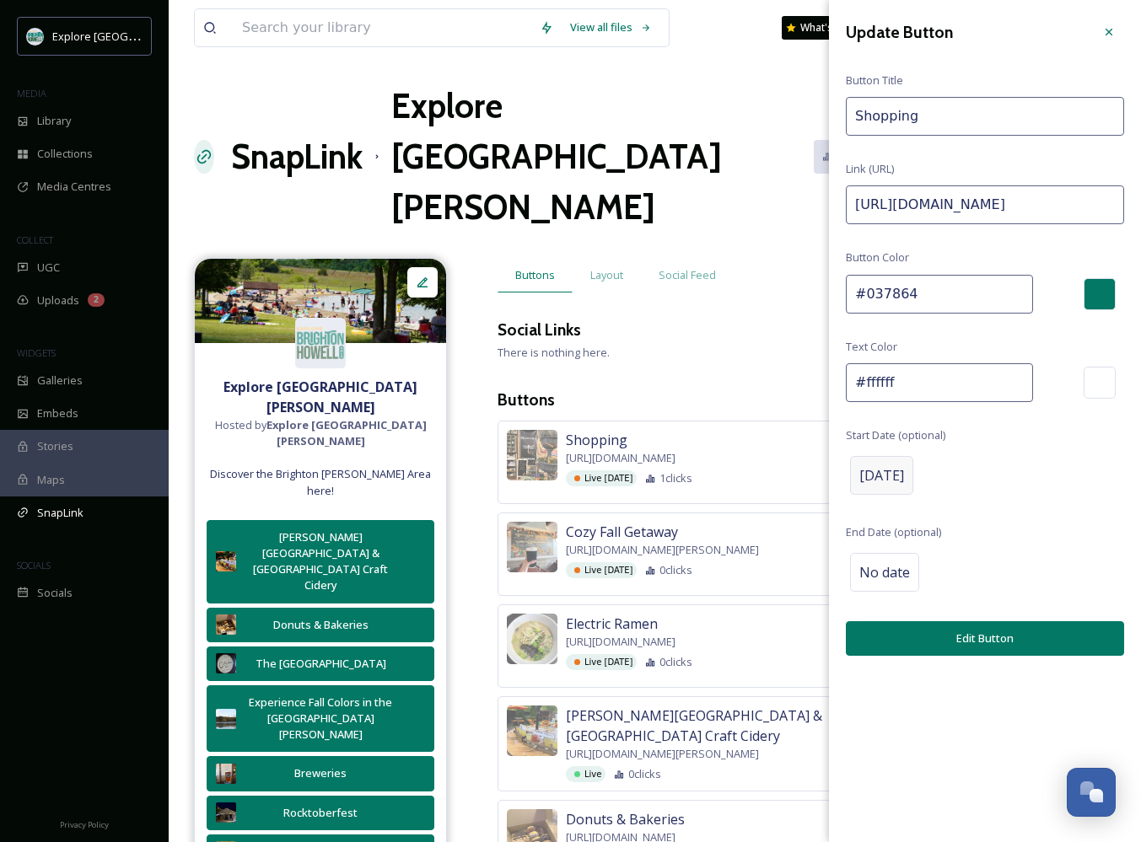
click at [888, 477] on span "[DATE]" at bounding box center [881, 475] width 45 height 20
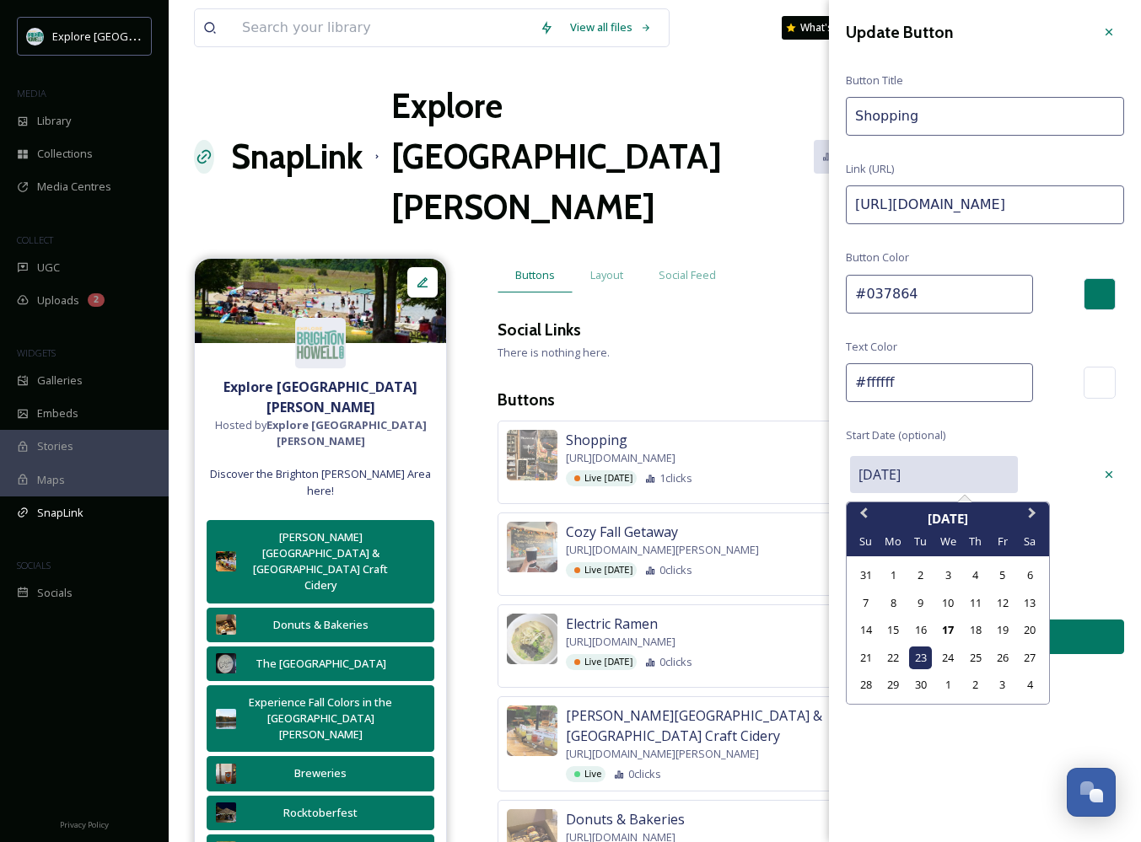
click at [914, 464] on input "[DATE]" at bounding box center [934, 474] width 168 height 37
click at [918, 653] on div "23" at bounding box center [920, 658] width 23 height 23
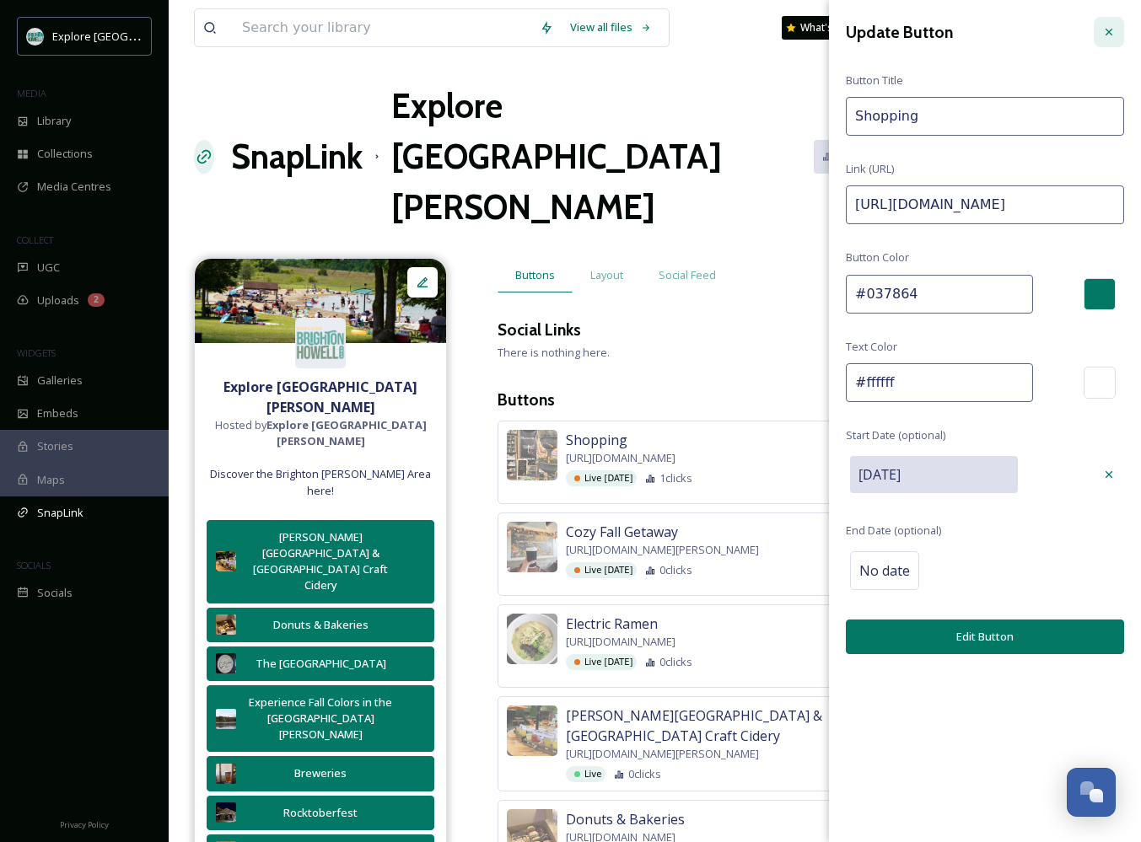
click at [1106, 34] on icon at bounding box center [1108, 31] width 13 height 13
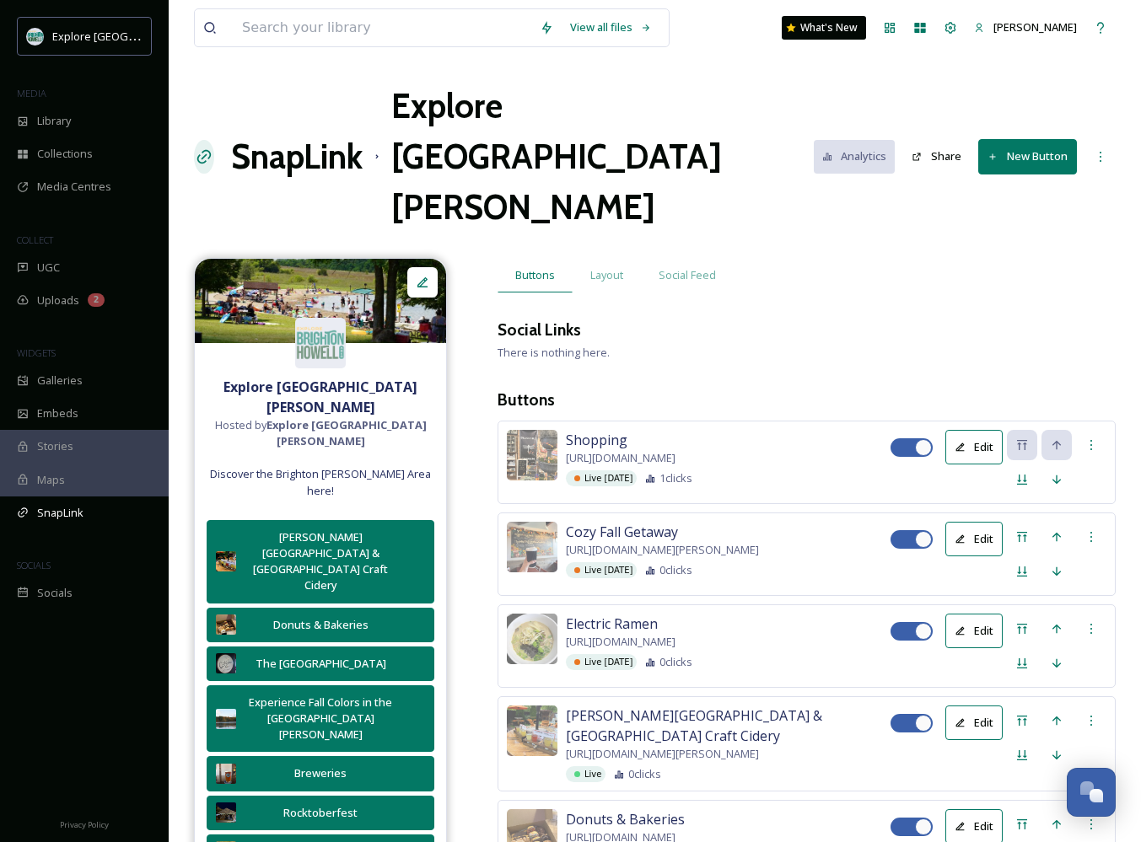
click at [1022, 139] on button "New Button" at bounding box center [1027, 156] width 99 height 35
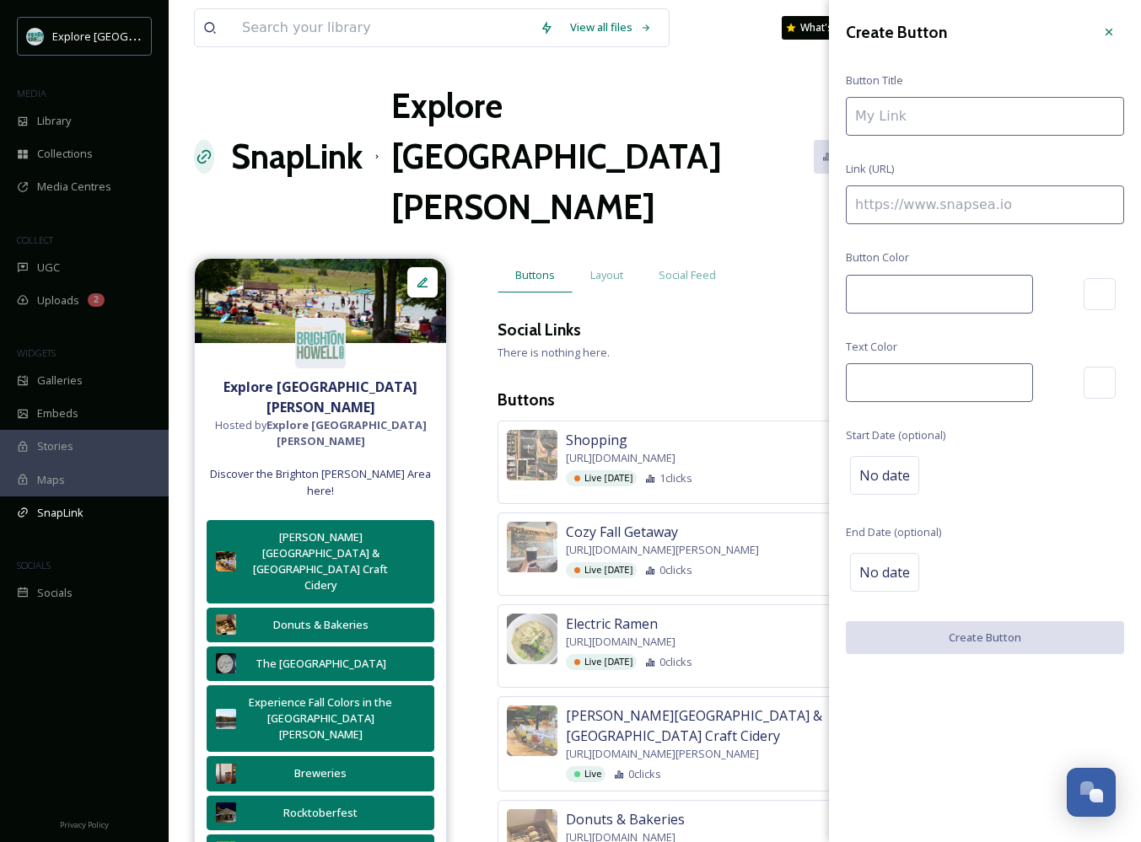
type input "#037864"
type input "#ffffff"
click at [963, 199] on input at bounding box center [984, 204] width 278 height 39
paste input "[URL][DOMAIN_NAME][PERSON_NAME]"
type input "[URL][DOMAIN_NAME][PERSON_NAME]"
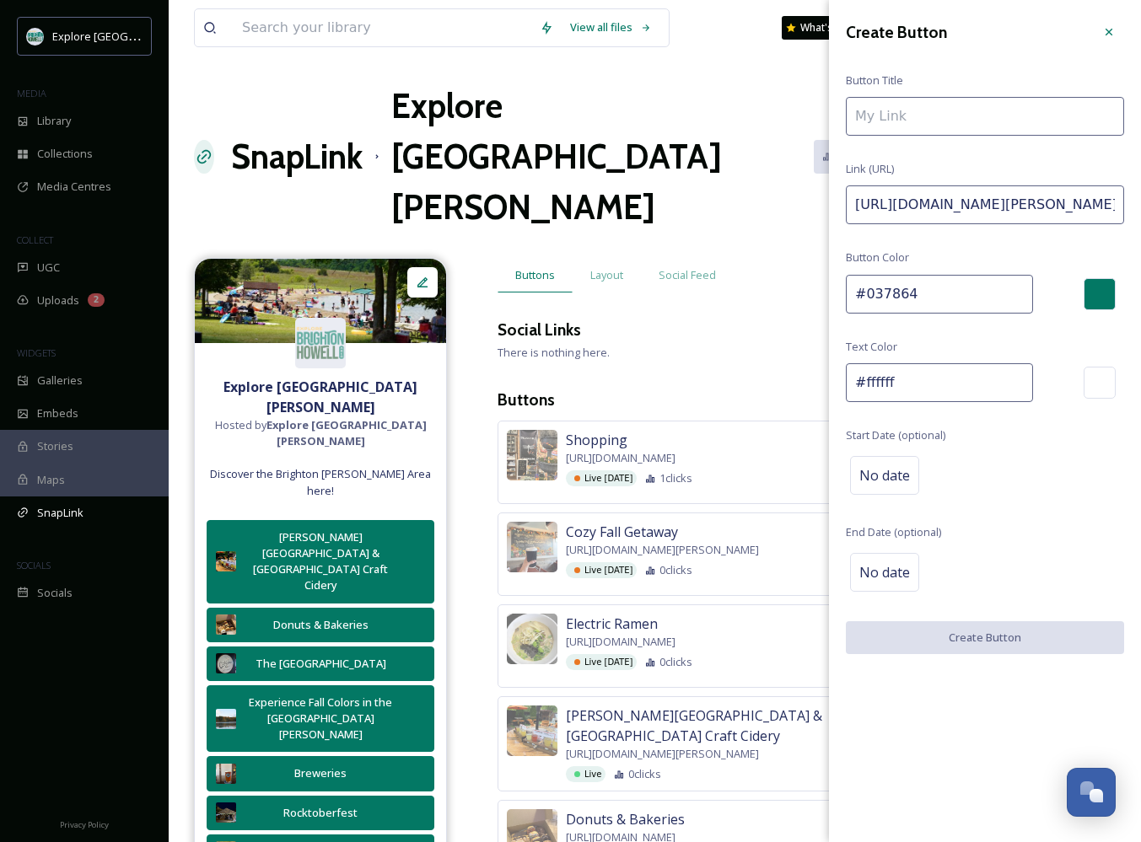
click at [937, 117] on input at bounding box center [984, 116] width 278 height 39
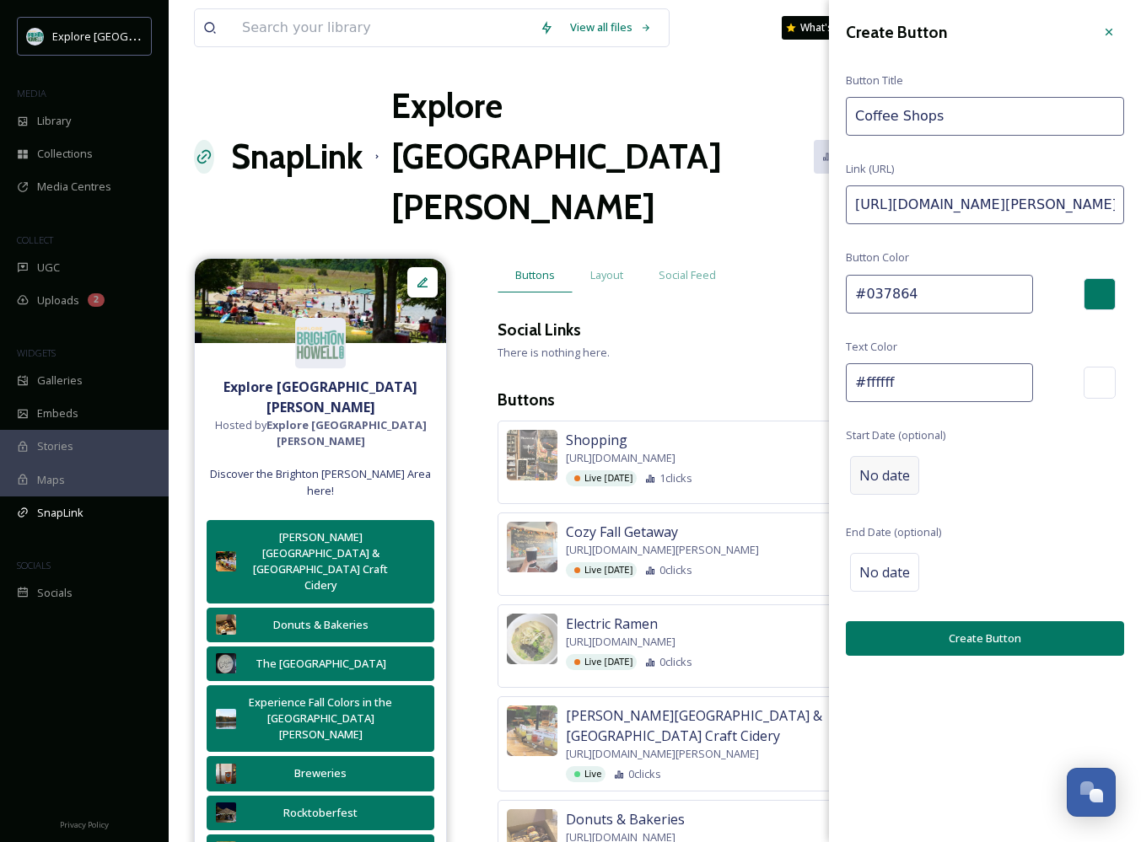
type input "Coffee Shops"
click at [884, 470] on span "No date" at bounding box center [884, 475] width 51 height 20
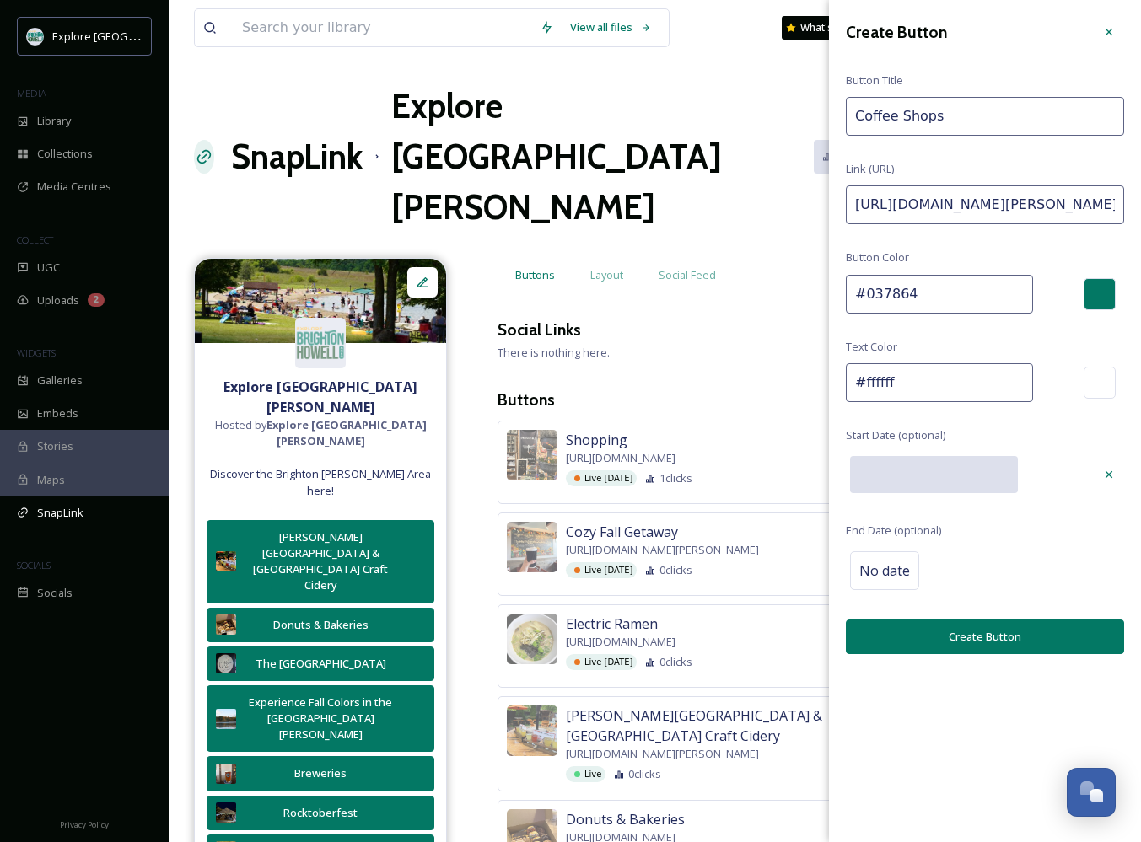
click at [897, 470] on input "text" at bounding box center [934, 474] width 168 height 37
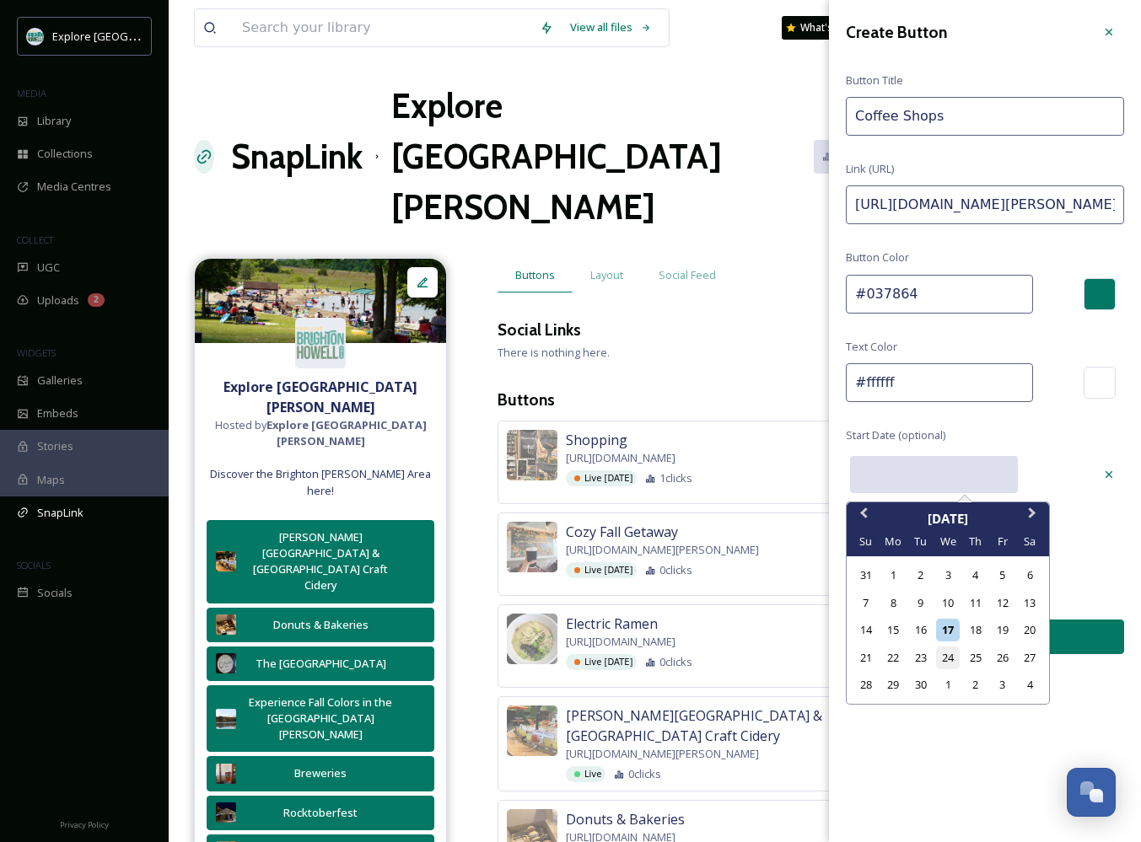
click at [940, 650] on div "24" at bounding box center [947, 658] width 23 height 23
type input "[DATE]"
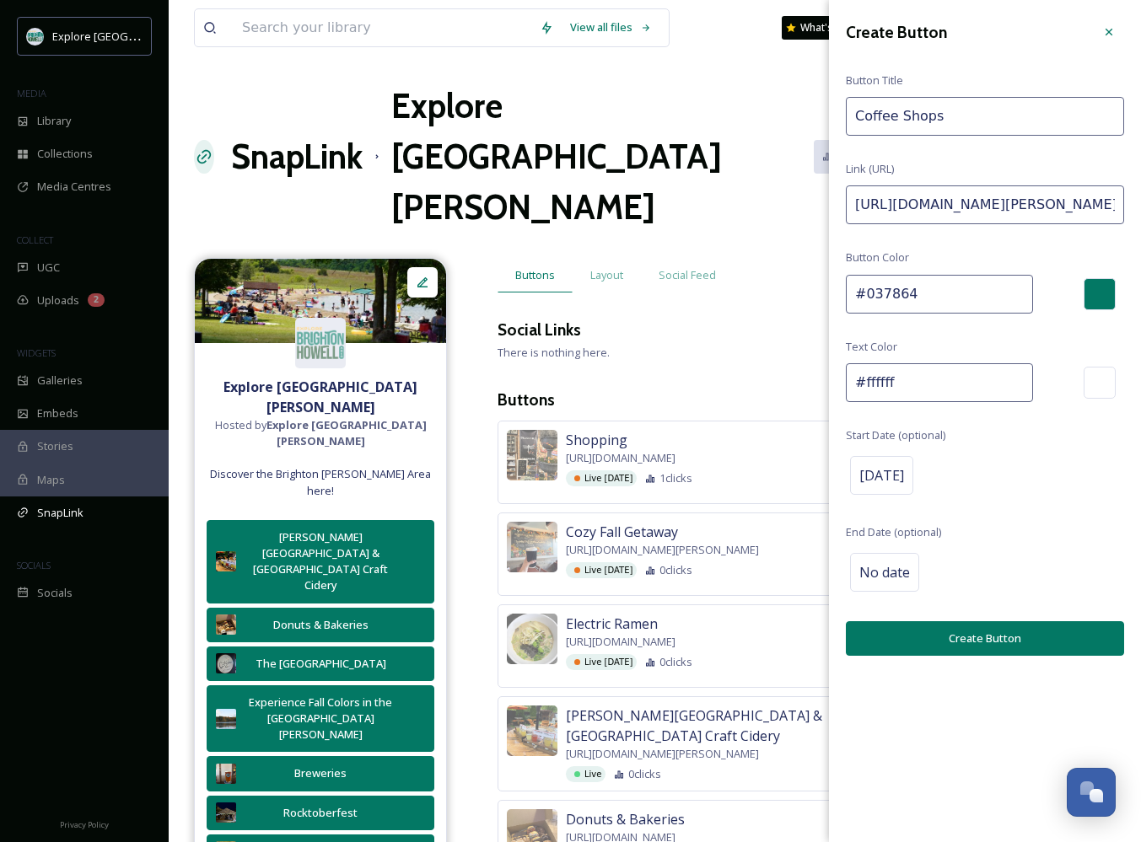
click at [938, 632] on button "Create Button" at bounding box center [984, 638] width 278 height 35
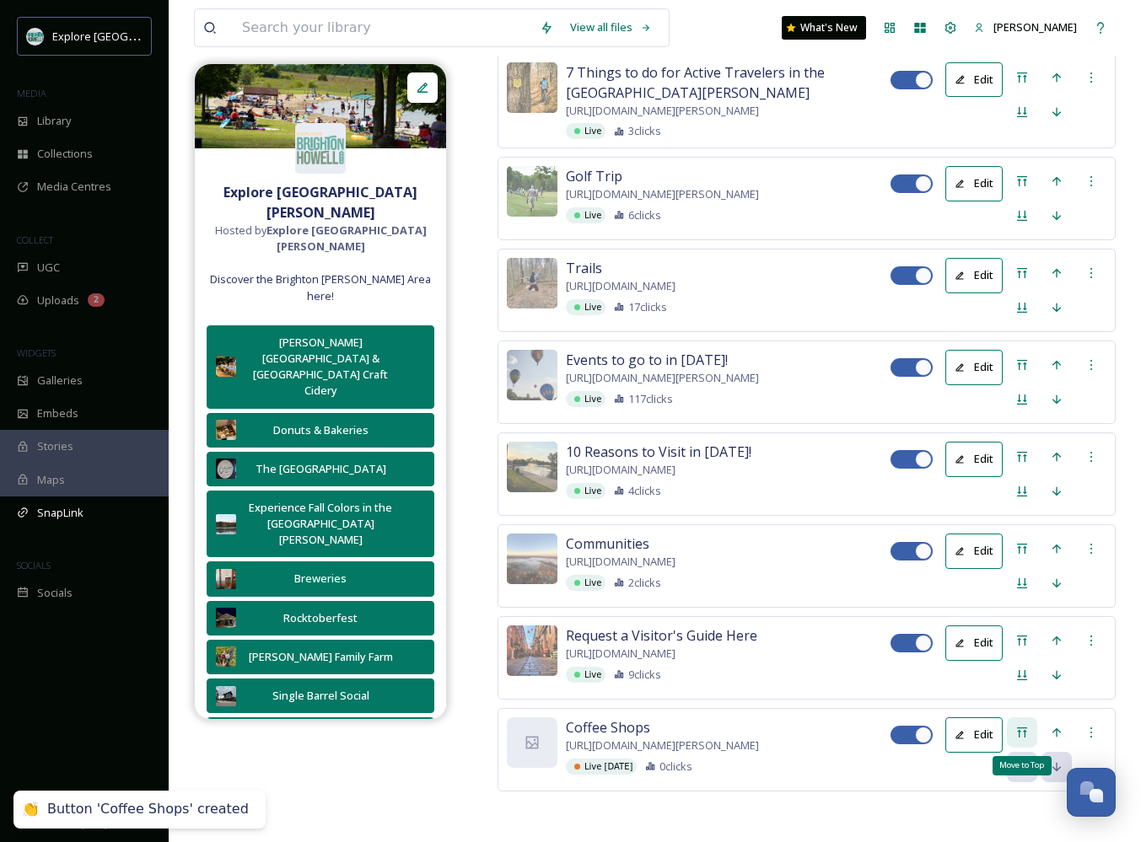
click at [1014, 717] on div "Move to Top" at bounding box center [1021, 732] width 30 height 30
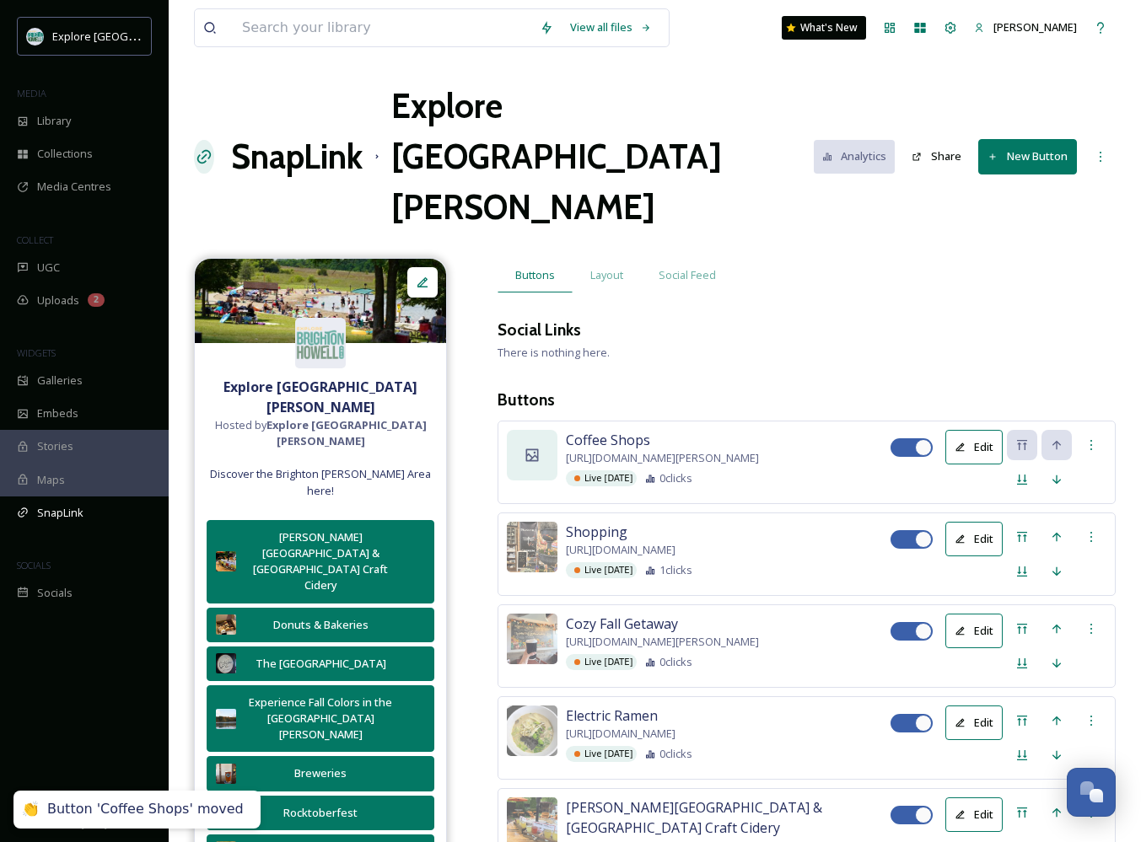
click at [544, 430] on div at bounding box center [532, 455] width 51 height 51
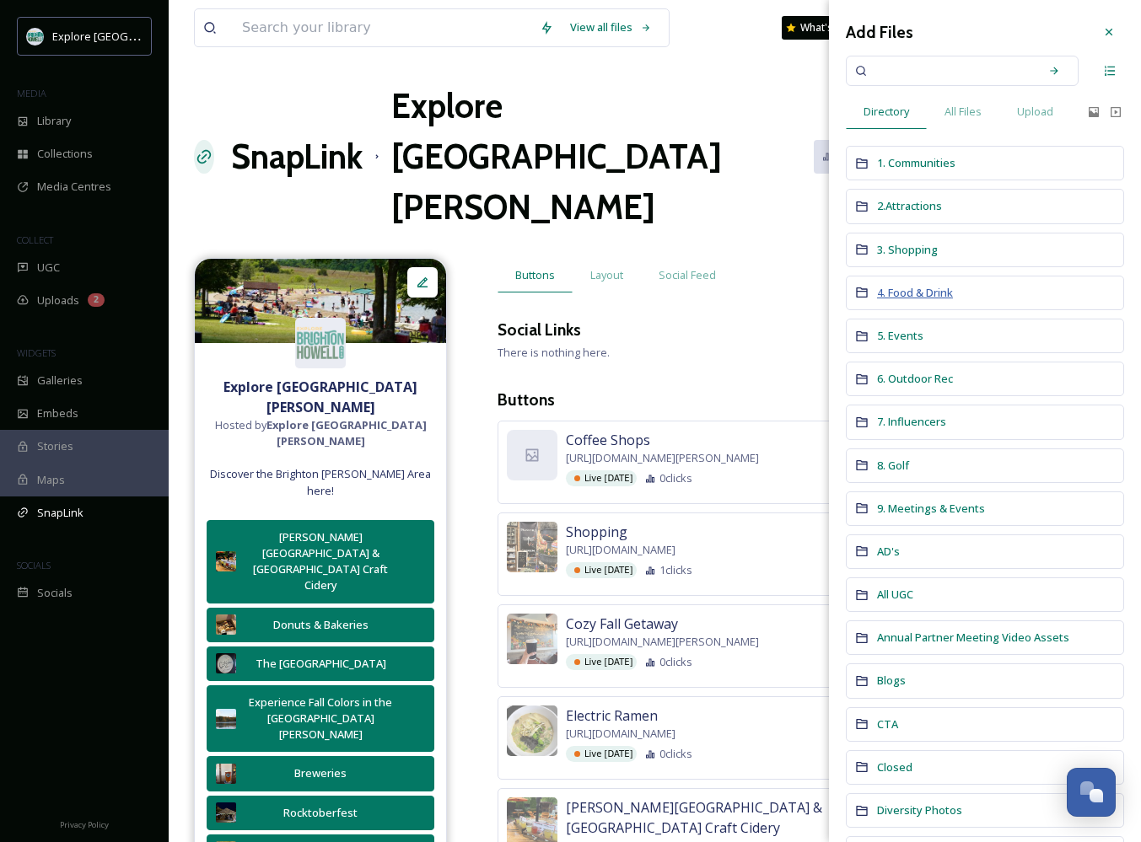
click at [908, 290] on span "4. Food & Drink" at bounding box center [915, 292] width 76 height 15
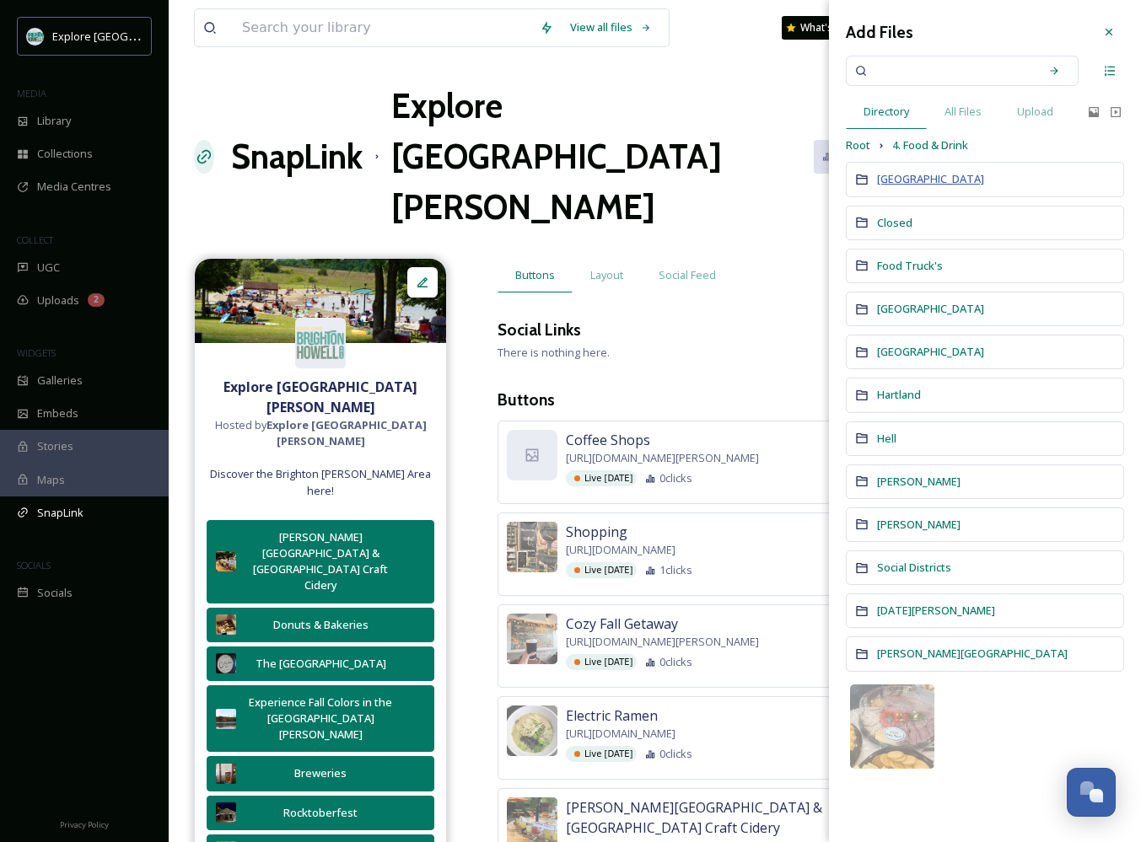
click at [904, 181] on span "[GEOGRAPHIC_DATA]" at bounding box center [930, 178] width 107 height 15
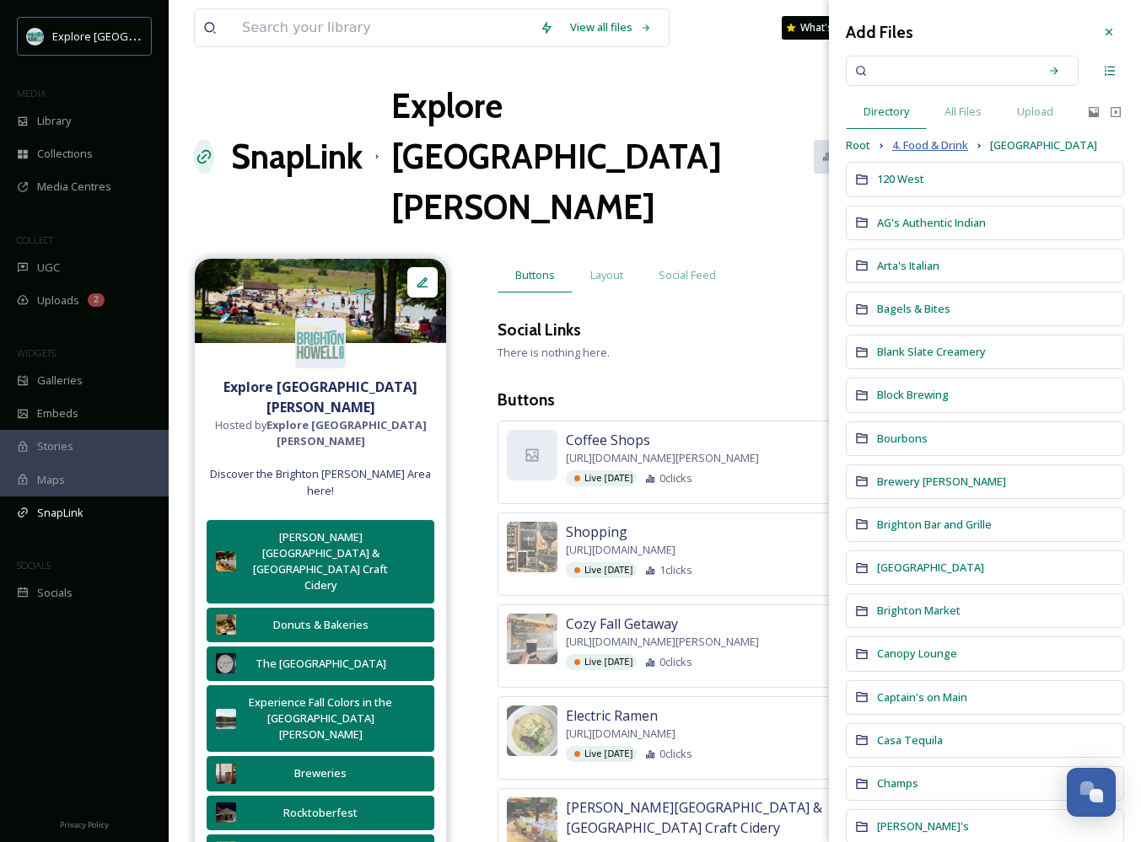
click at [918, 149] on span "4. Food & Drink" at bounding box center [930, 145] width 76 height 16
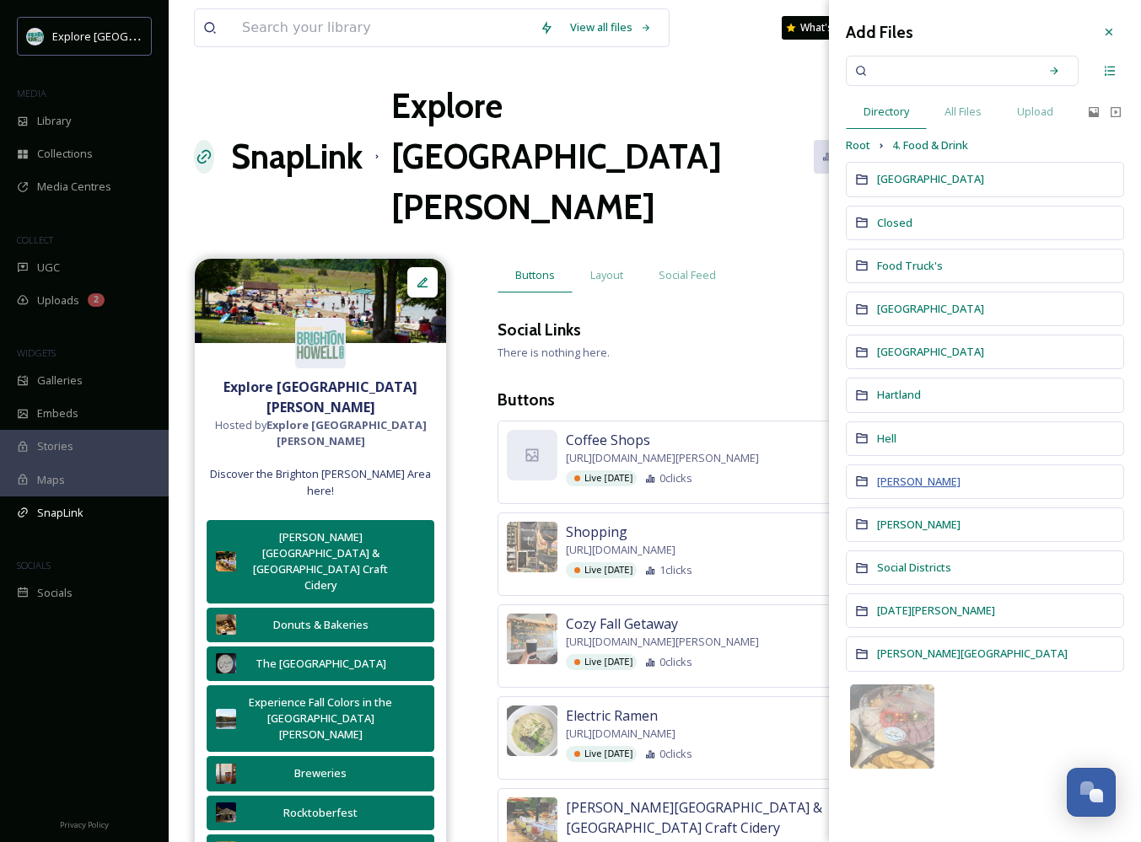
click at [889, 483] on span "[PERSON_NAME]" at bounding box center [918, 481] width 83 height 15
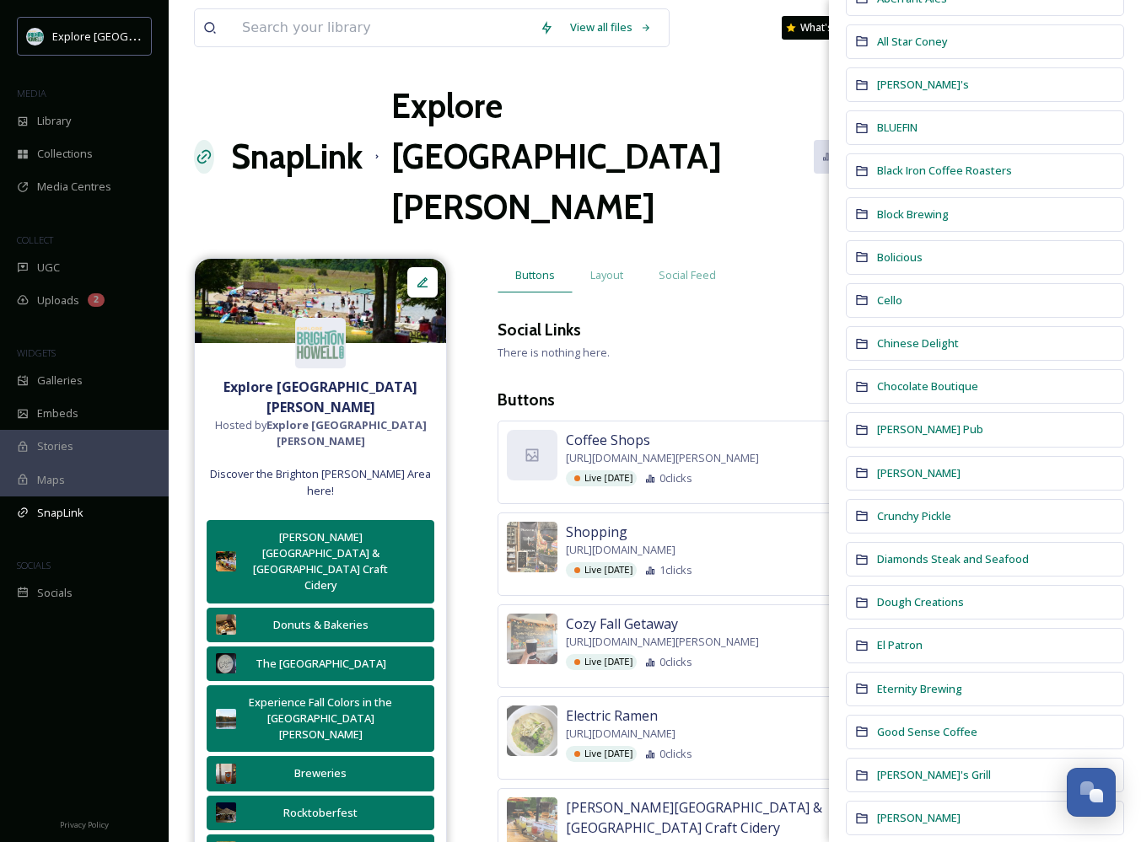
scroll to position [92, 0]
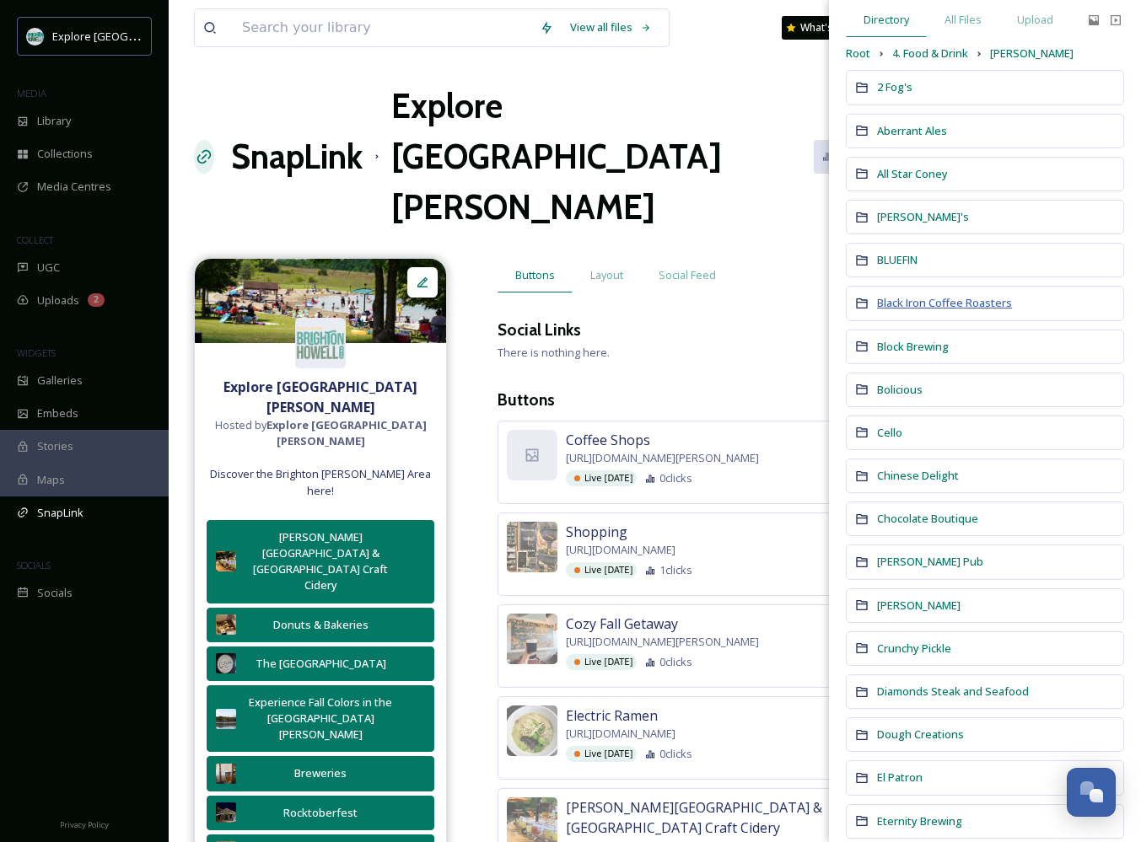
click at [910, 303] on span "Black Iron Coffee Roasters" at bounding box center [944, 302] width 135 height 15
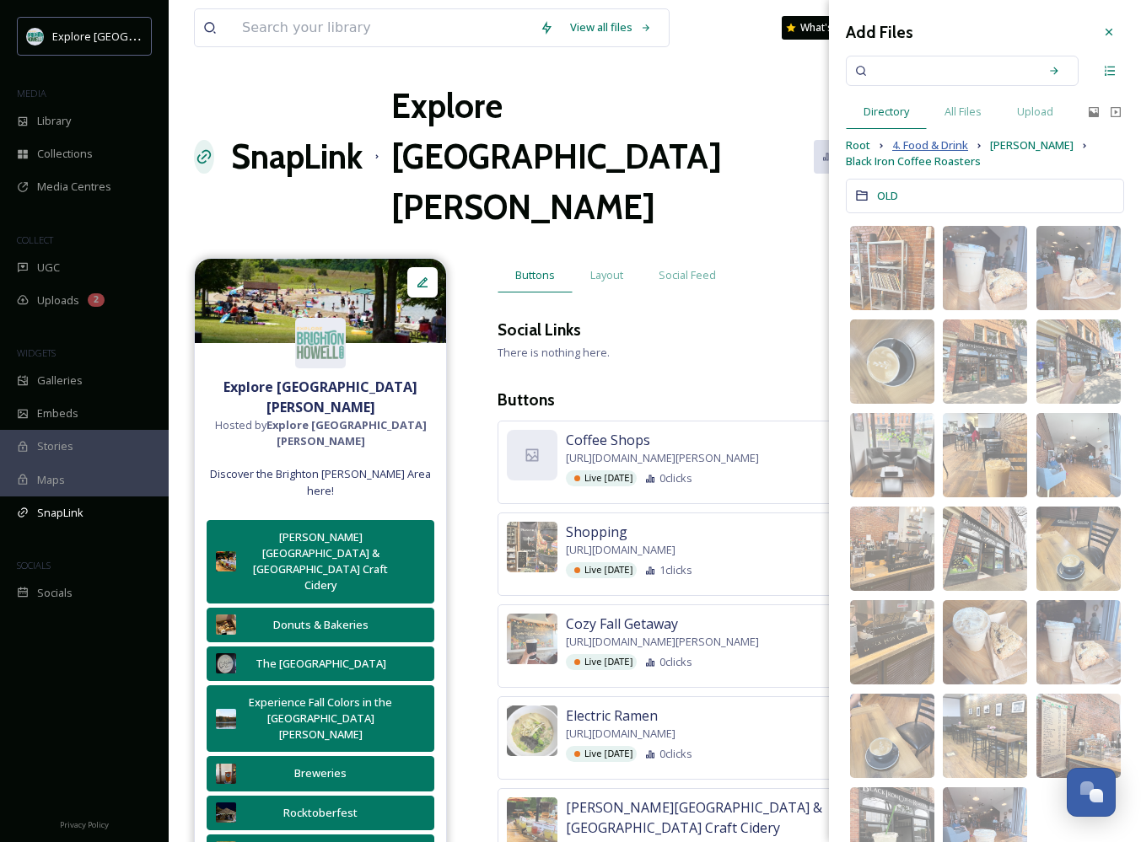
scroll to position [0, 0]
click at [996, 153] on span "[PERSON_NAME]" at bounding box center [1031, 145] width 83 height 16
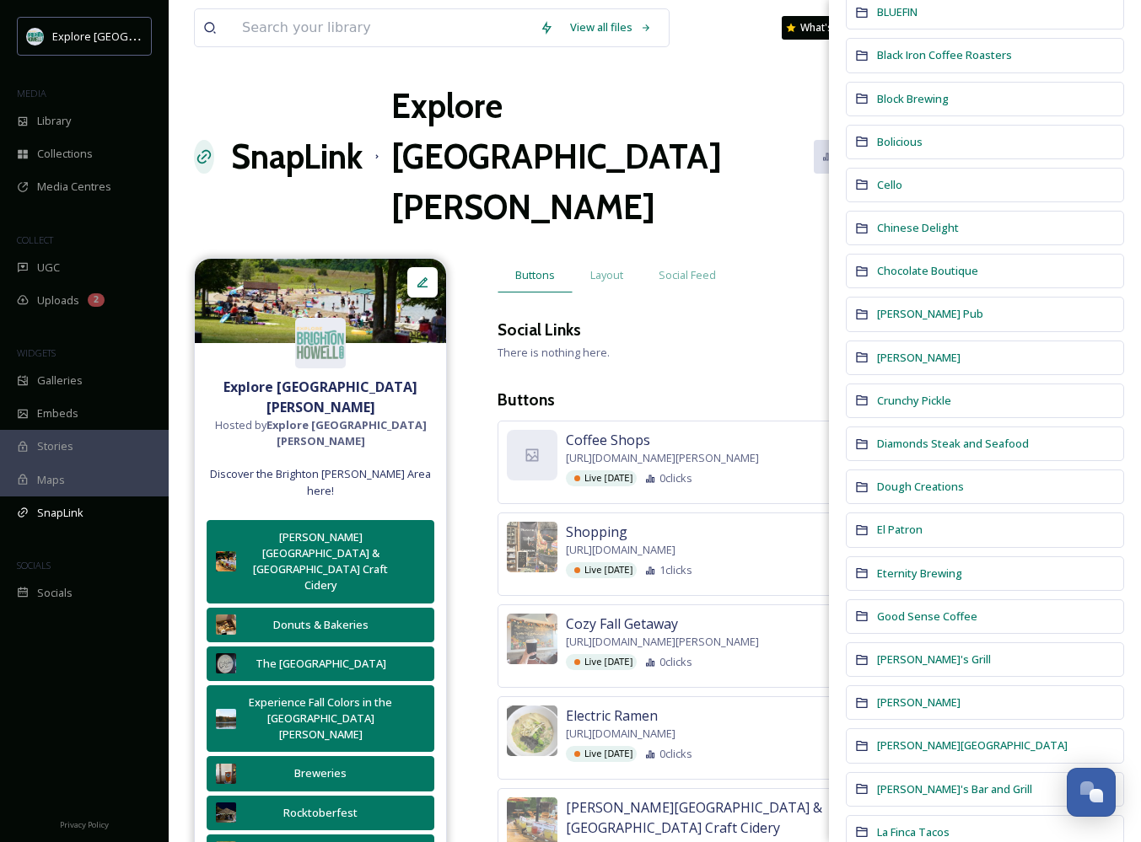
scroll to position [341, 0]
click at [909, 602] on div "Good Sense Coffee" at bounding box center [984, 615] width 278 height 35
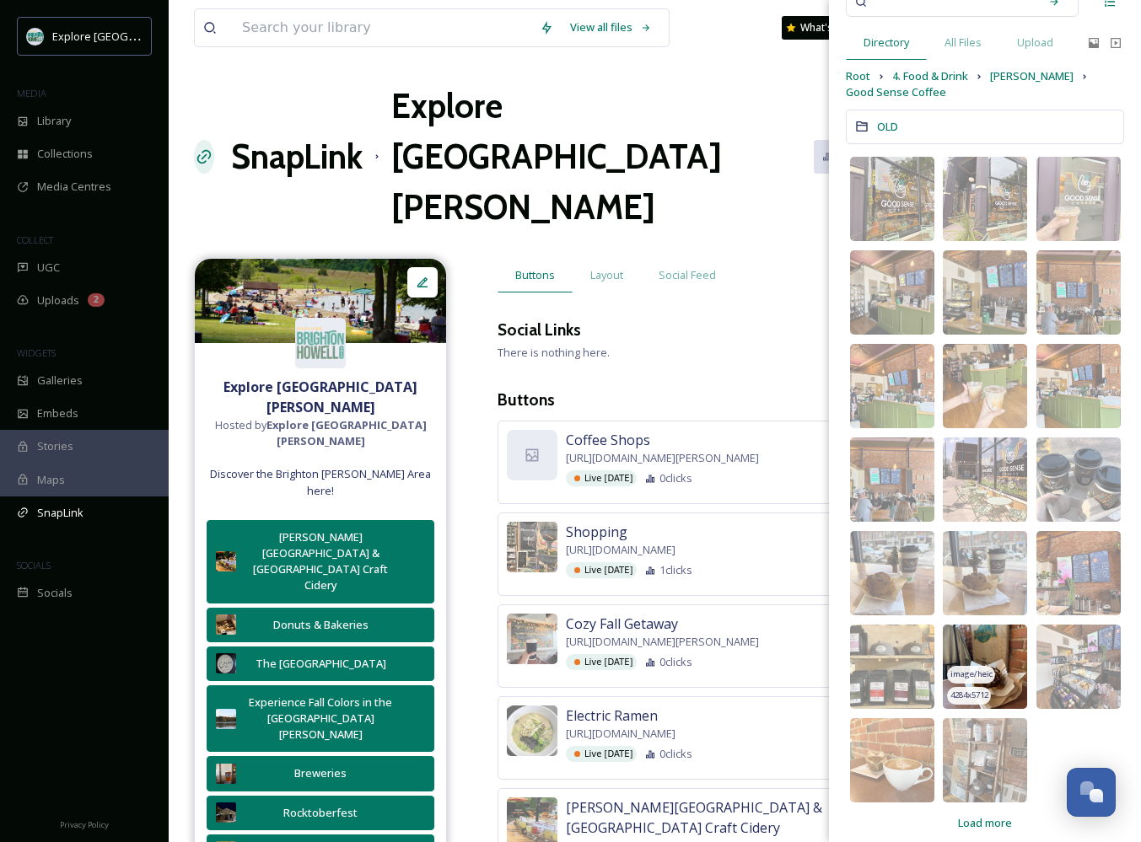
scroll to position [78, 0]
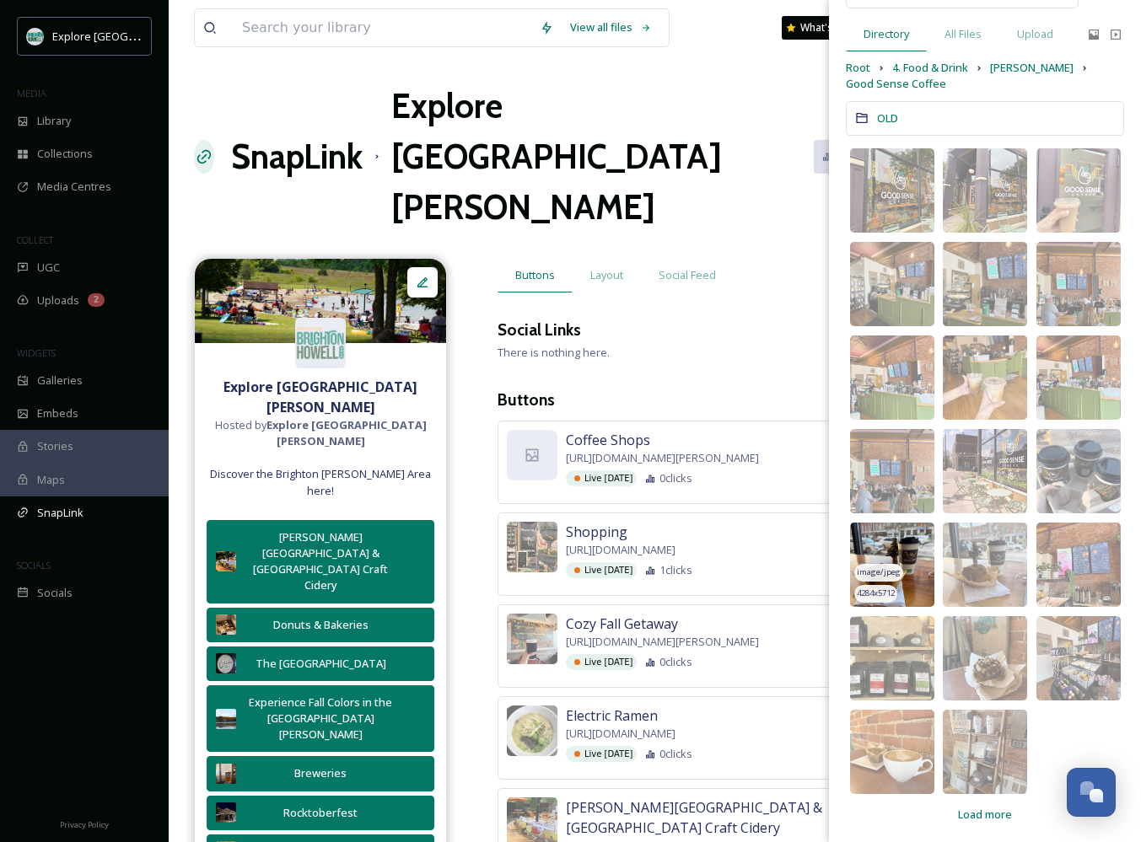
click at [884, 573] on span "image/jpeg" at bounding box center [878, 572] width 44 height 12
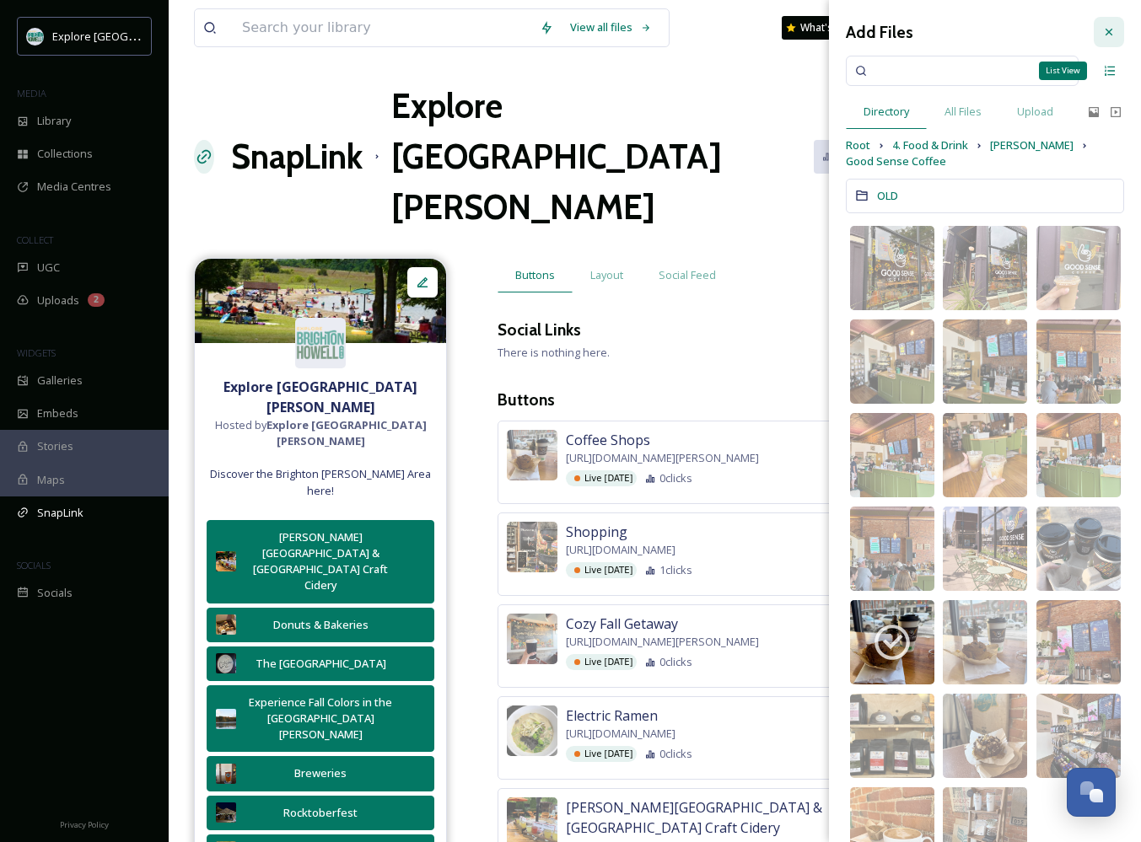
scroll to position [0, 0]
click at [1103, 33] on icon at bounding box center [1108, 31] width 13 height 13
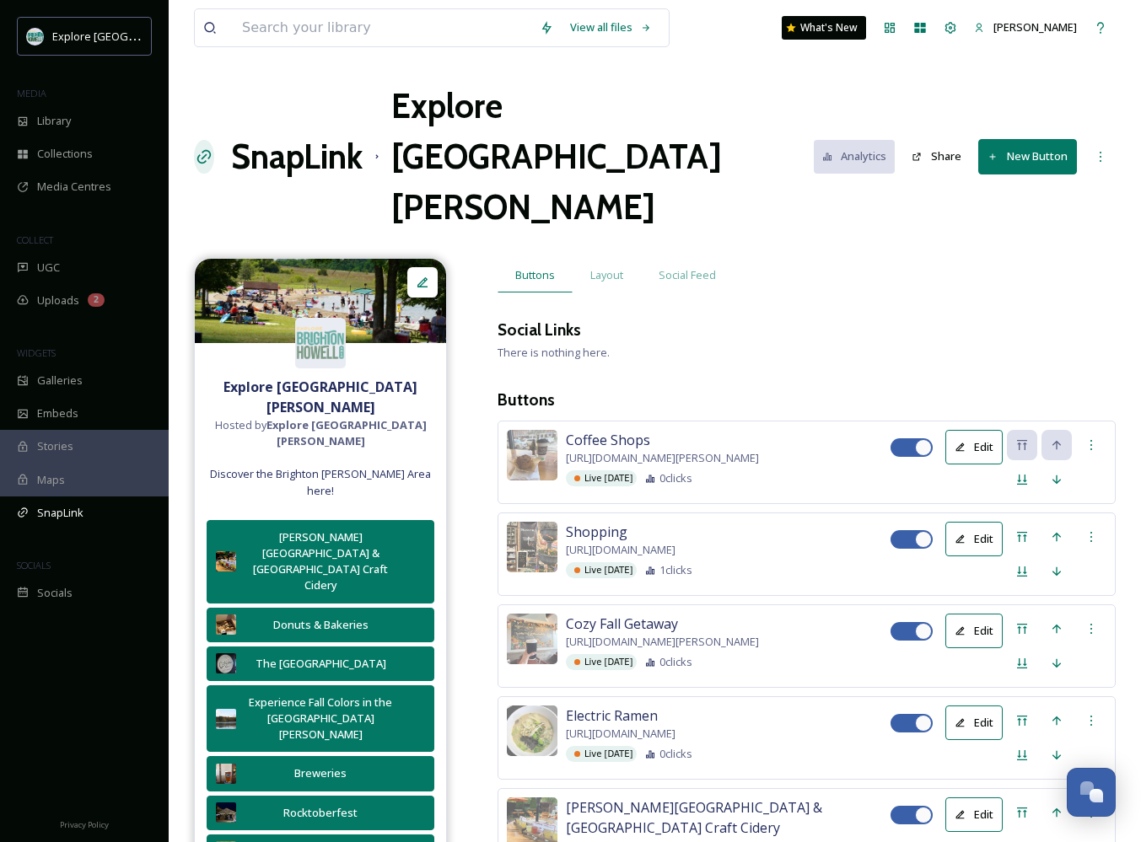
click at [1012, 139] on button "New Button" at bounding box center [1027, 156] width 99 height 35
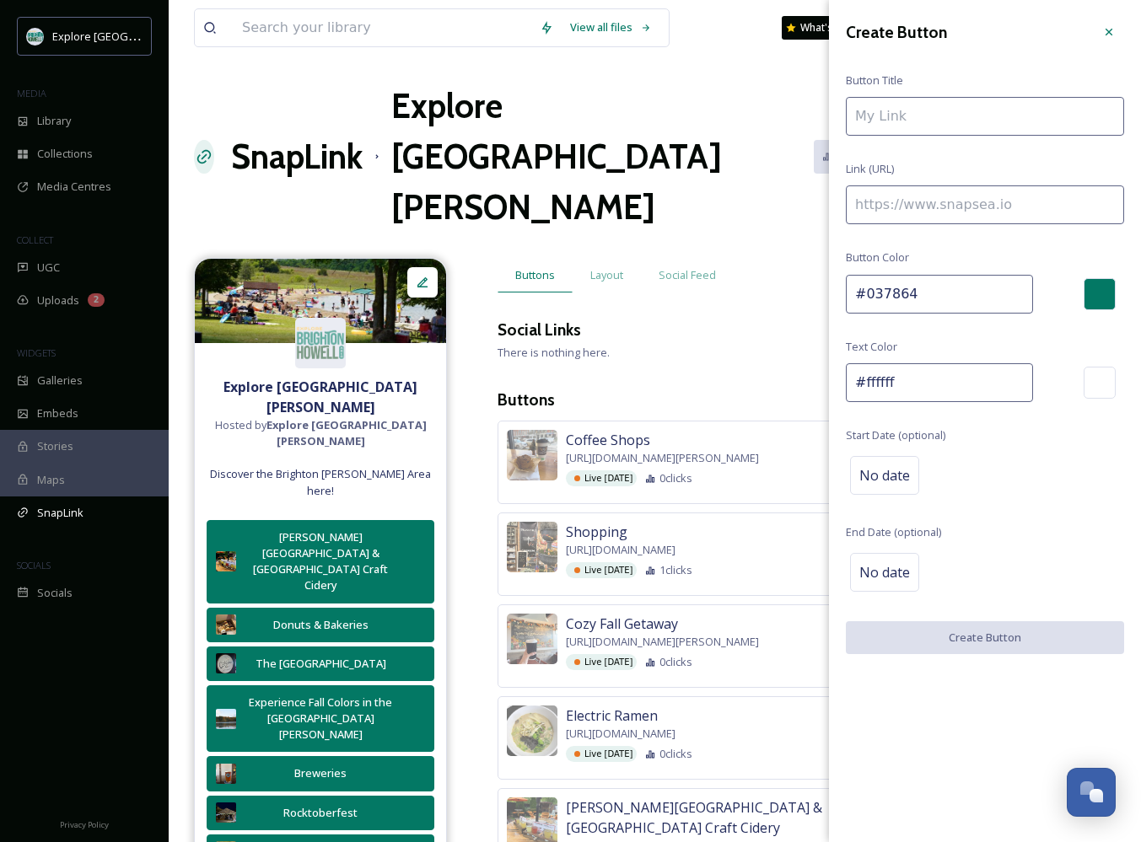
click at [943, 207] on input at bounding box center [984, 204] width 278 height 39
paste input "[URL][DOMAIN_NAME]"
type input "[URL][DOMAIN_NAME]"
click at [921, 119] on input at bounding box center [984, 116] width 278 height 39
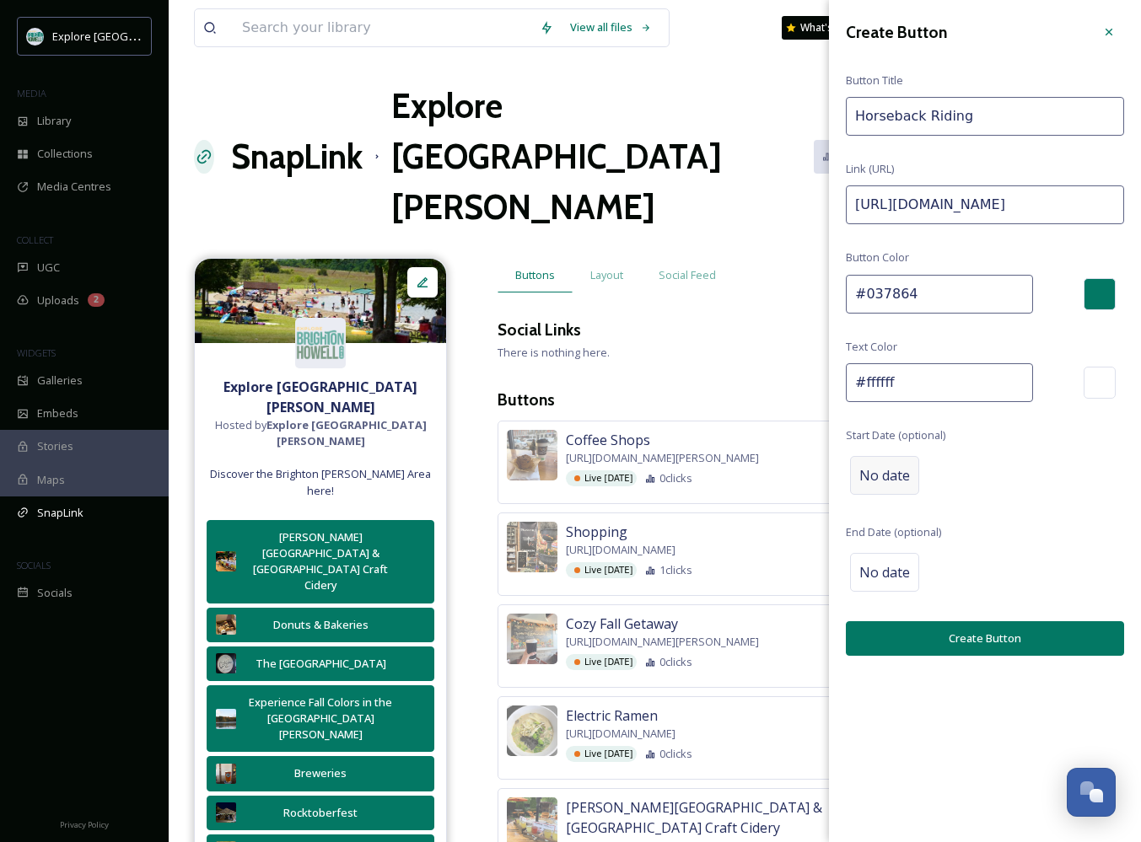
type input "Horseback Riding"
click at [878, 483] on div "No date" at bounding box center [884, 475] width 69 height 39
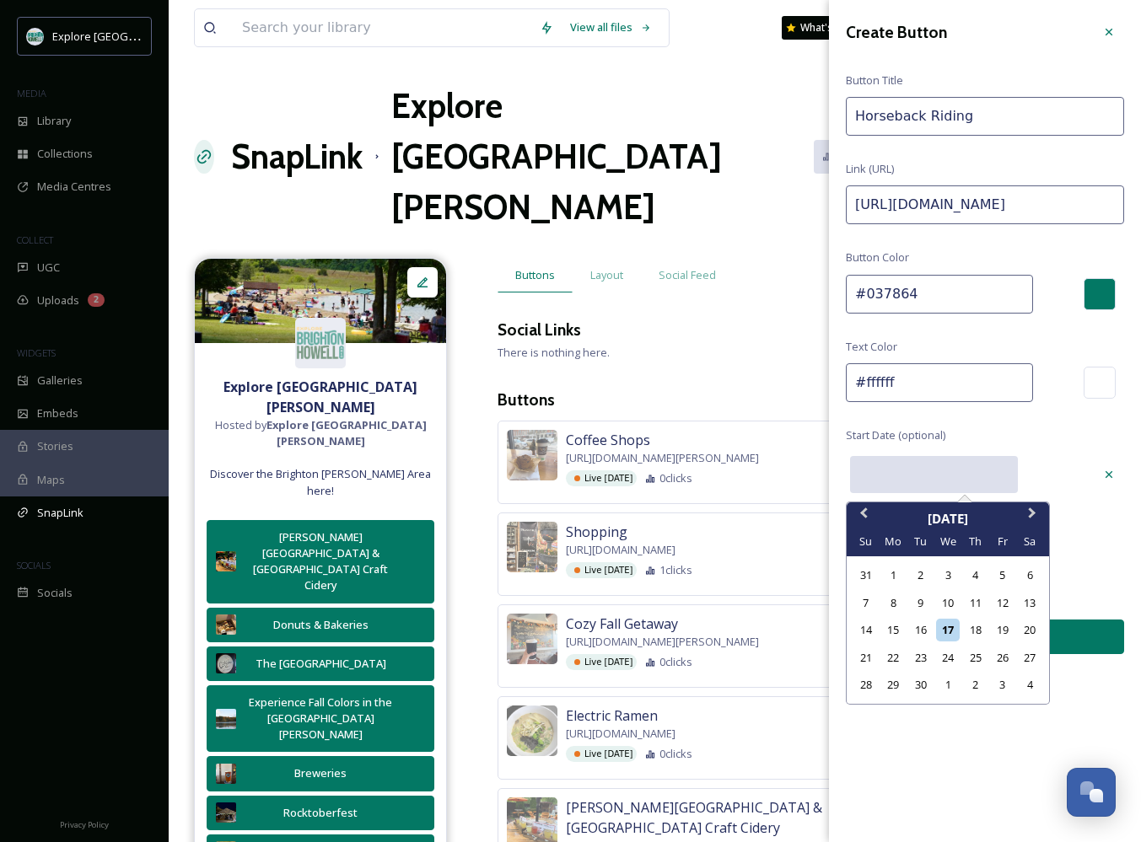
click at [932, 483] on input "text" at bounding box center [934, 474] width 168 height 37
click at [985, 647] on div "25" at bounding box center [974, 658] width 23 height 23
type input "[DATE]"
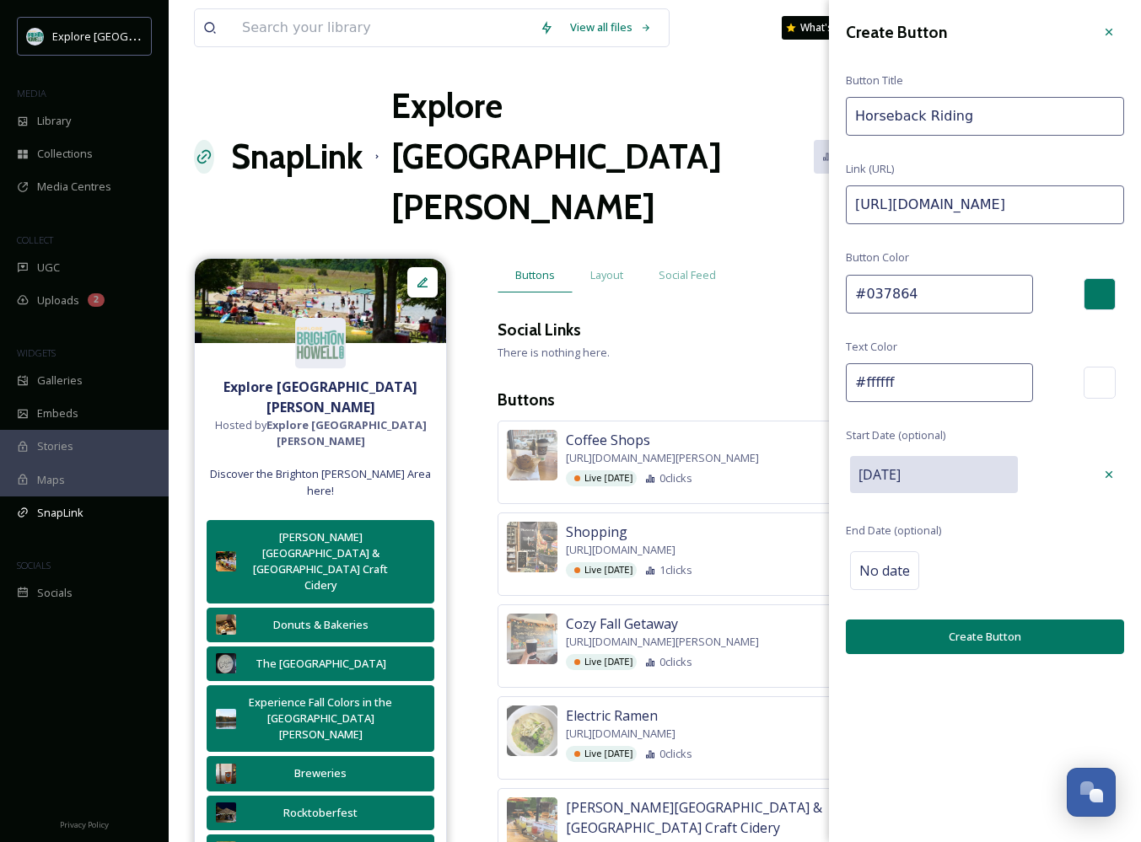
click at [974, 636] on button "Create Button" at bounding box center [984, 637] width 278 height 35
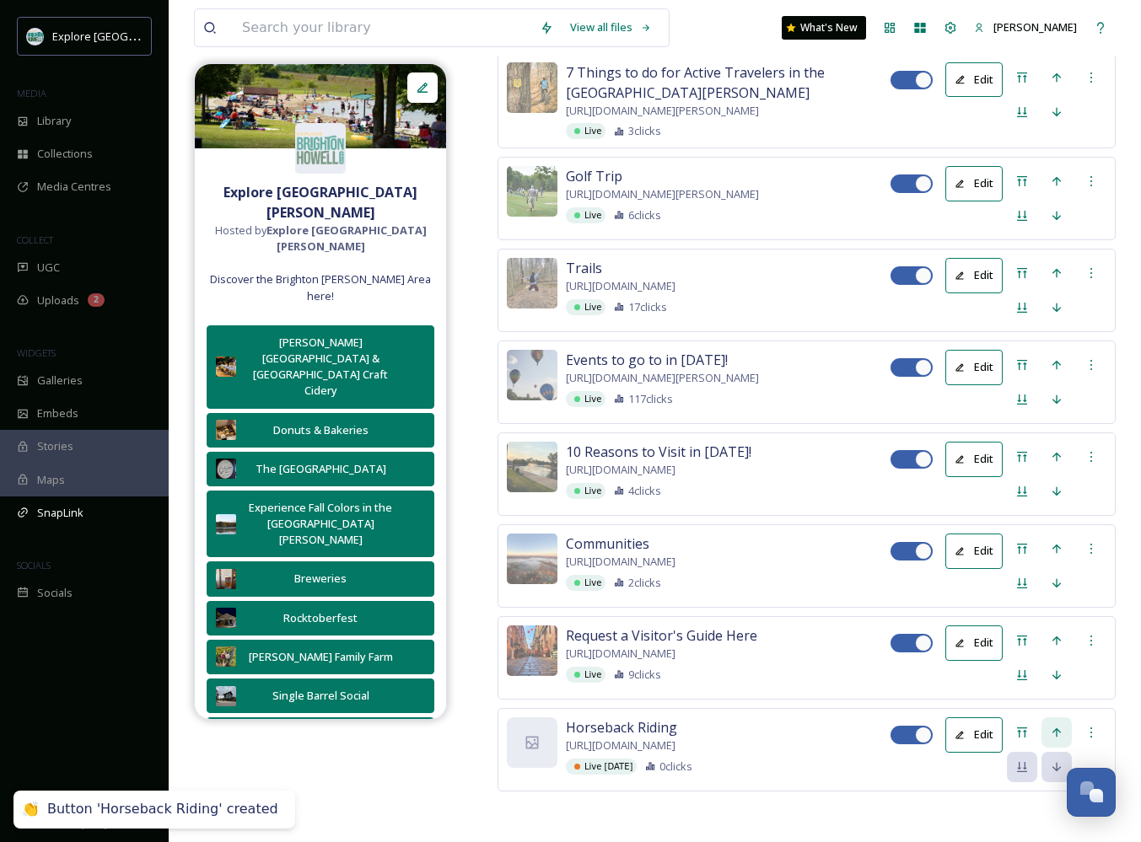
scroll to position [3441, 0]
click at [1028, 717] on div "Move to Top" at bounding box center [1021, 732] width 30 height 30
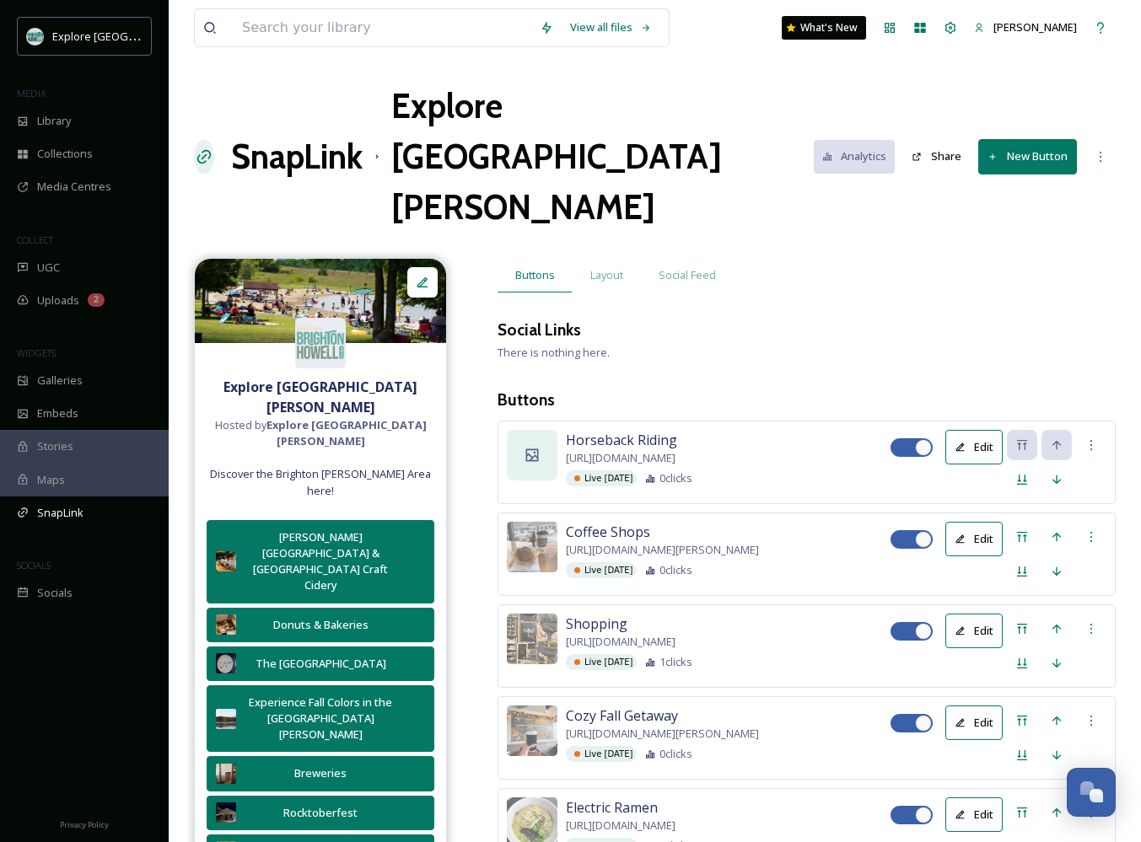
scroll to position [0, 0]
click at [546, 430] on div at bounding box center [532, 455] width 51 height 51
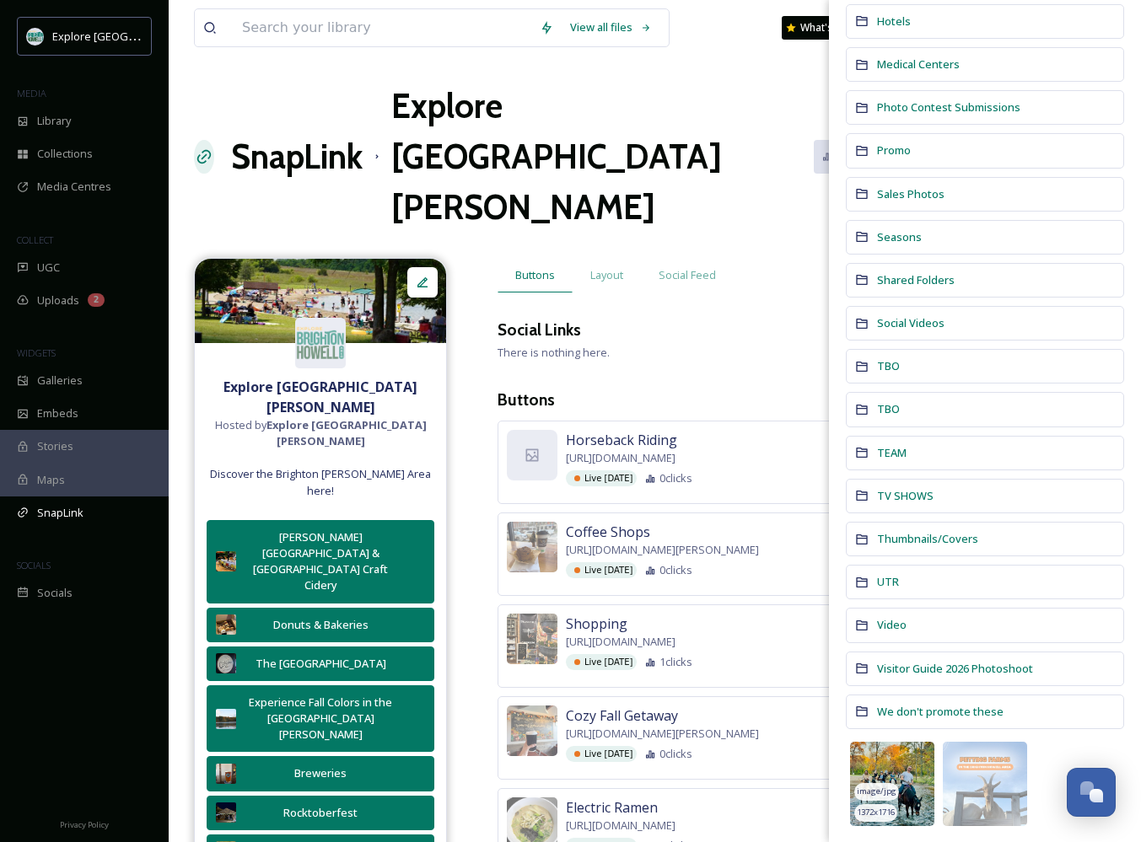
click at [891, 783] on div "image/jpg" at bounding box center [876, 792] width 45 height 18
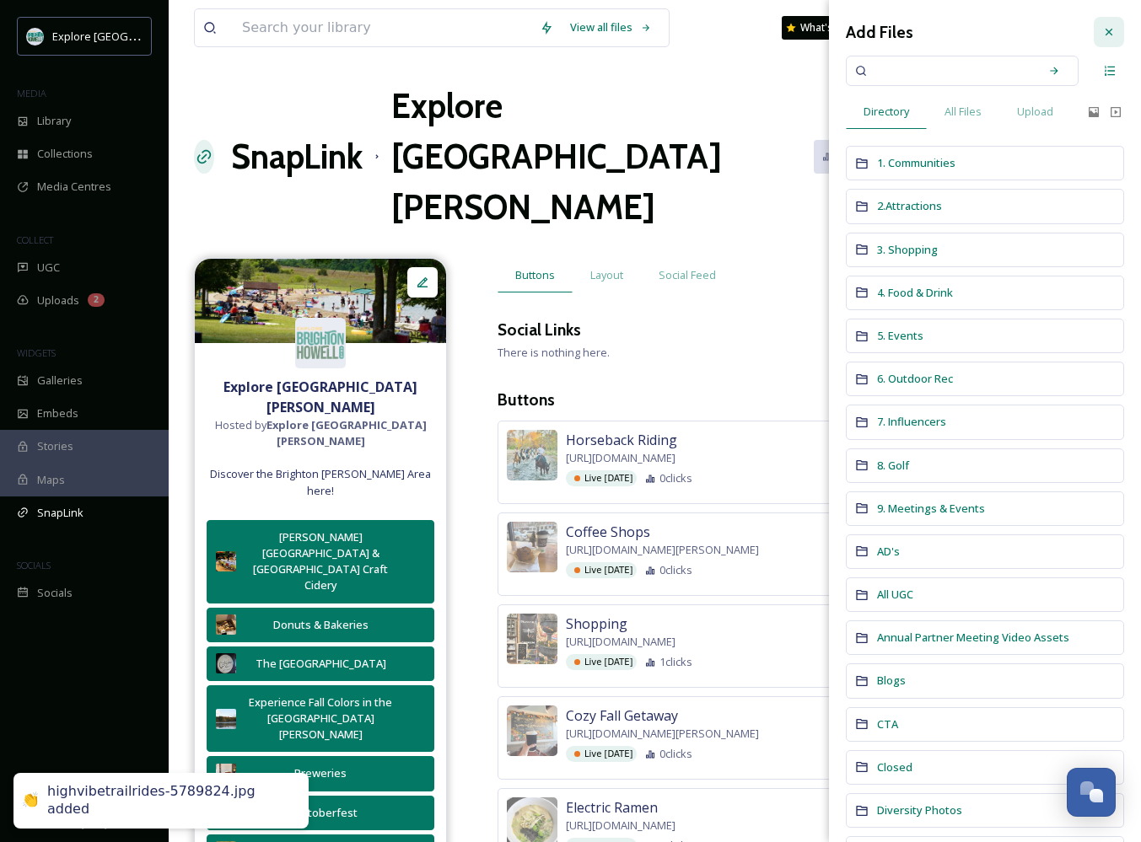
click at [1105, 36] on icon at bounding box center [1108, 31] width 13 height 13
